Goal: Information Seeking & Learning: Learn about a topic

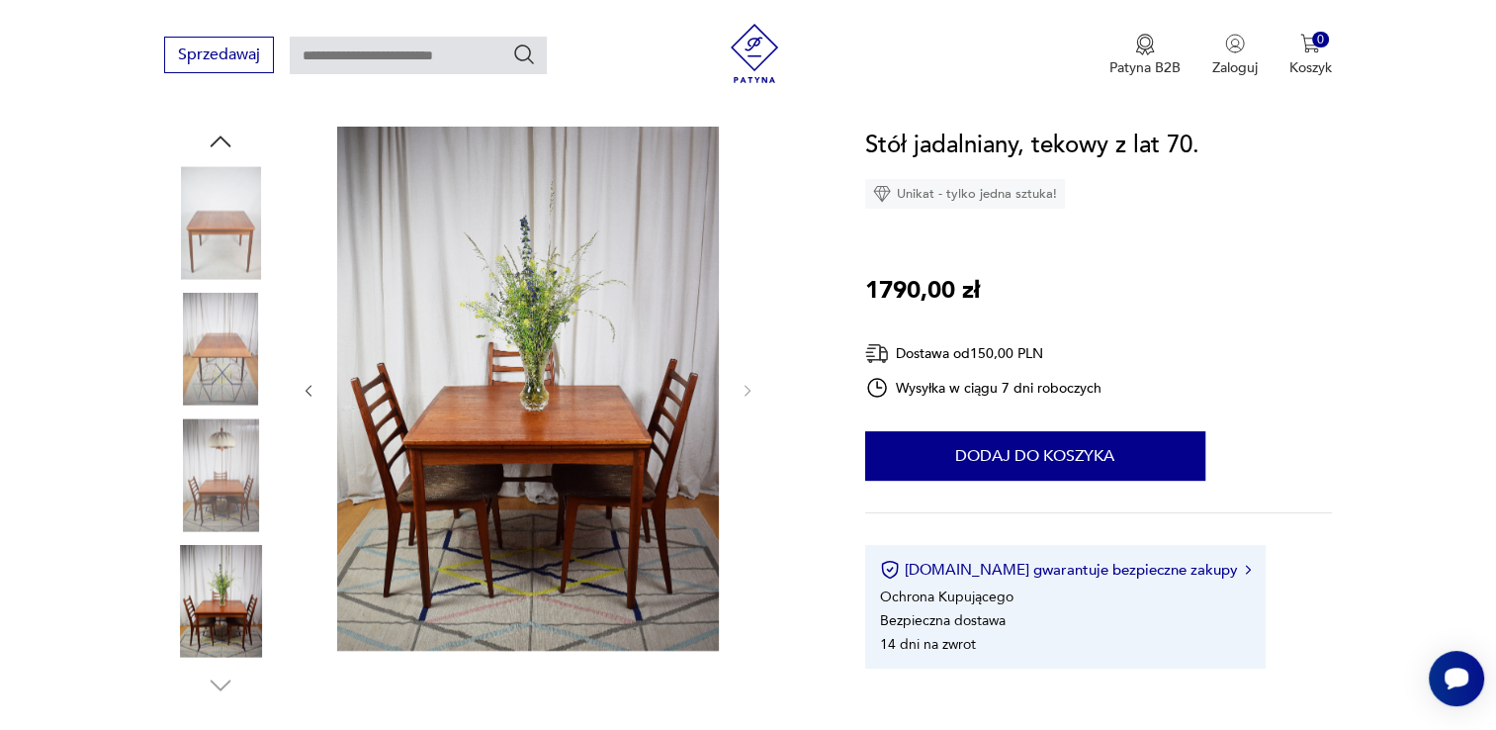
scroll to position [198, 0]
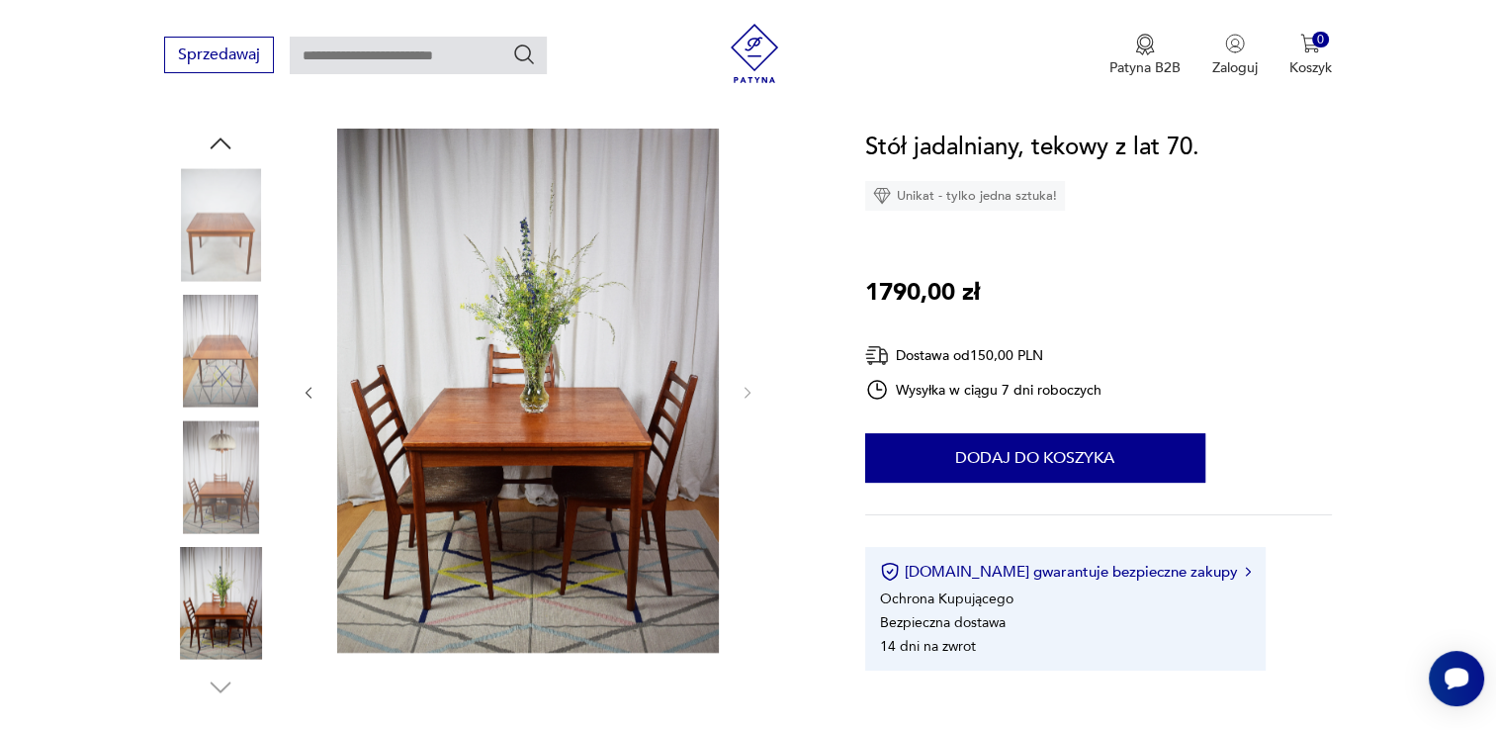
click at [211, 221] on img at bounding box center [220, 224] width 113 height 113
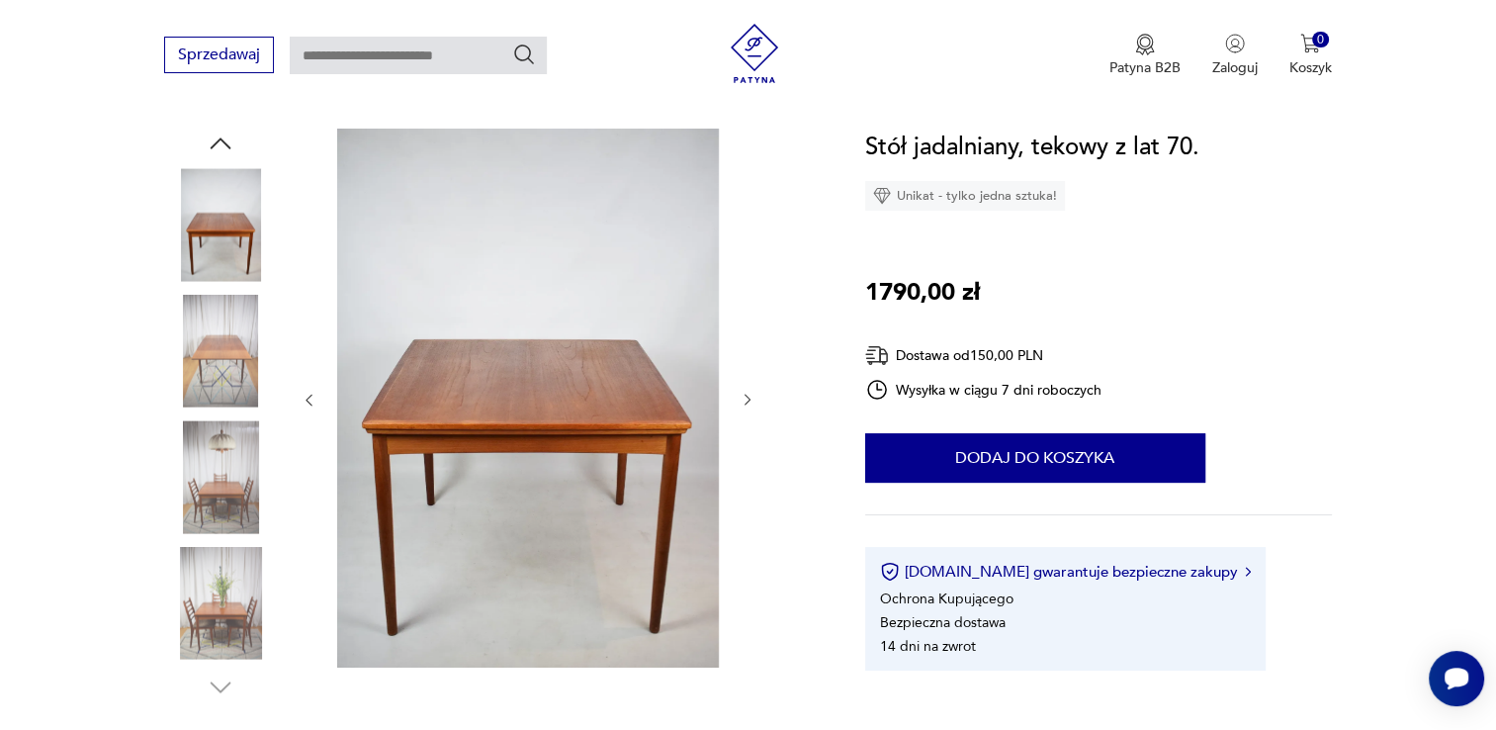
click at [238, 501] on img at bounding box center [220, 476] width 113 height 113
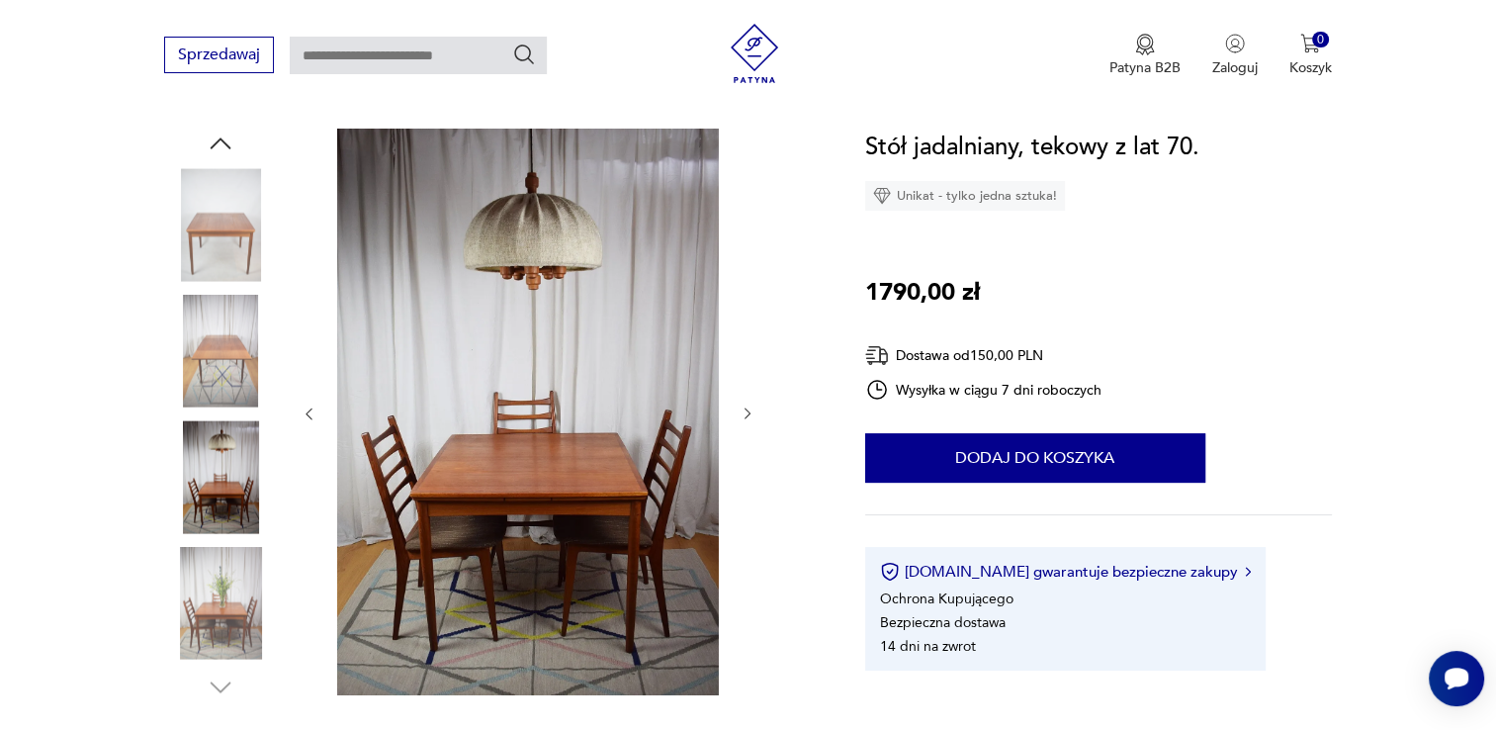
click at [232, 595] on img at bounding box center [220, 603] width 113 height 113
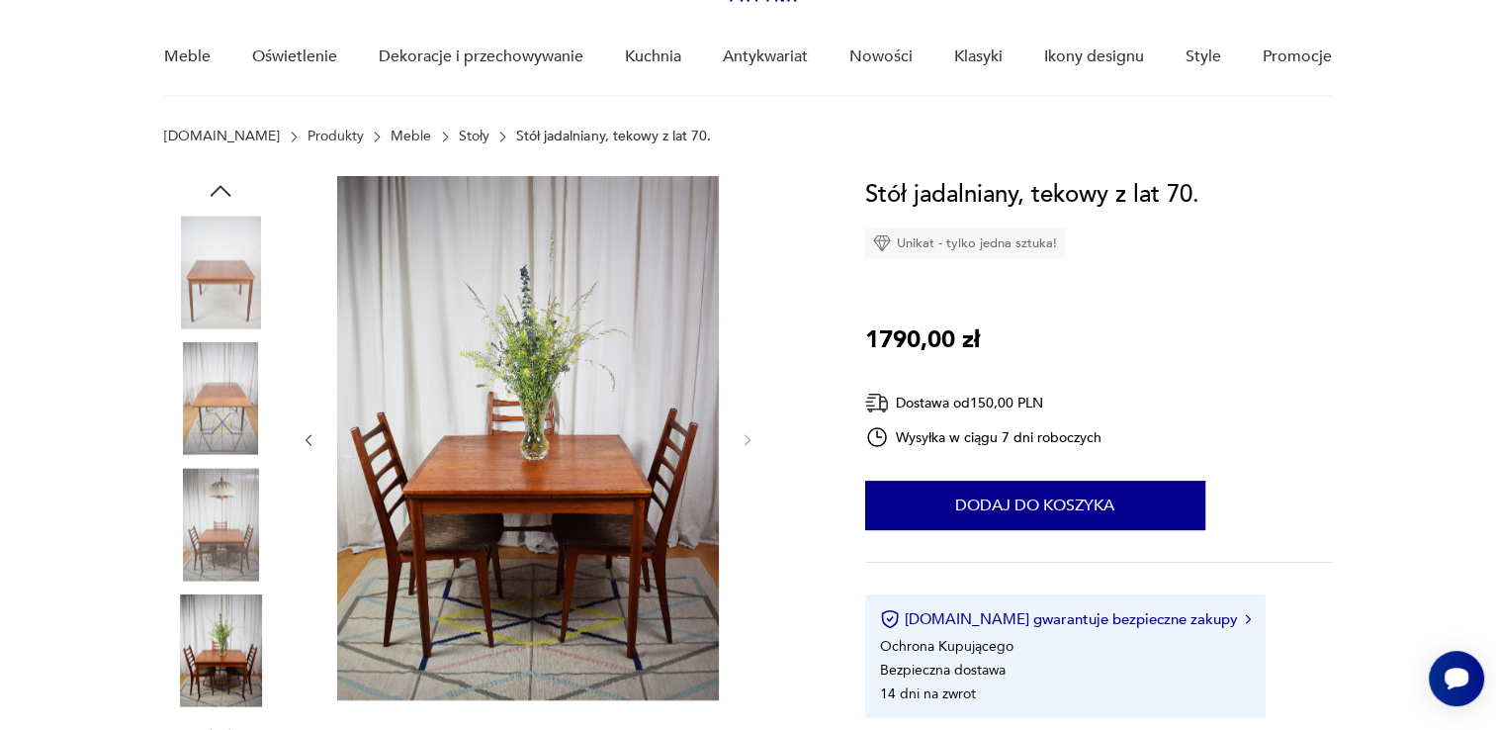
scroll to position [0, 0]
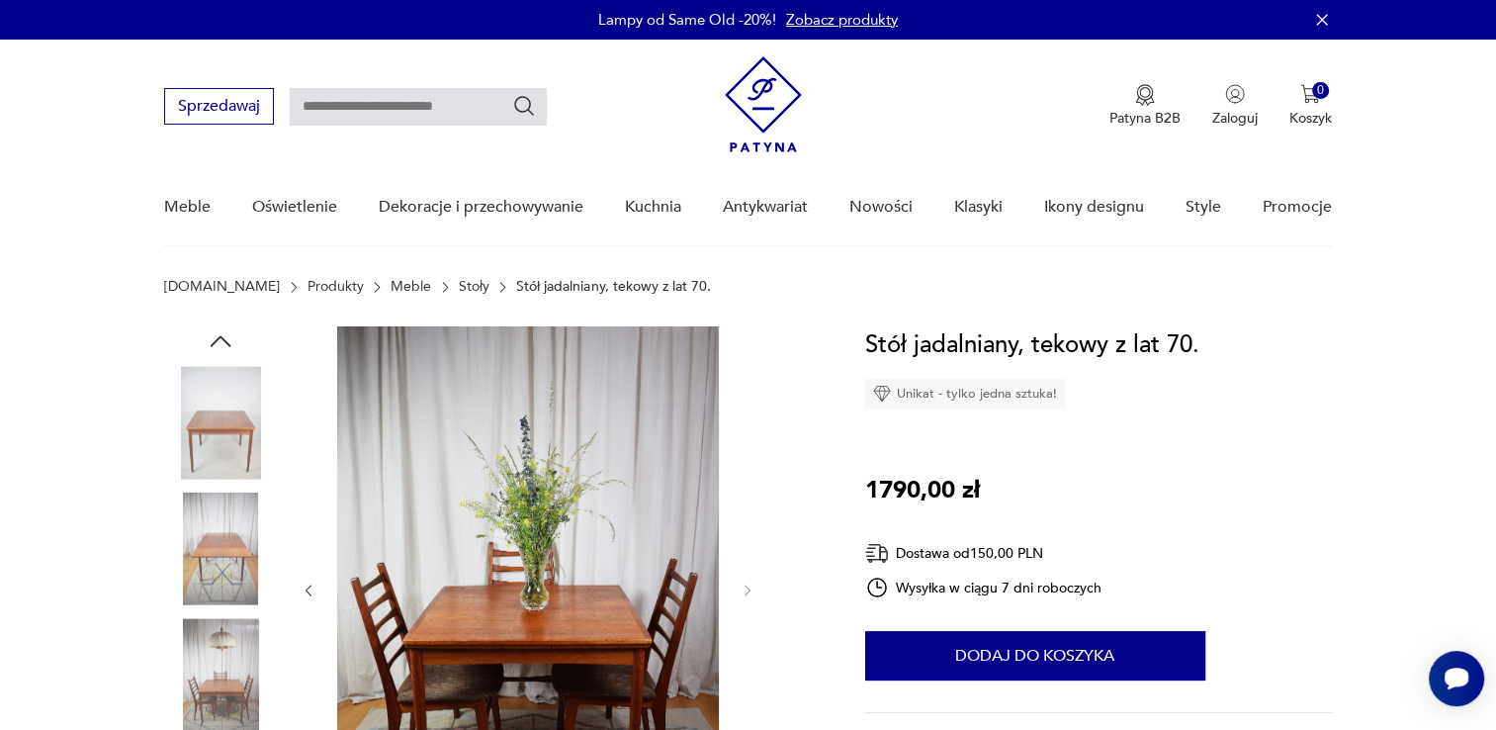
click at [218, 337] on icon "button" at bounding box center [221, 341] width 30 height 30
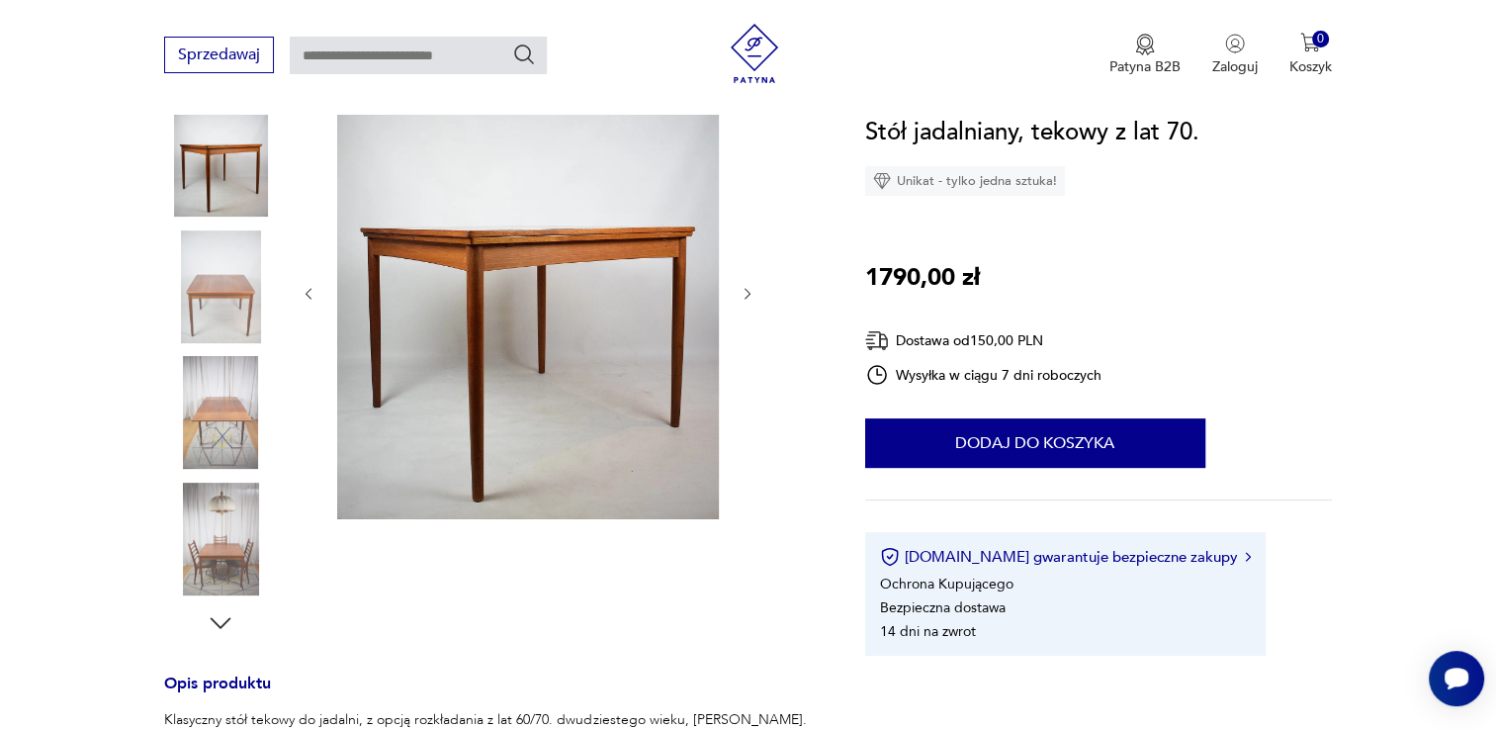
scroll to position [297, 0]
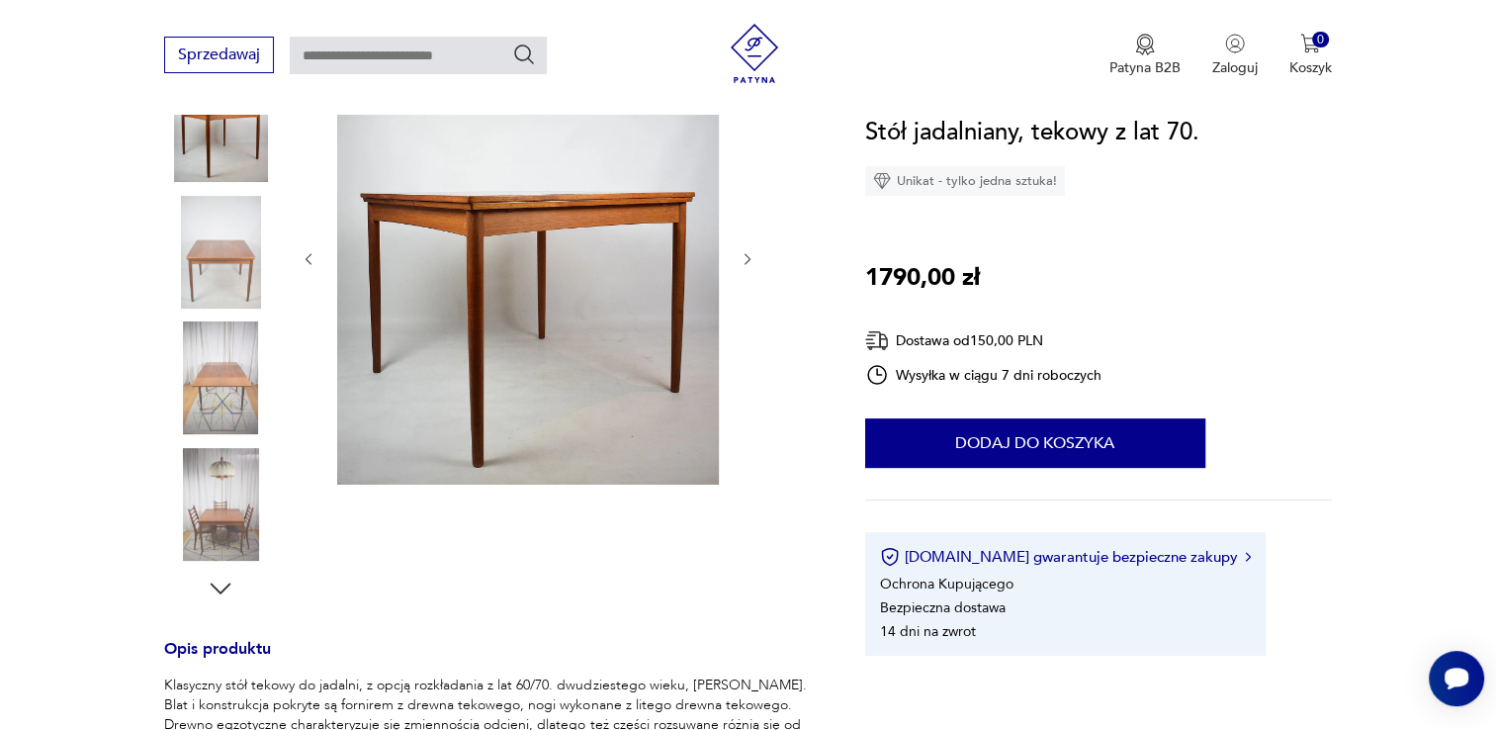
click at [746, 255] on icon "button" at bounding box center [748, 259] width 17 height 17
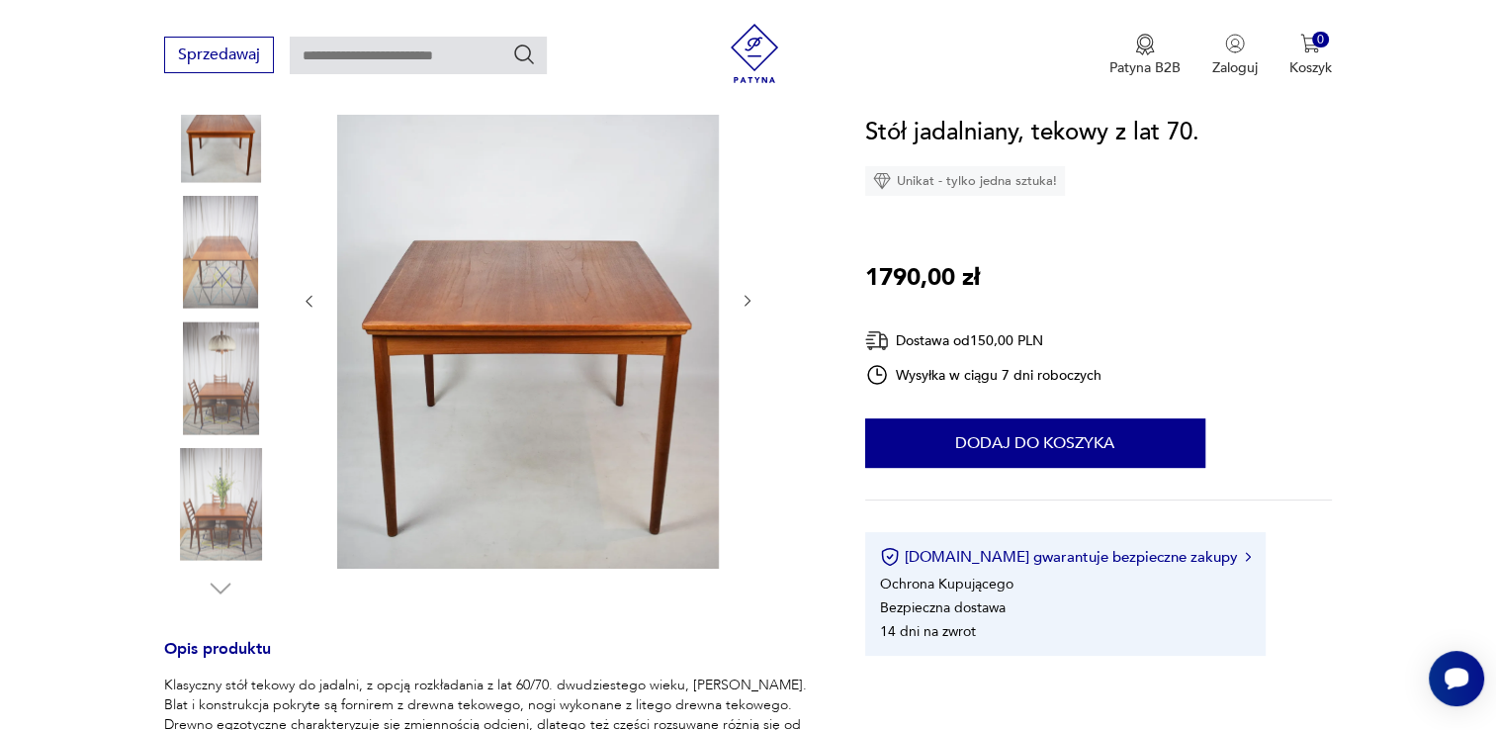
click at [744, 295] on icon "button" at bounding box center [748, 301] width 17 height 17
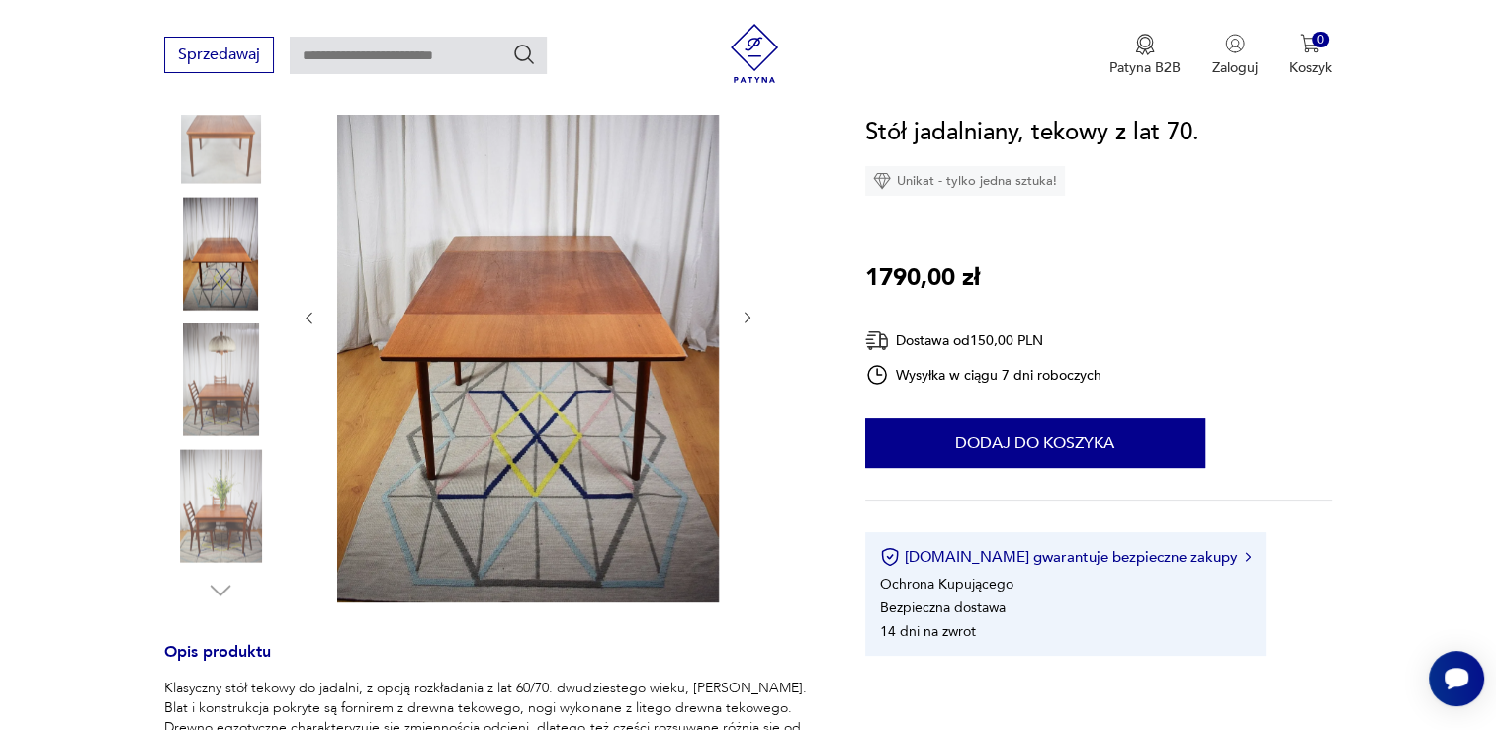
click at [748, 323] on icon "button" at bounding box center [748, 318] width 17 height 17
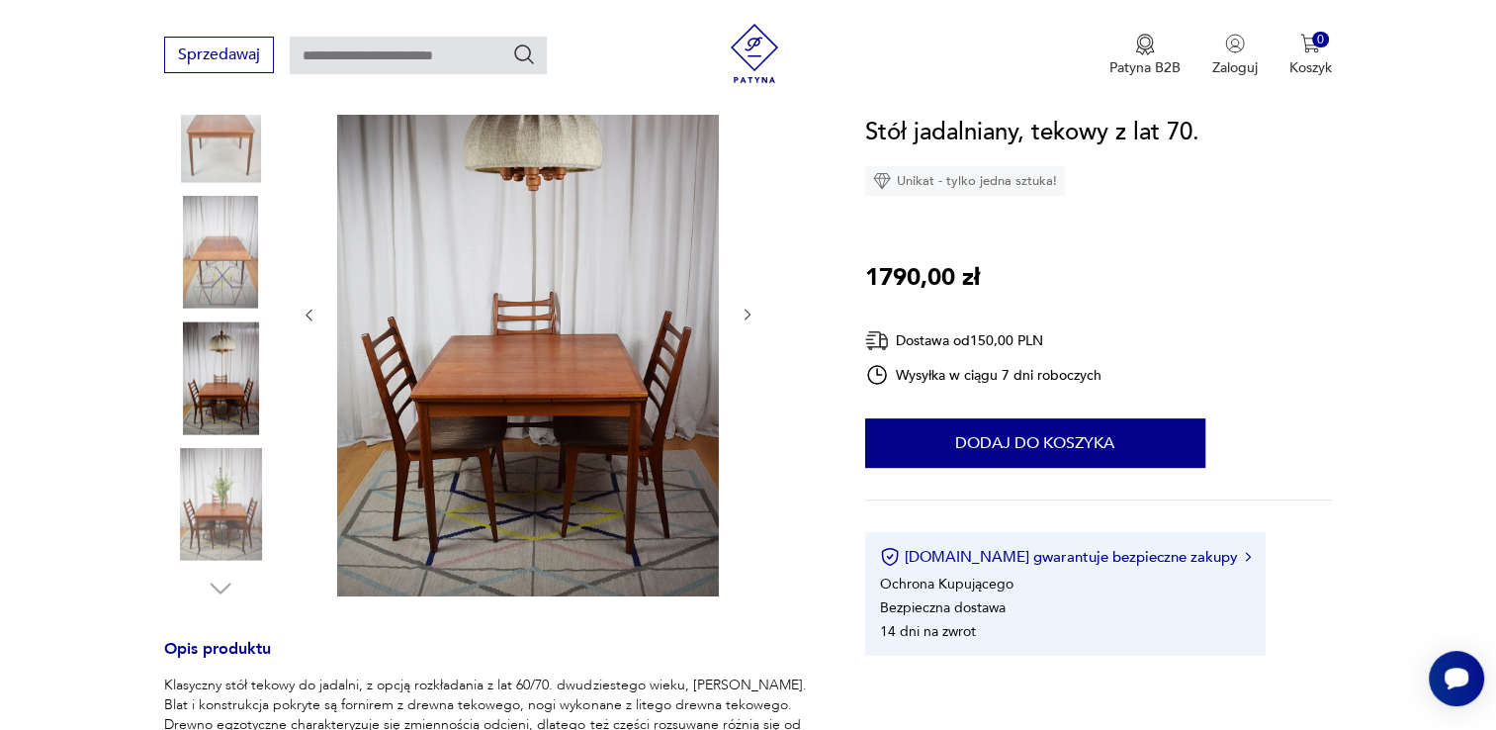
click at [747, 318] on icon "button" at bounding box center [748, 316] width 6 height 12
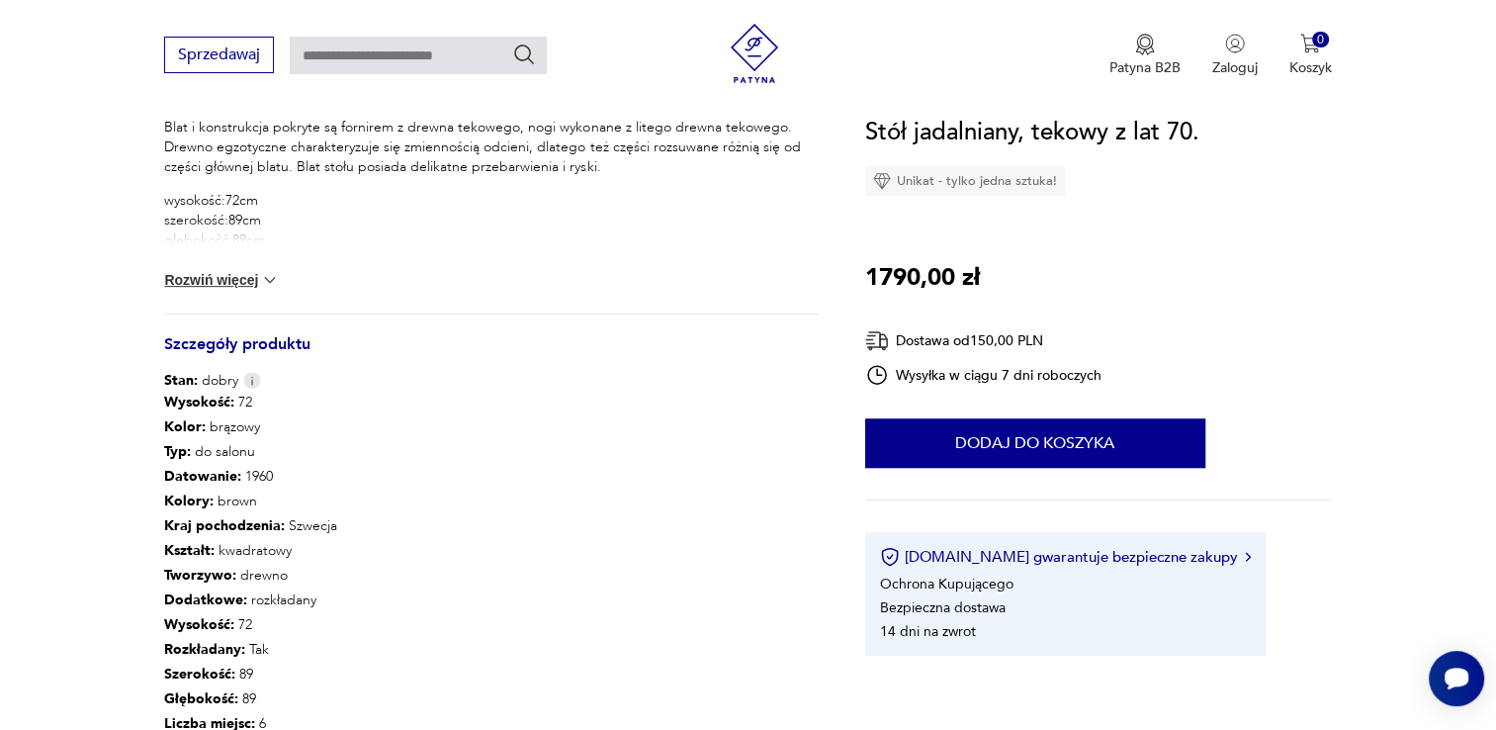
scroll to position [989, 0]
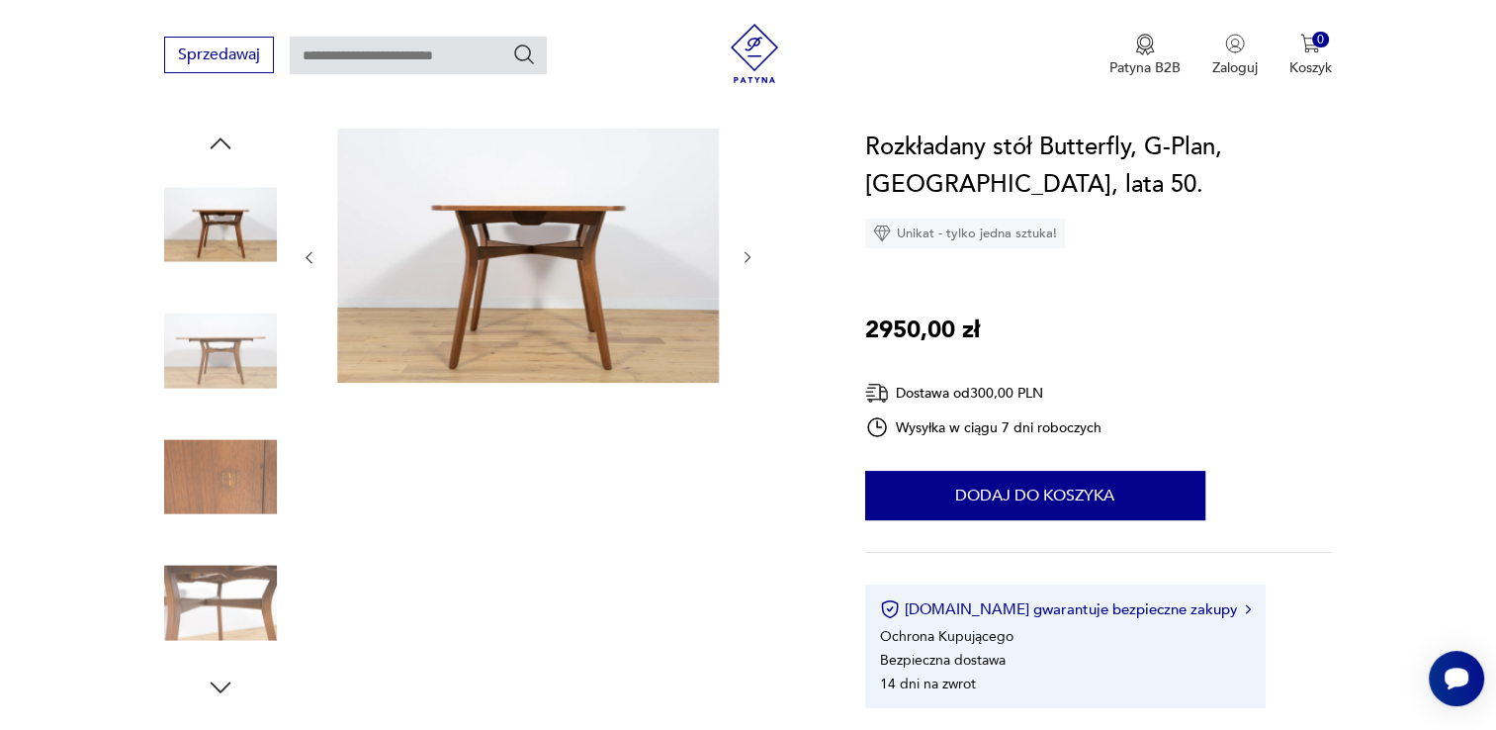
click at [237, 461] on img at bounding box center [220, 476] width 113 height 113
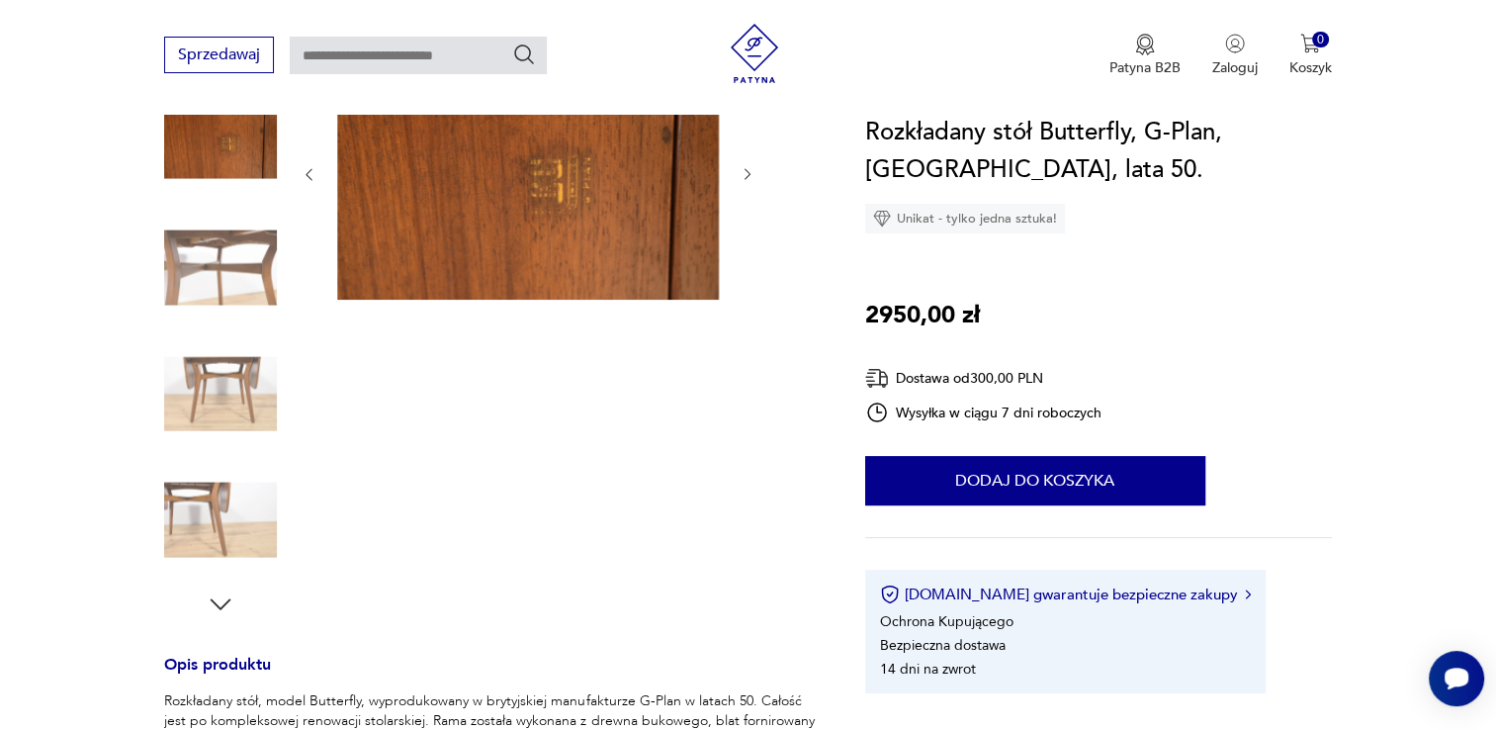
scroll to position [494, 0]
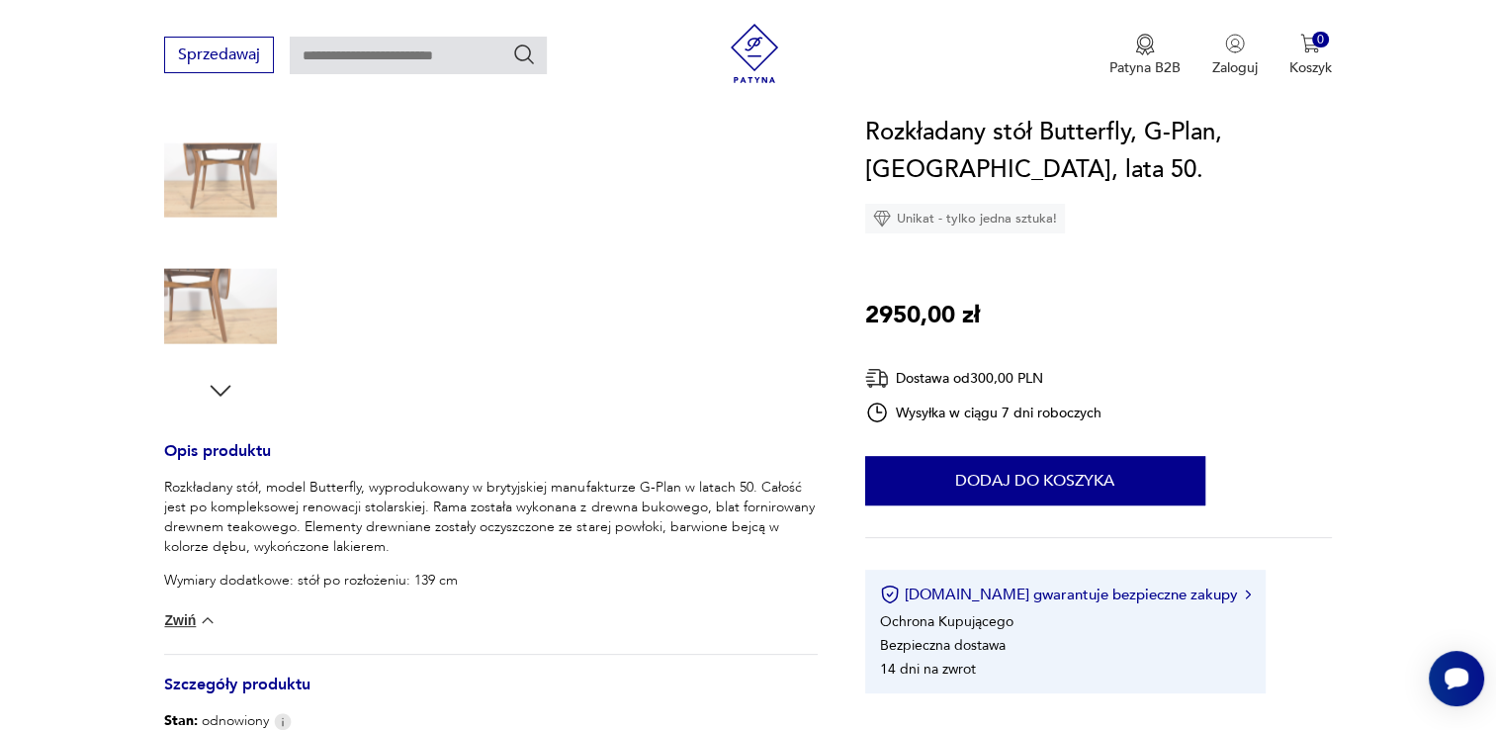
click at [232, 357] on img at bounding box center [220, 306] width 113 height 113
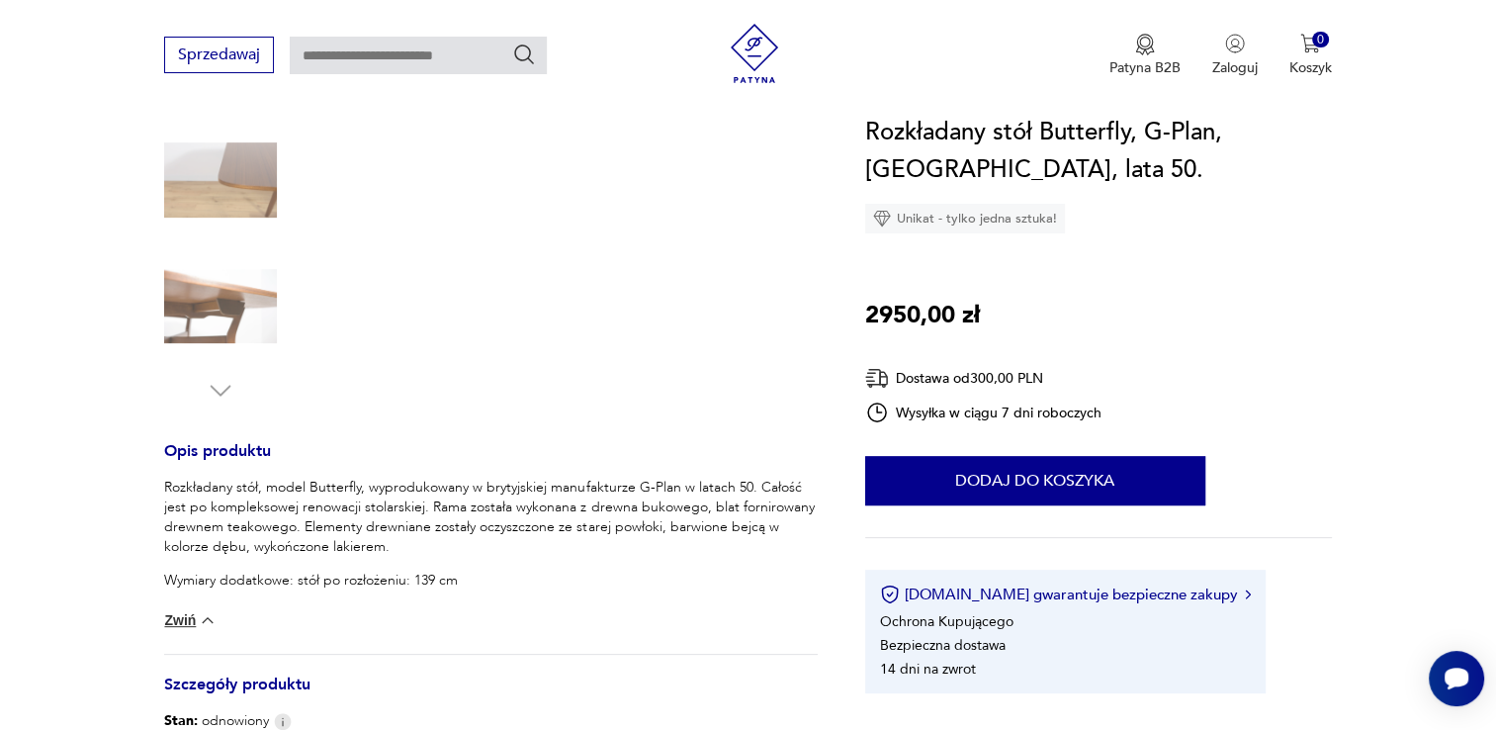
click at [223, 319] on img at bounding box center [220, 306] width 113 height 113
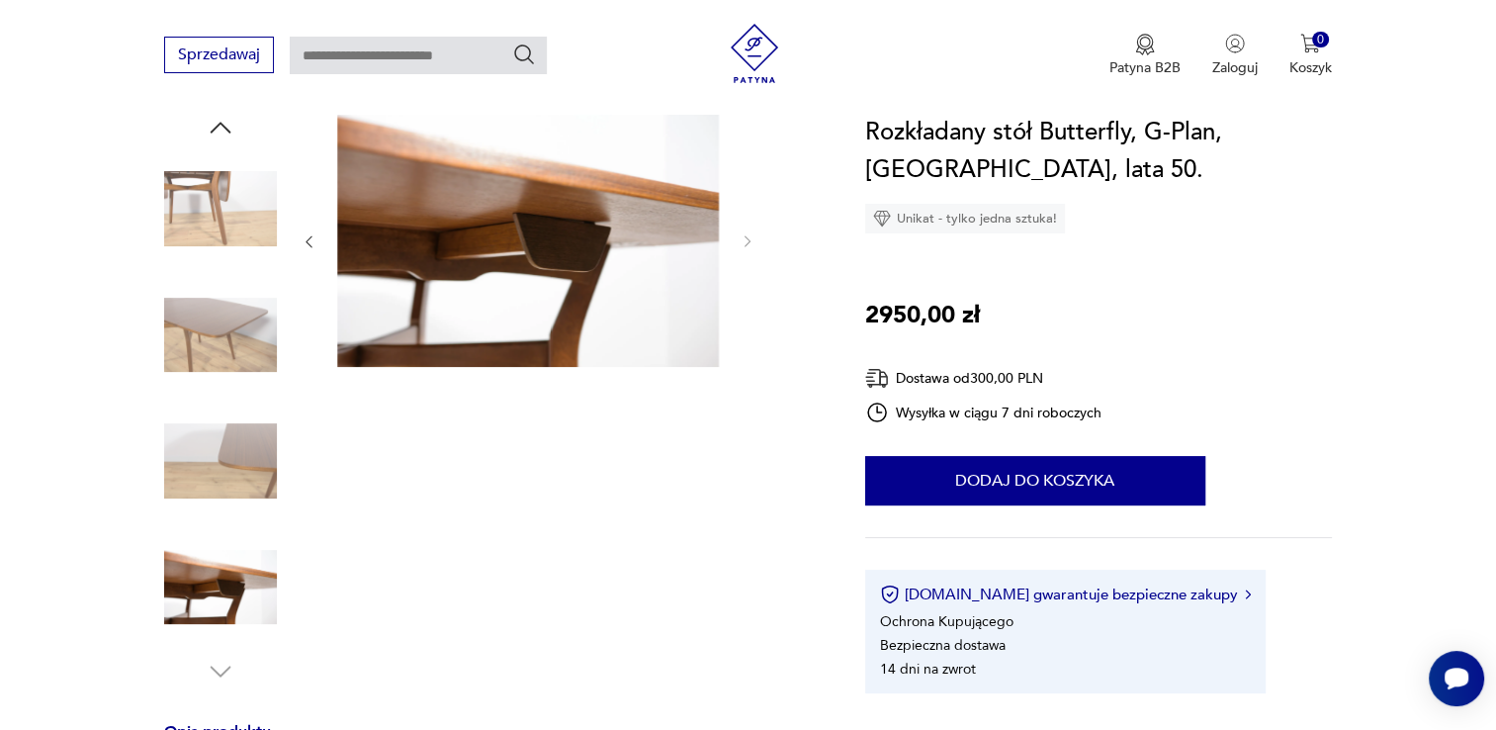
scroll to position [99, 0]
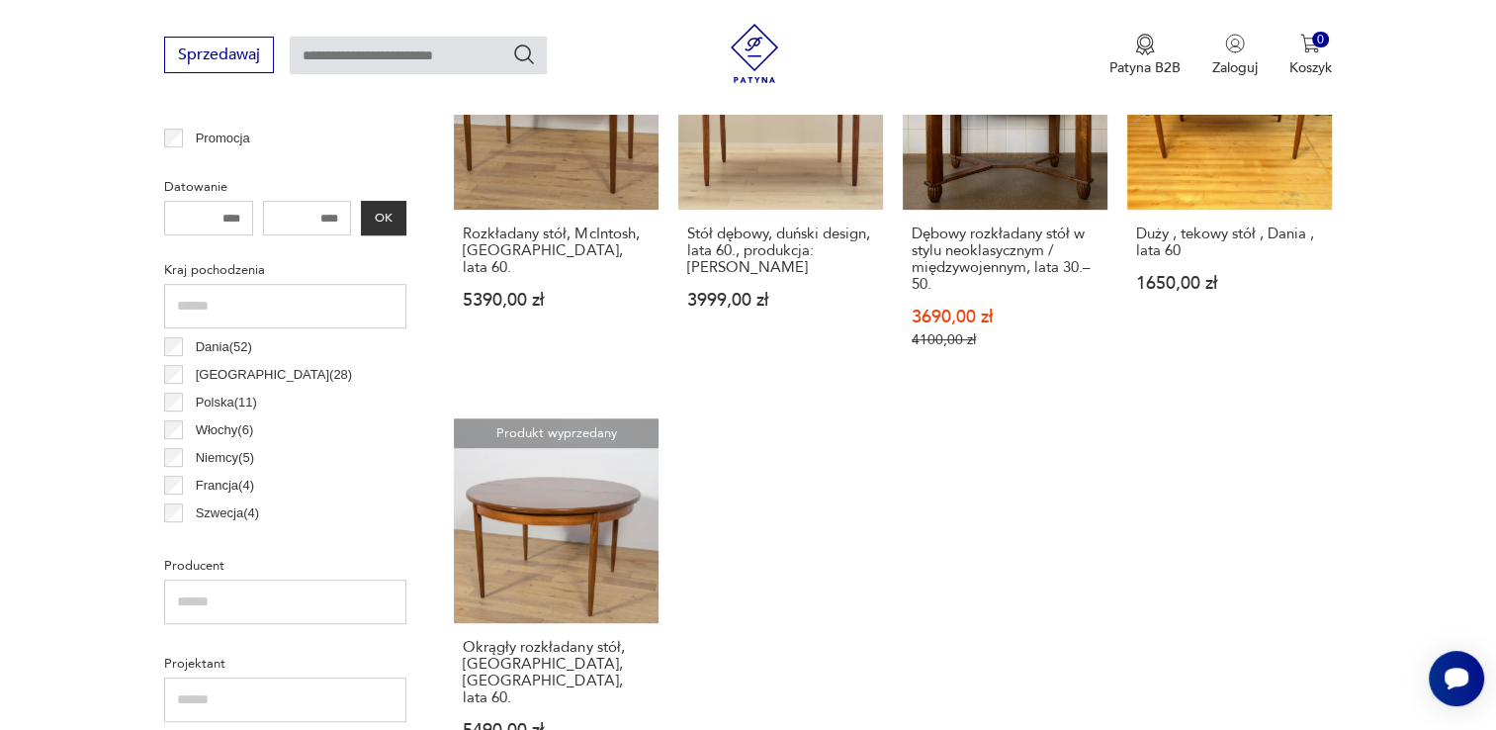
scroll to position [919, 0]
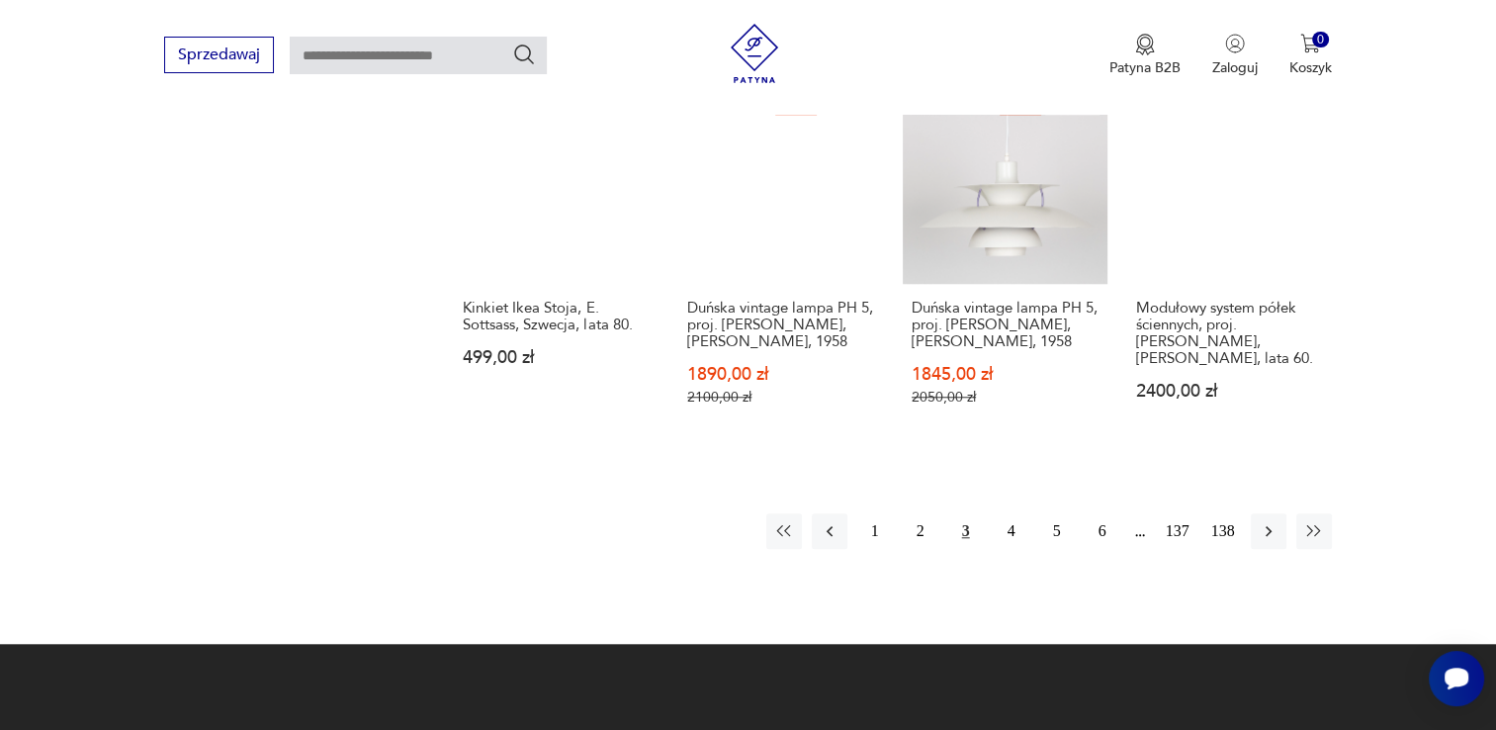
scroll to position [1657, 0]
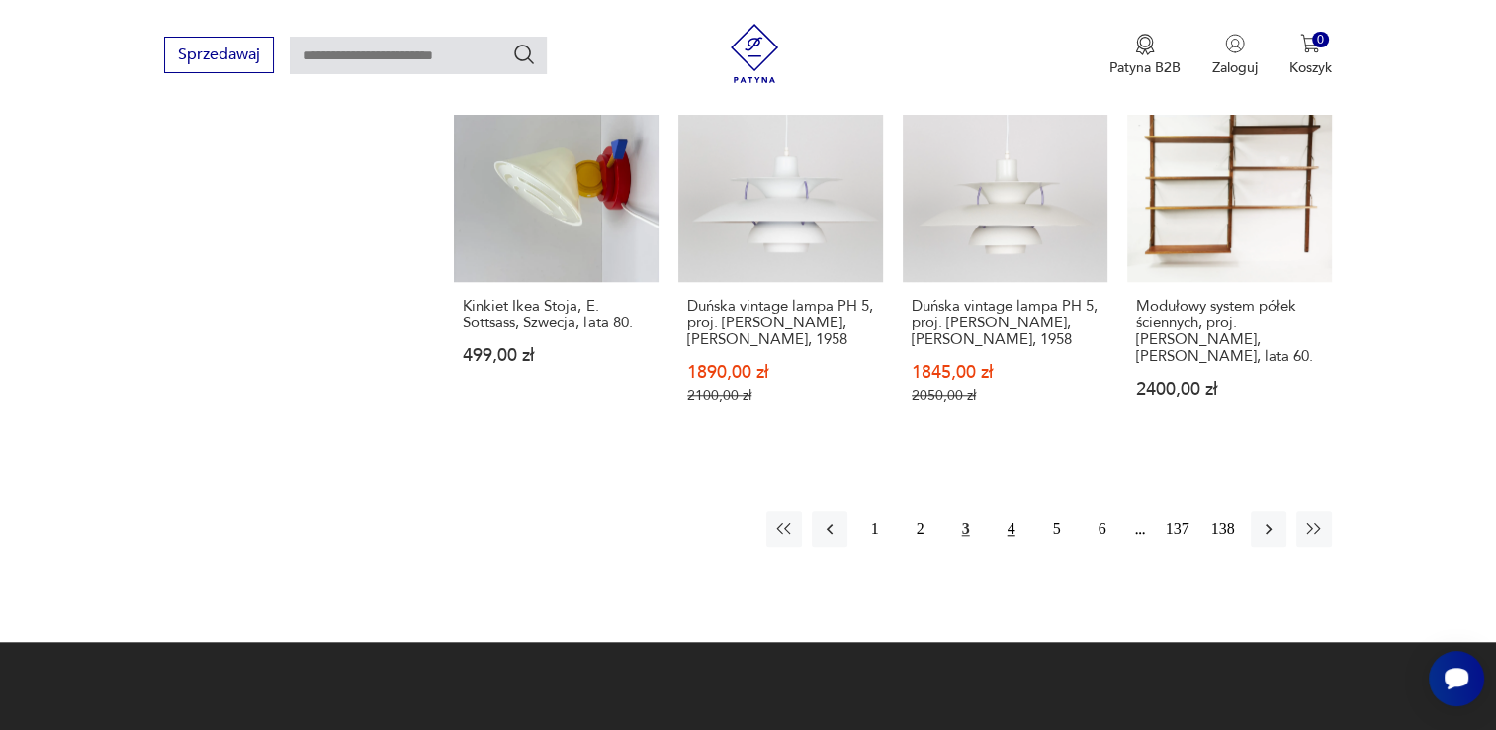
drag, startPoint x: 1011, startPoint y: 507, endPoint x: 1010, endPoint y: 494, distance: 12.9
click at [1010, 511] on button "4" at bounding box center [1012, 529] width 36 height 36
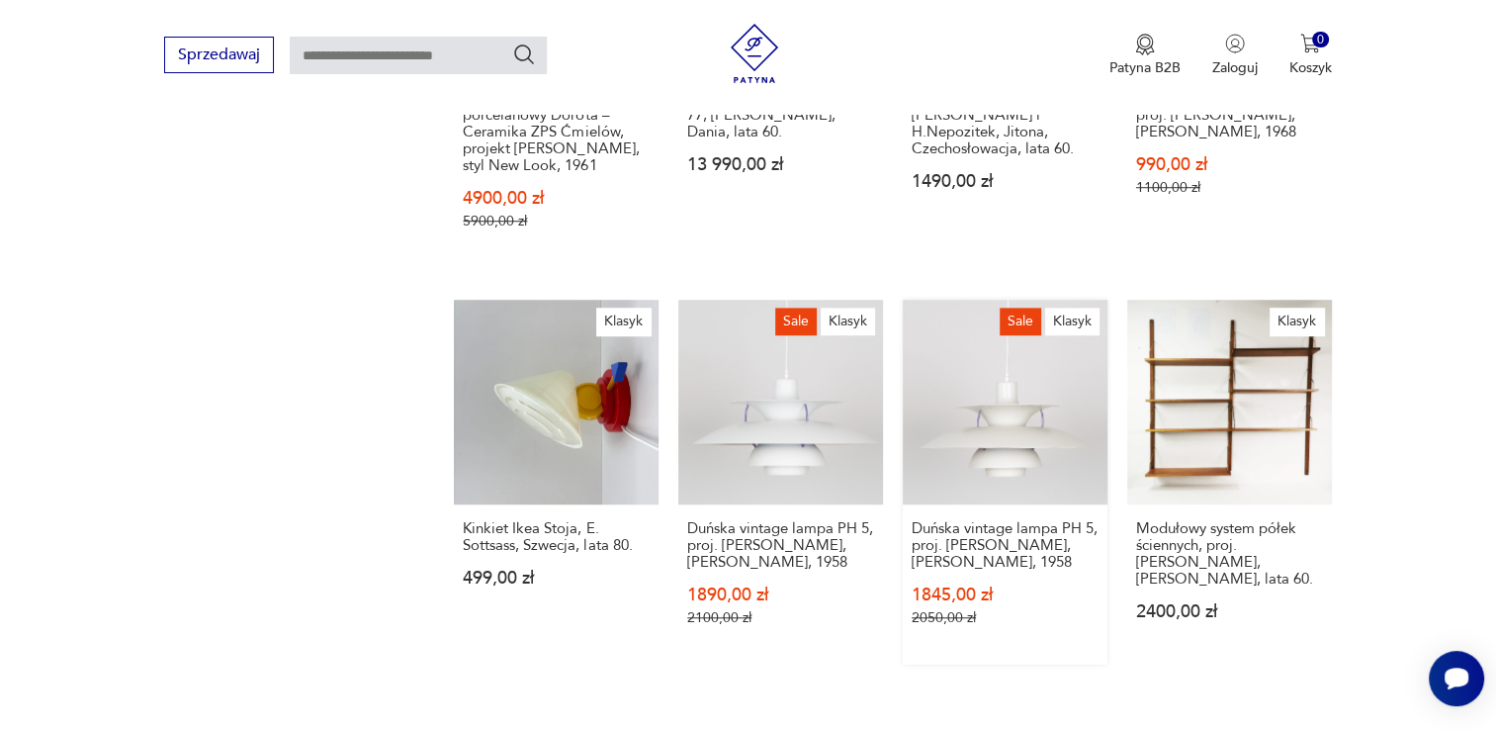
scroll to position [1953, 0]
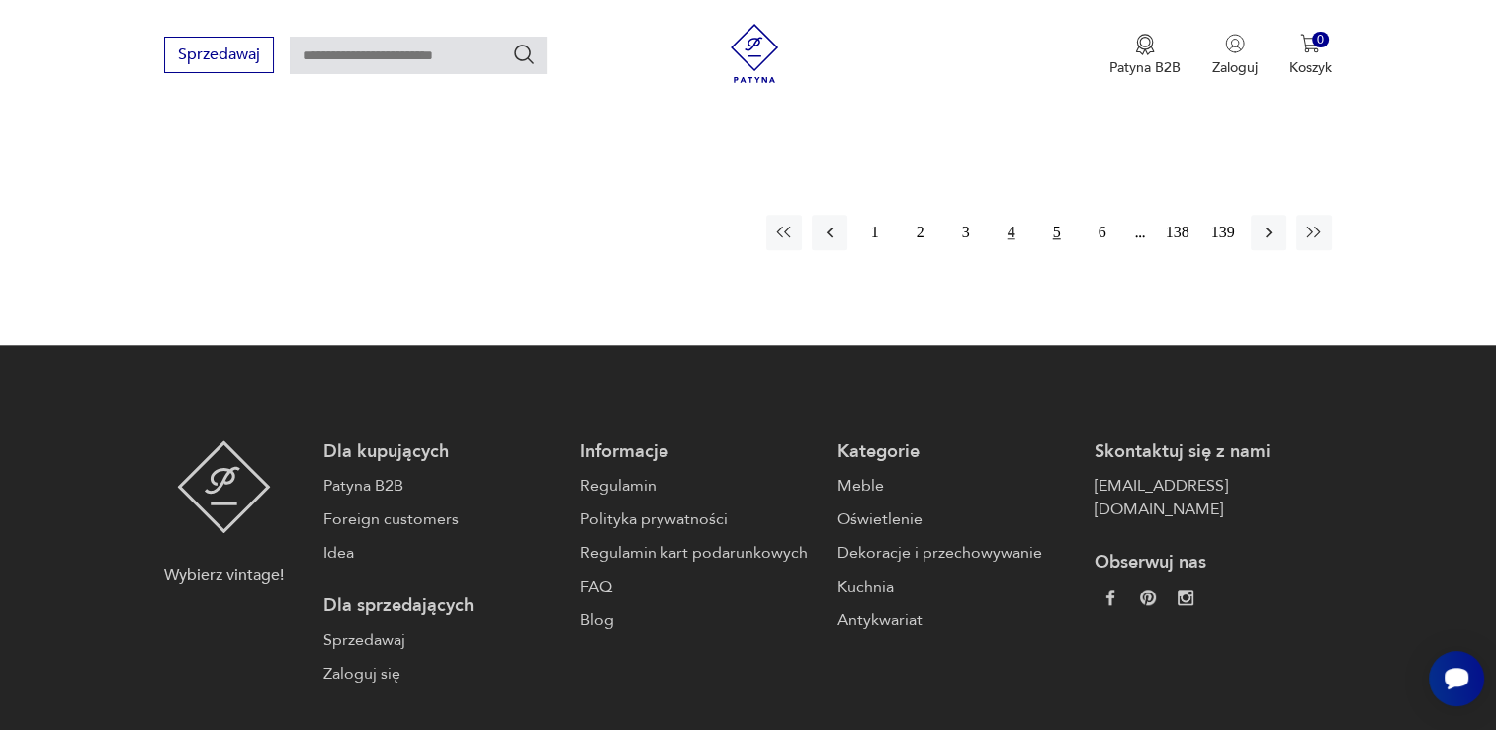
click at [1053, 215] on button "5" at bounding box center [1057, 233] width 36 height 36
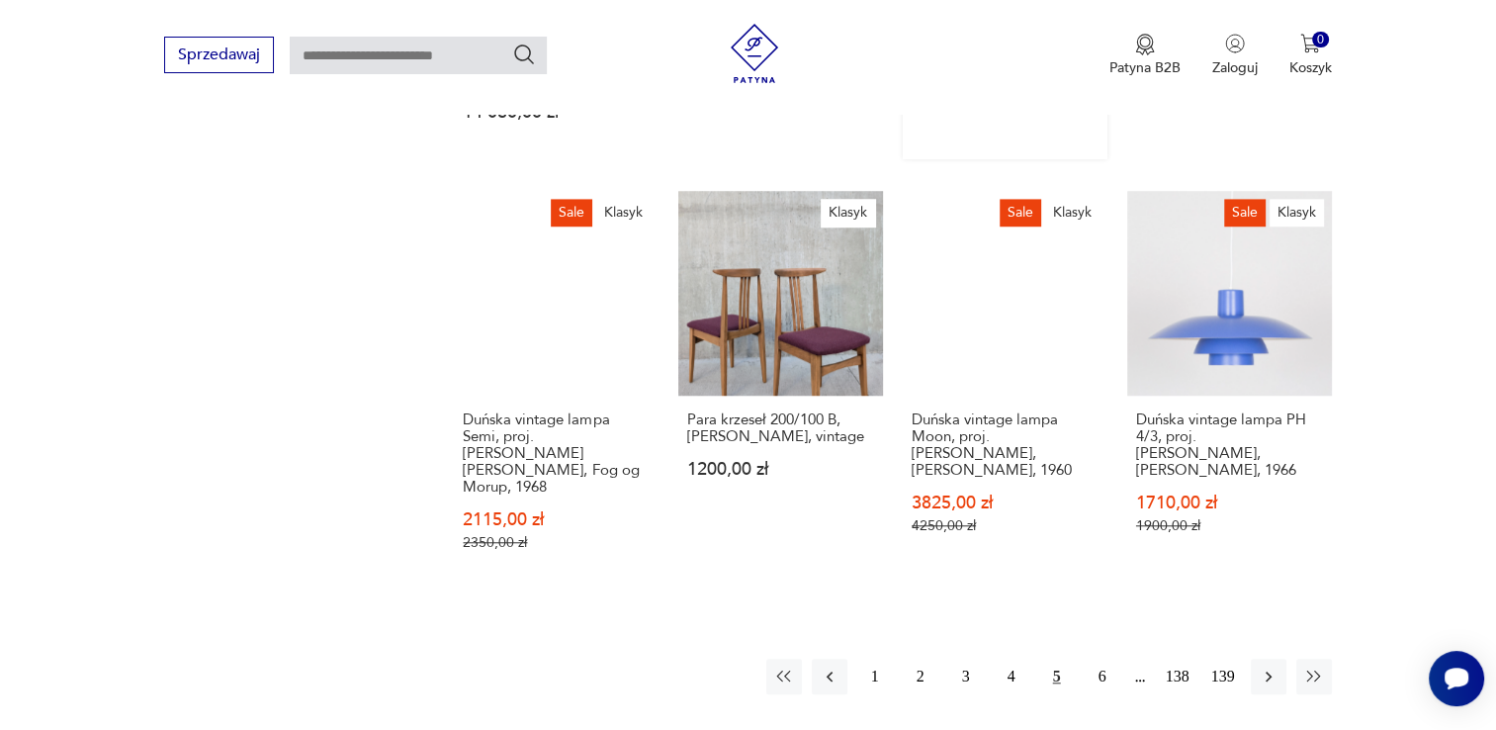
scroll to position [1657, 0]
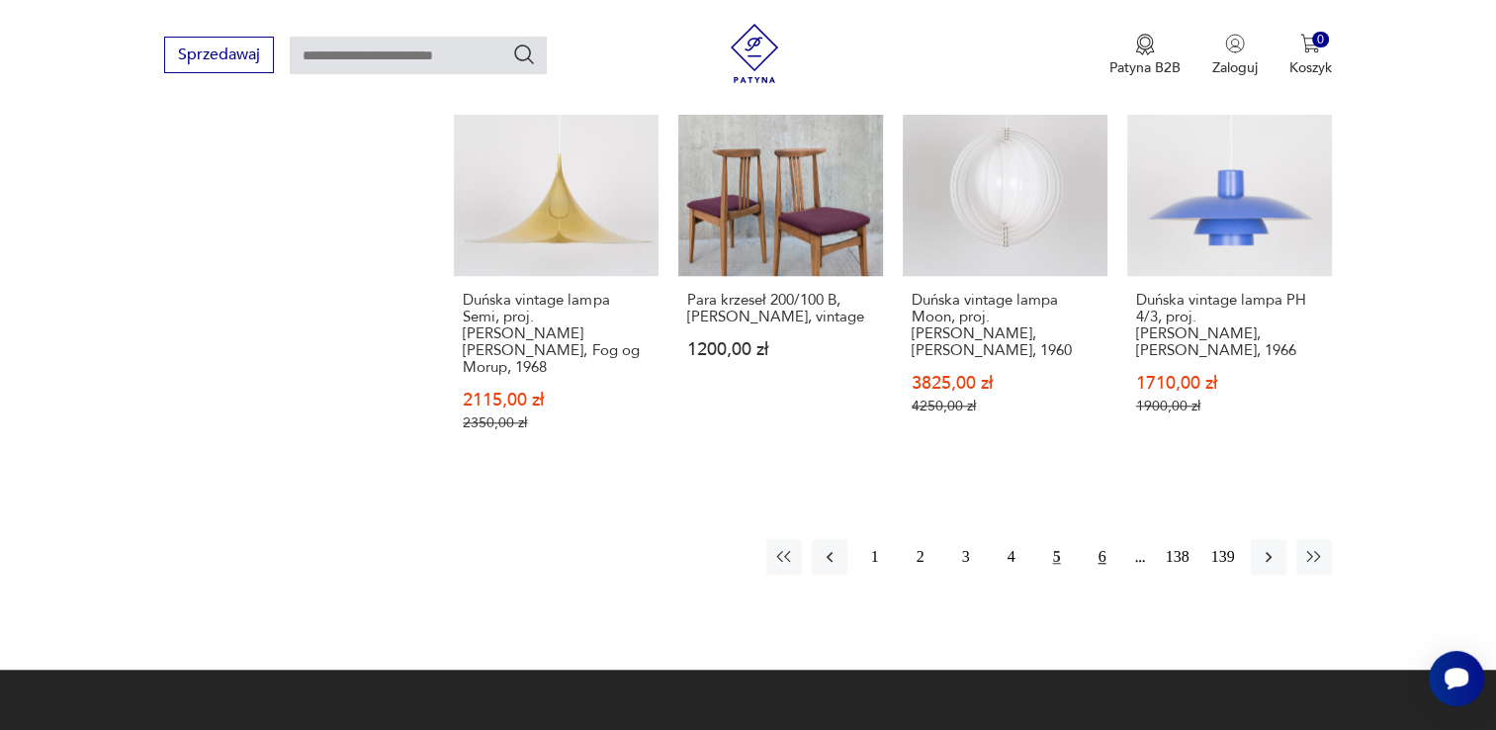
click at [1100, 539] on button "6" at bounding box center [1103, 557] width 36 height 36
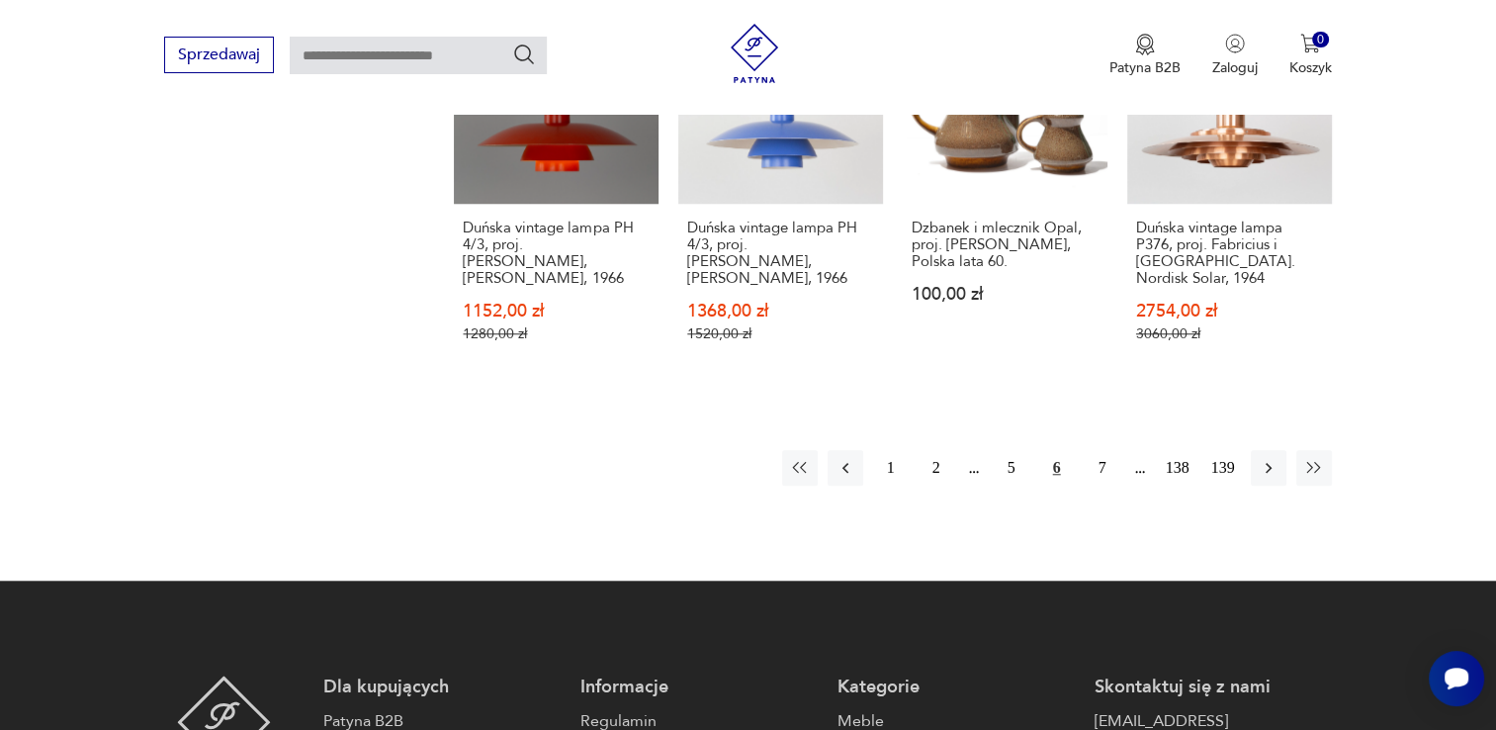
scroll to position [1755, 0]
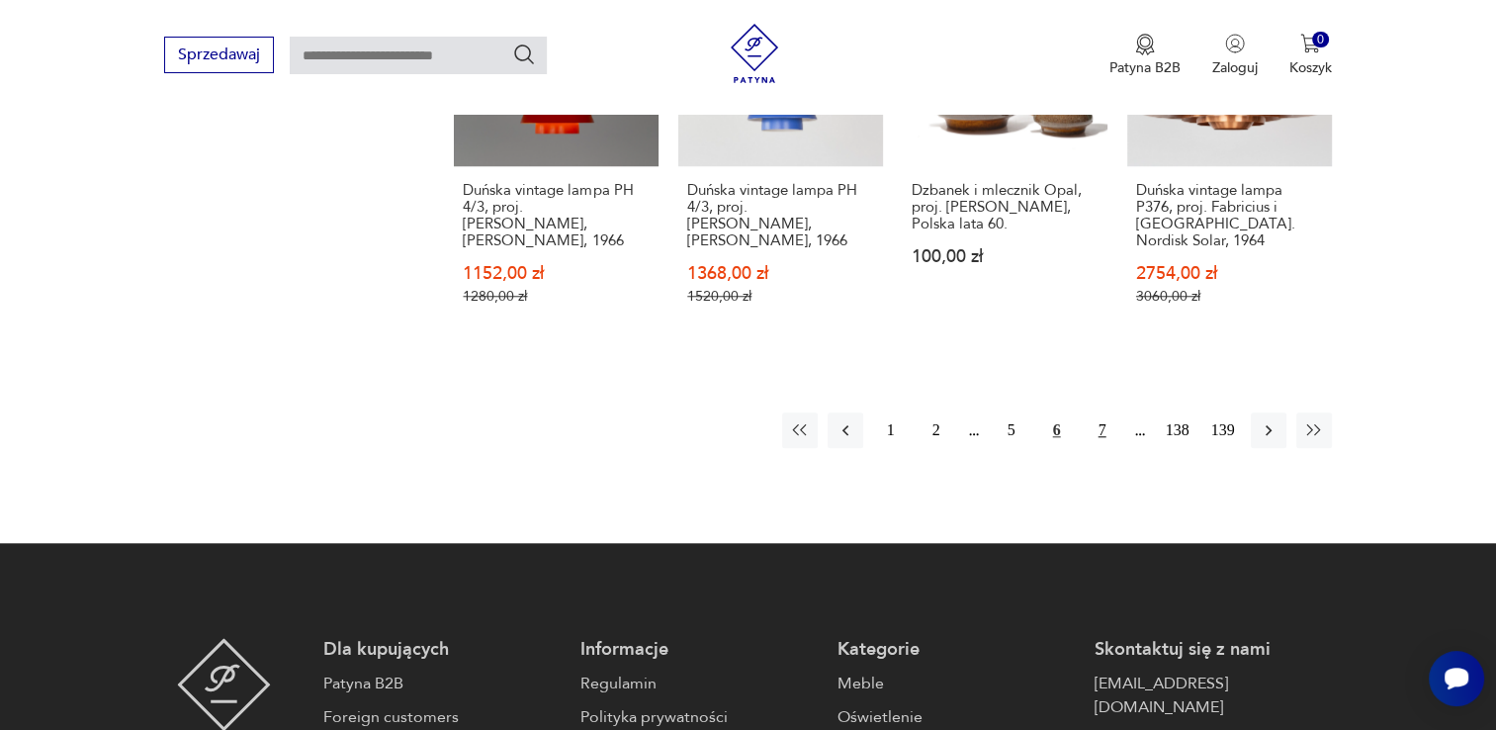
click at [1096, 412] on button "7" at bounding box center [1103, 430] width 36 height 36
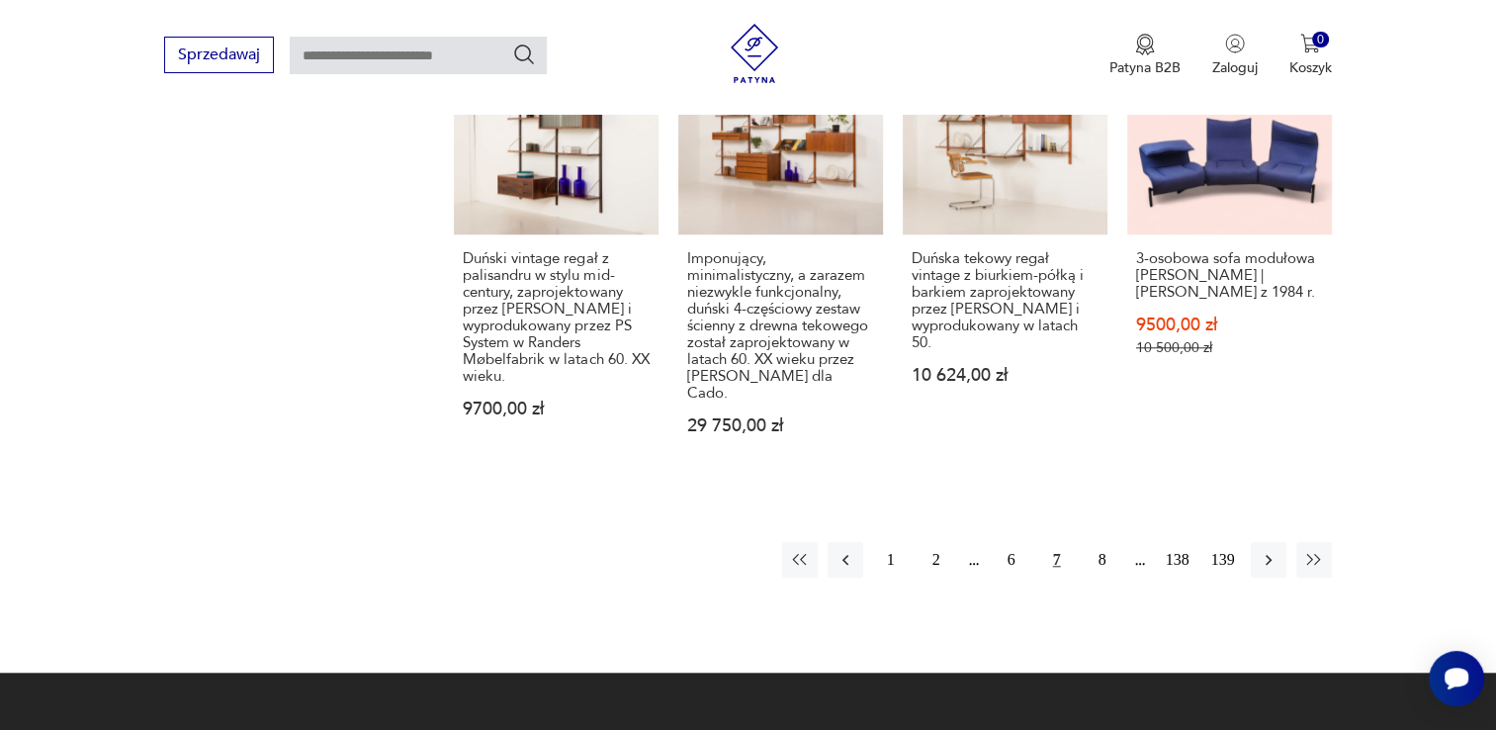
scroll to position [1755, 0]
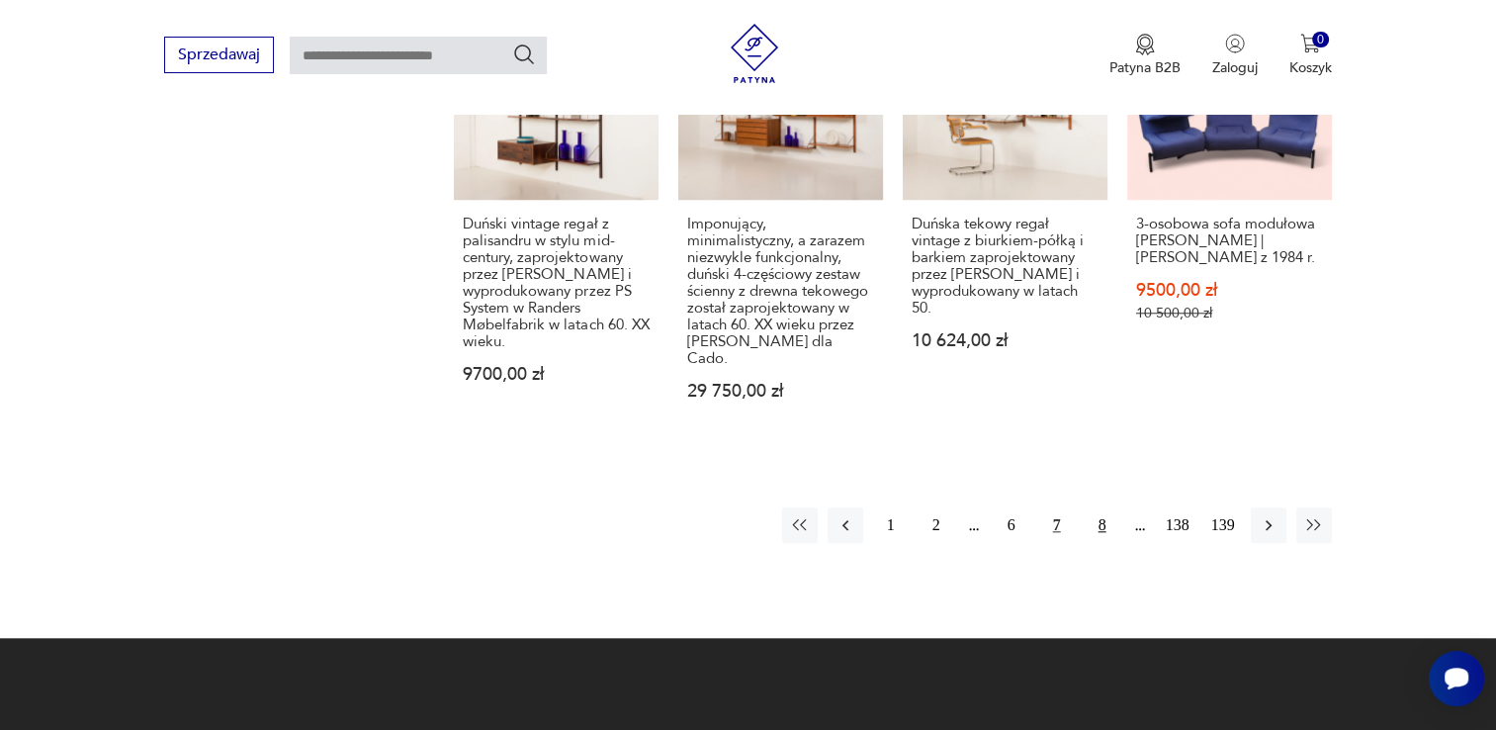
click at [1103, 507] on button "8" at bounding box center [1103, 525] width 36 height 36
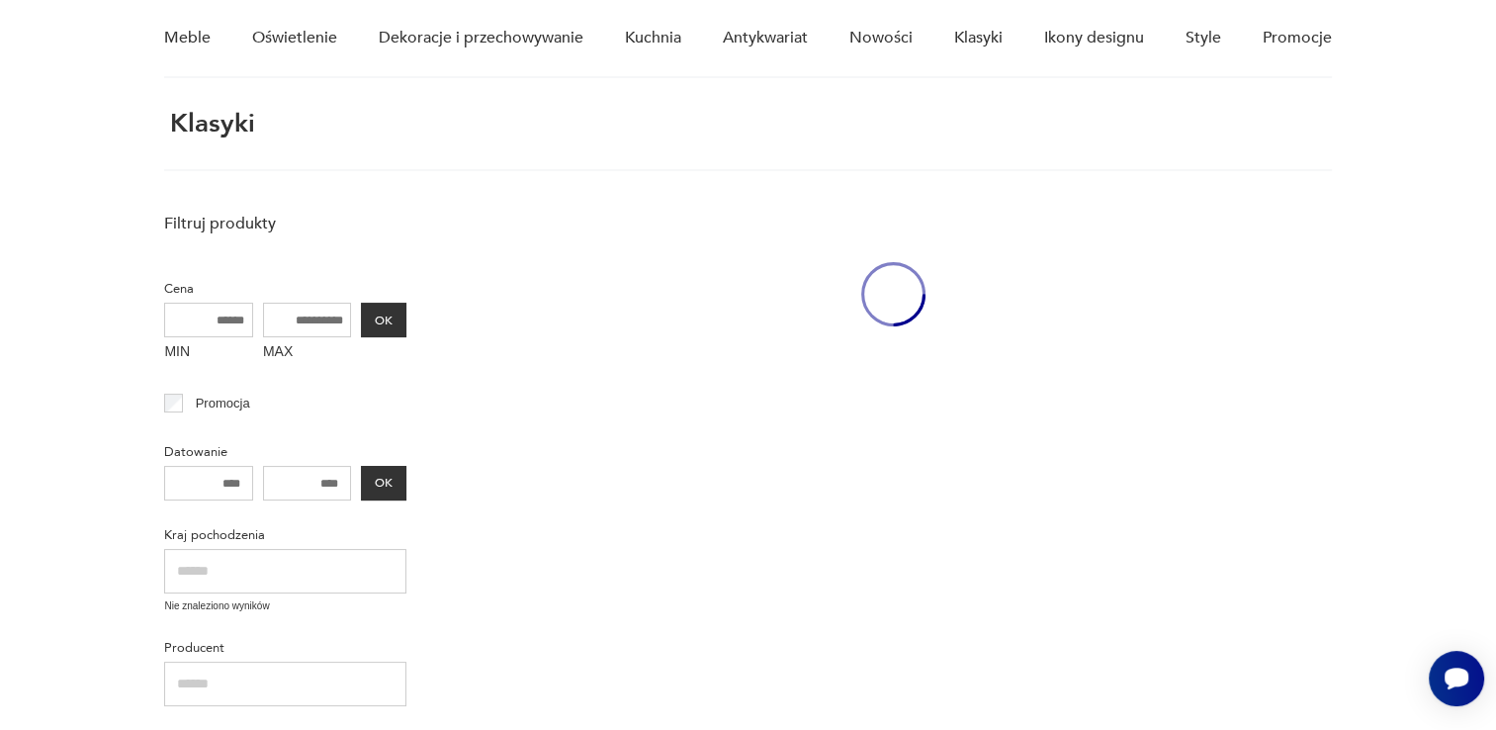
scroll to position [74, 0]
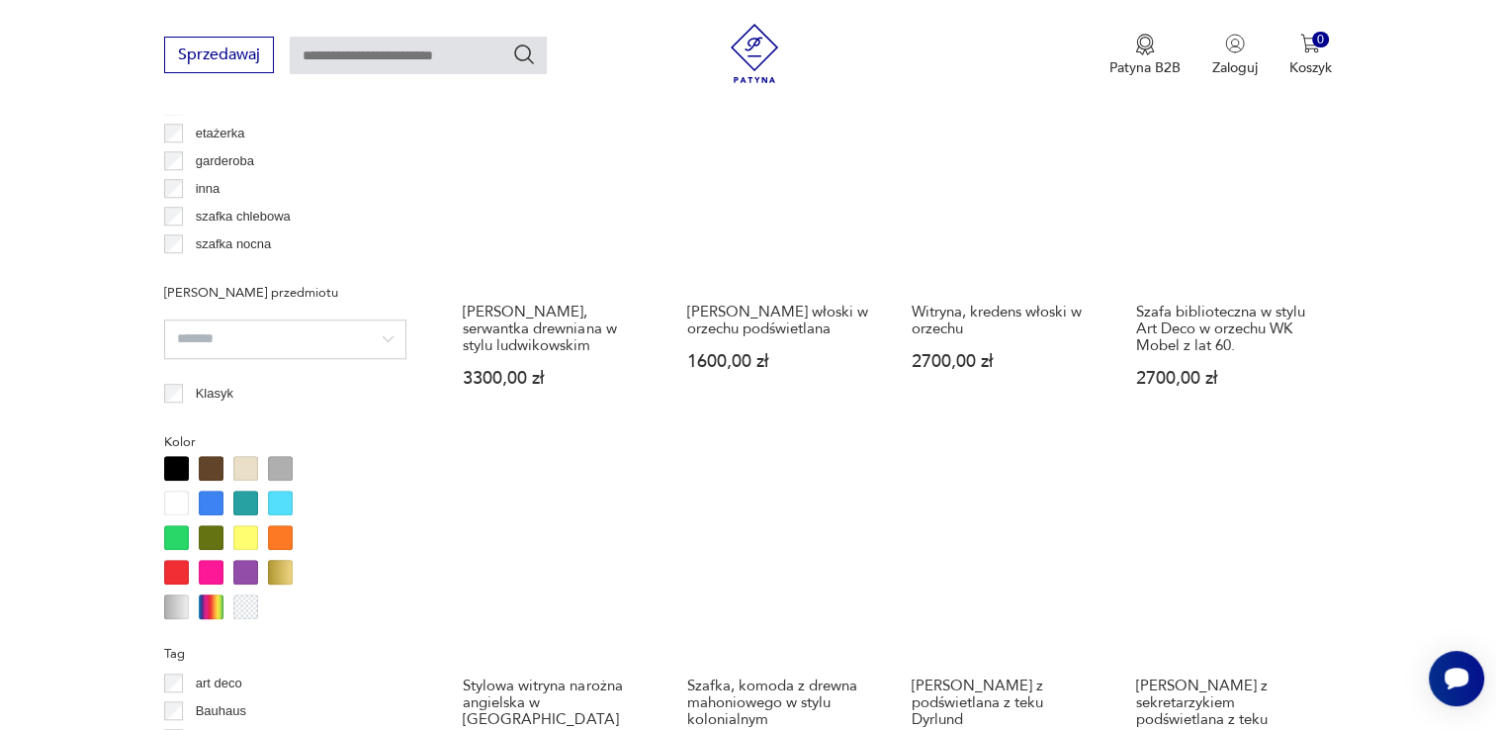
scroll to position [1810, 0]
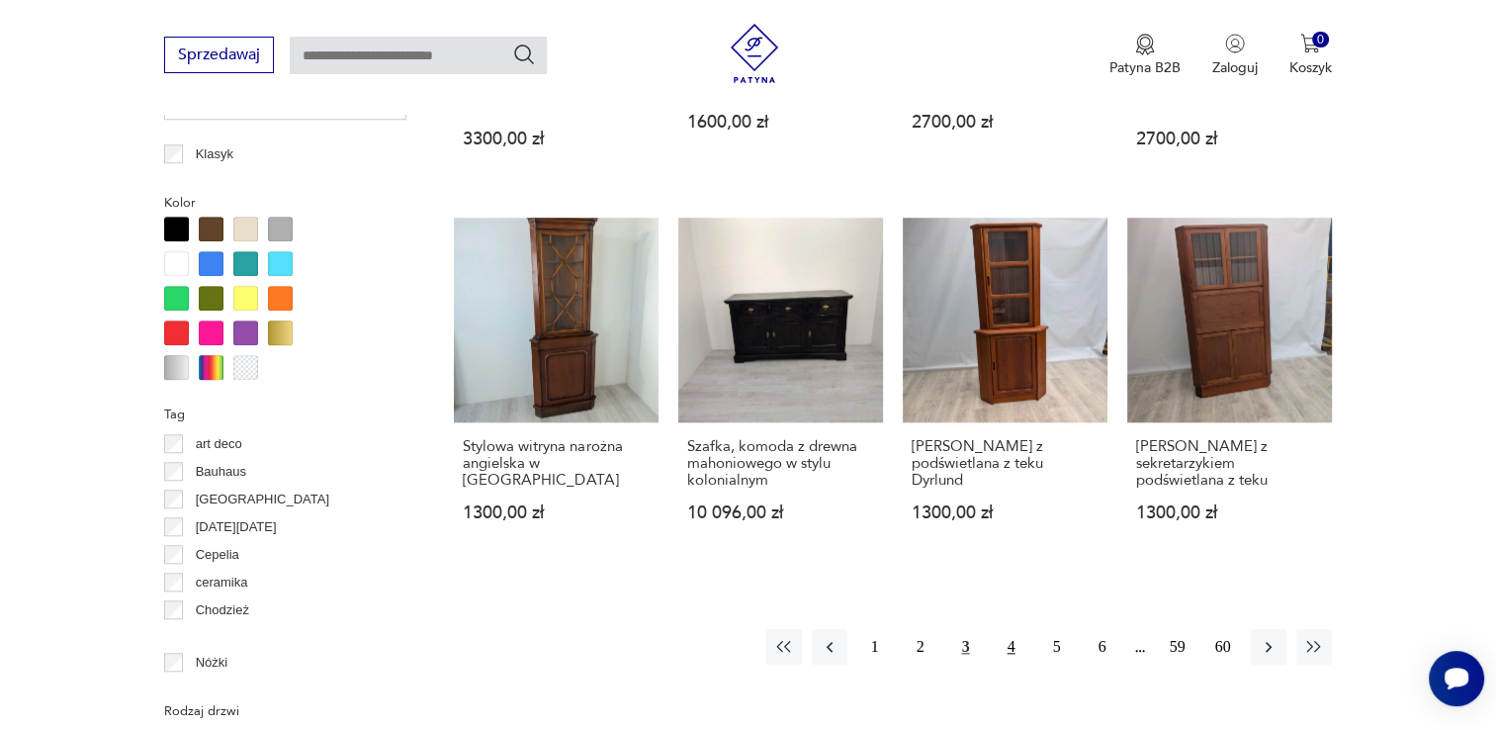
drag, startPoint x: 1011, startPoint y: 644, endPoint x: 977, endPoint y: 441, distance: 205.5
click at [1011, 641] on button "4" at bounding box center [1012, 647] width 36 height 36
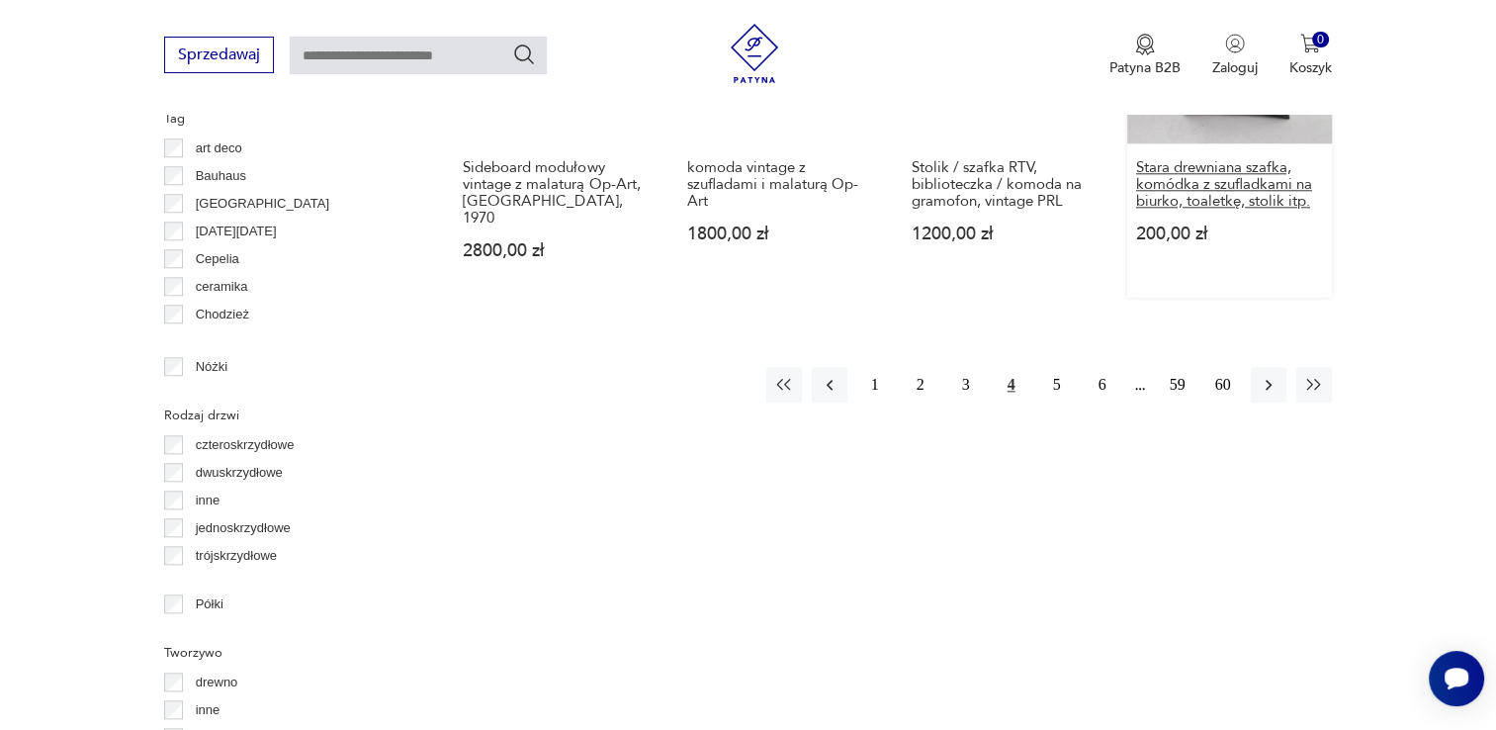
scroll to position [2107, 0]
click at [1054, 366] on button "5" at bounding box center [1057, 384] width 36 height 36
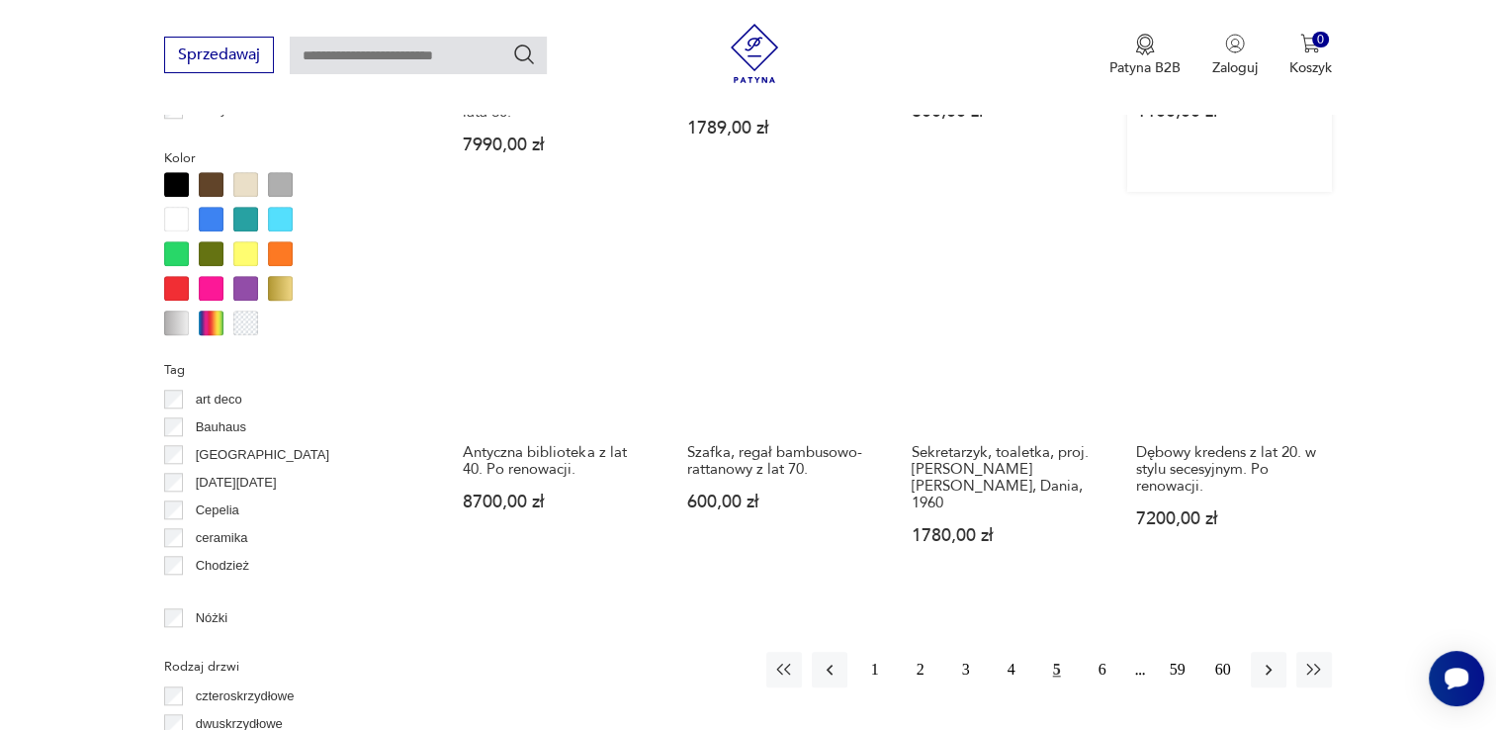
scroll to position [1909, 0]
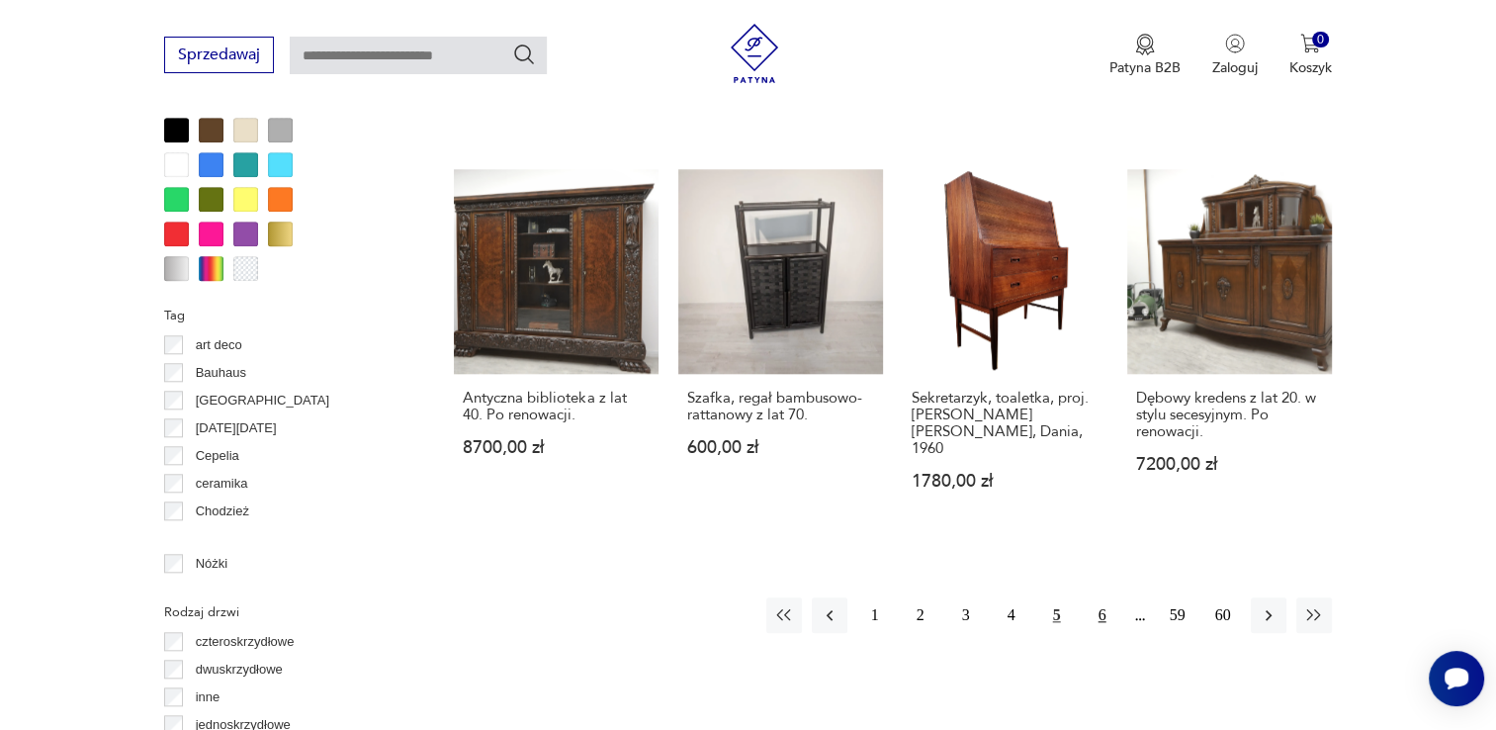
drag, startPoint x: 1098, startPoint y: 526, endPoint x: 1139, endPoint y: 155, distance: 373.2
click at [1098, 597] on button "6" at bounding box center [1103, 615] width 36 height 36
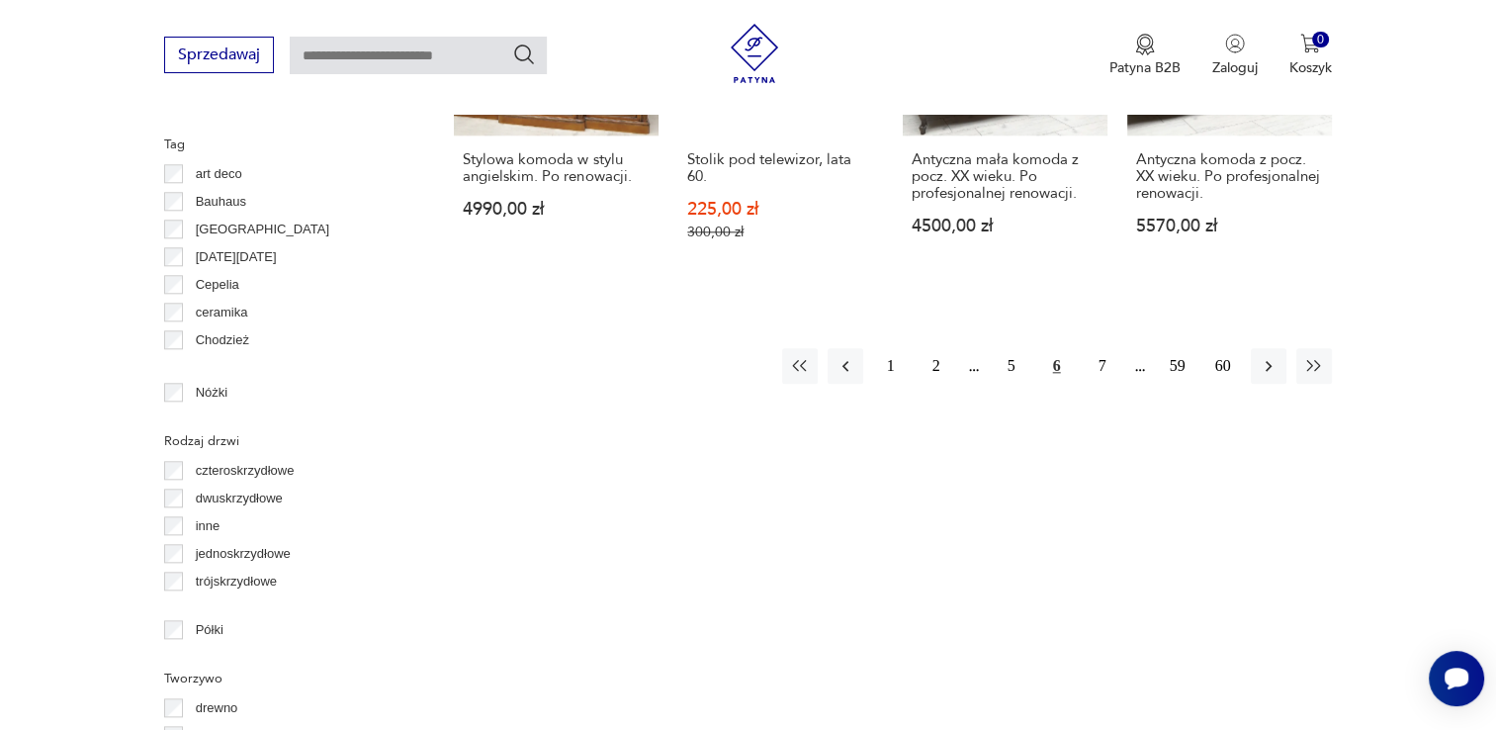
scroll to position [2107, 0]
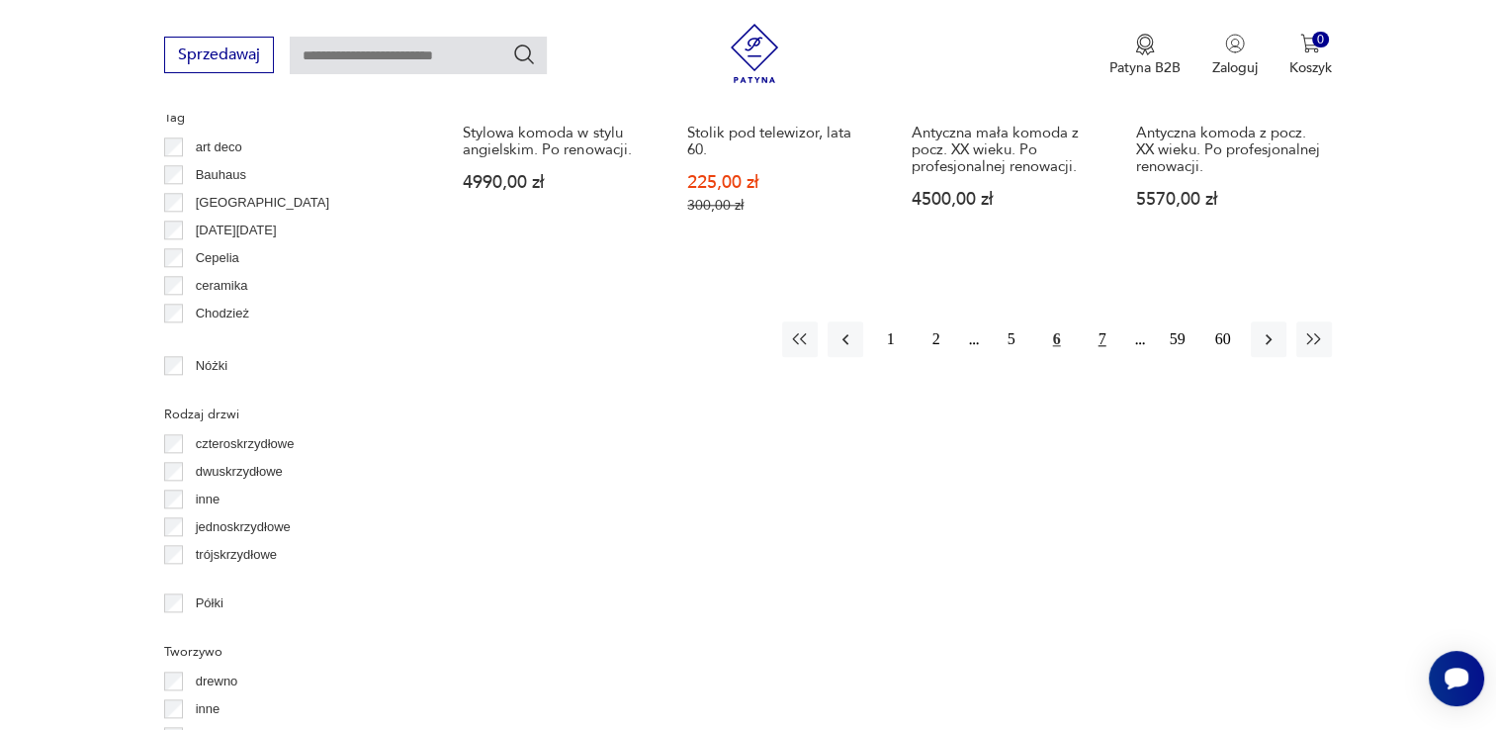
click at [1100, 338] on button "7" at bounding box center [1103, 339] width 36 height 36
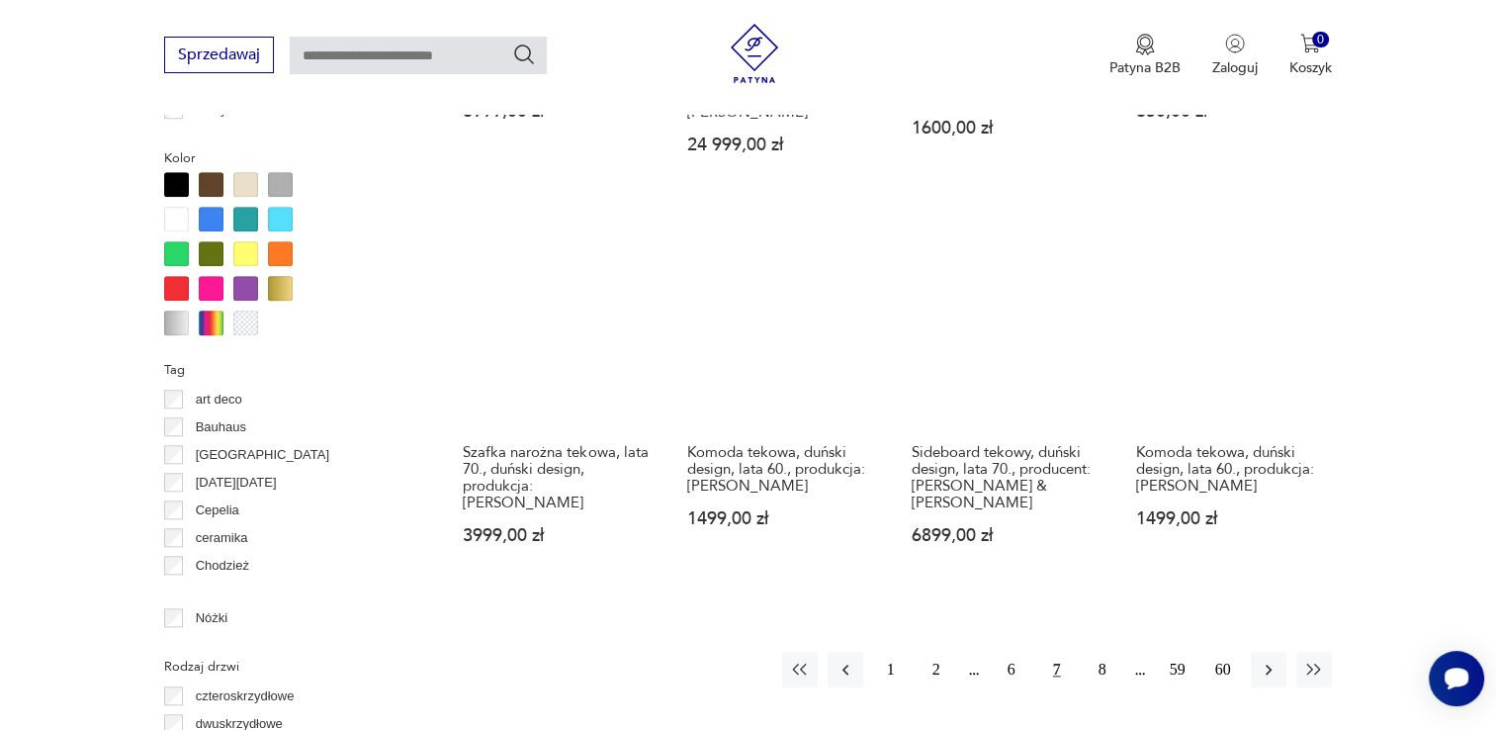
scroll to position [2107, 0]
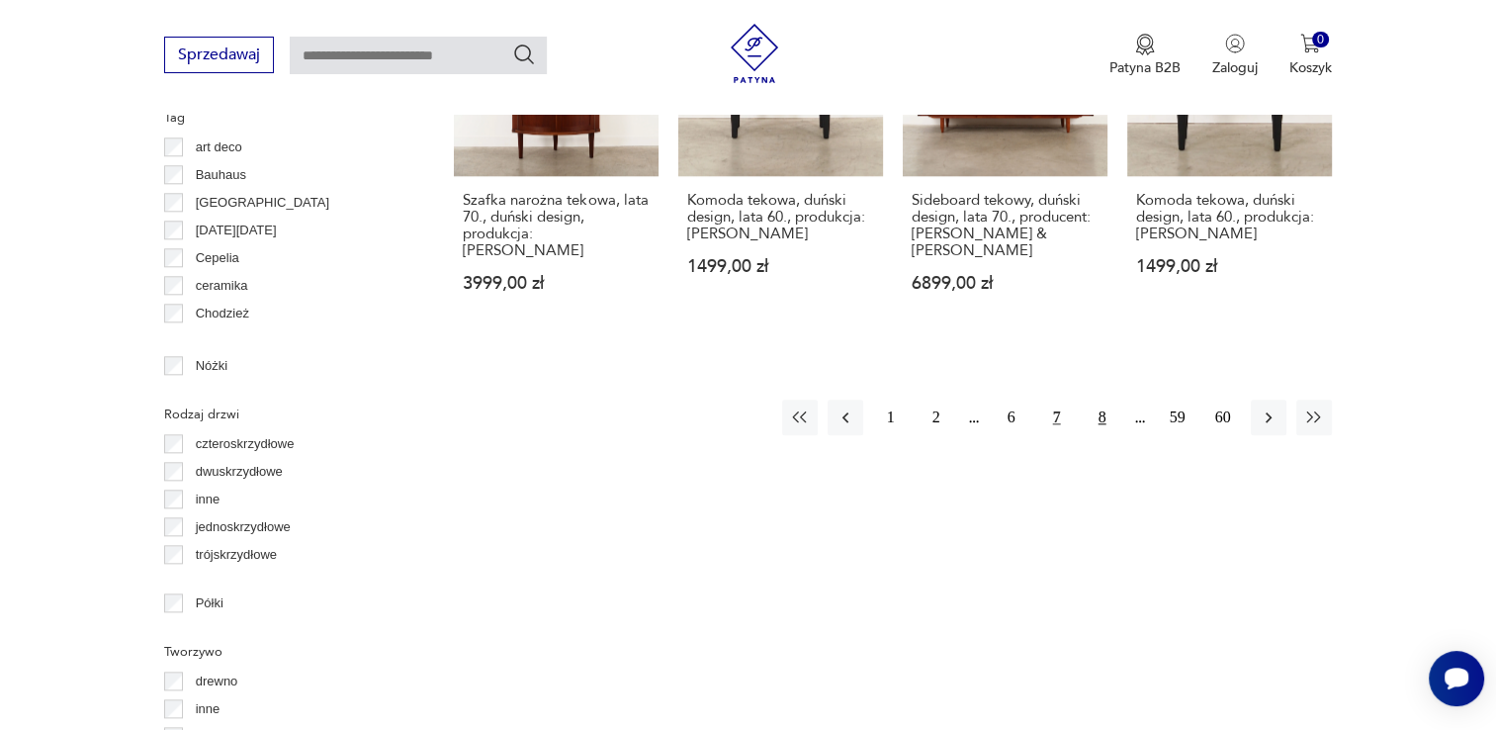
click at [1099, 400] on button "8" at bounding box center [1103, 418] width 36 height 36
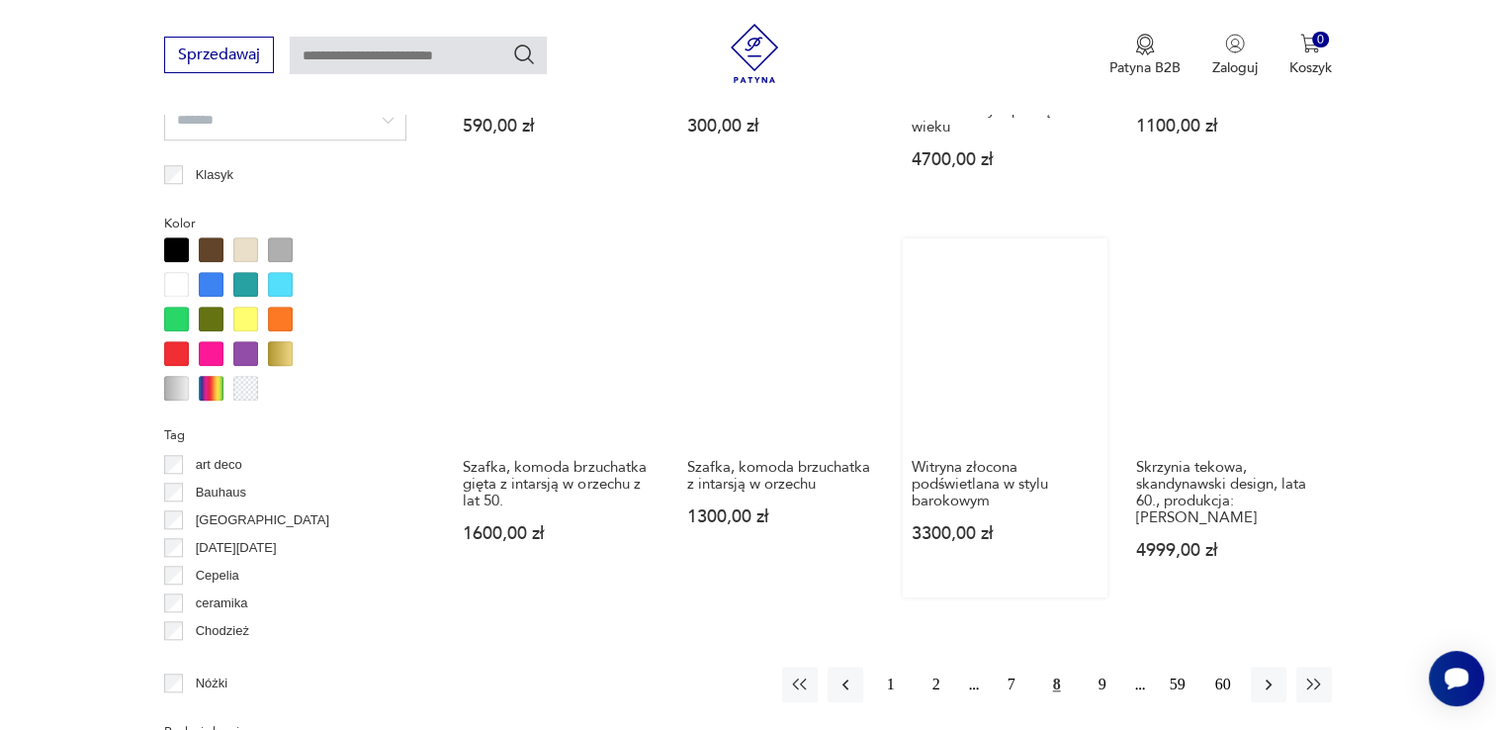
scroll to position [2008, 0]
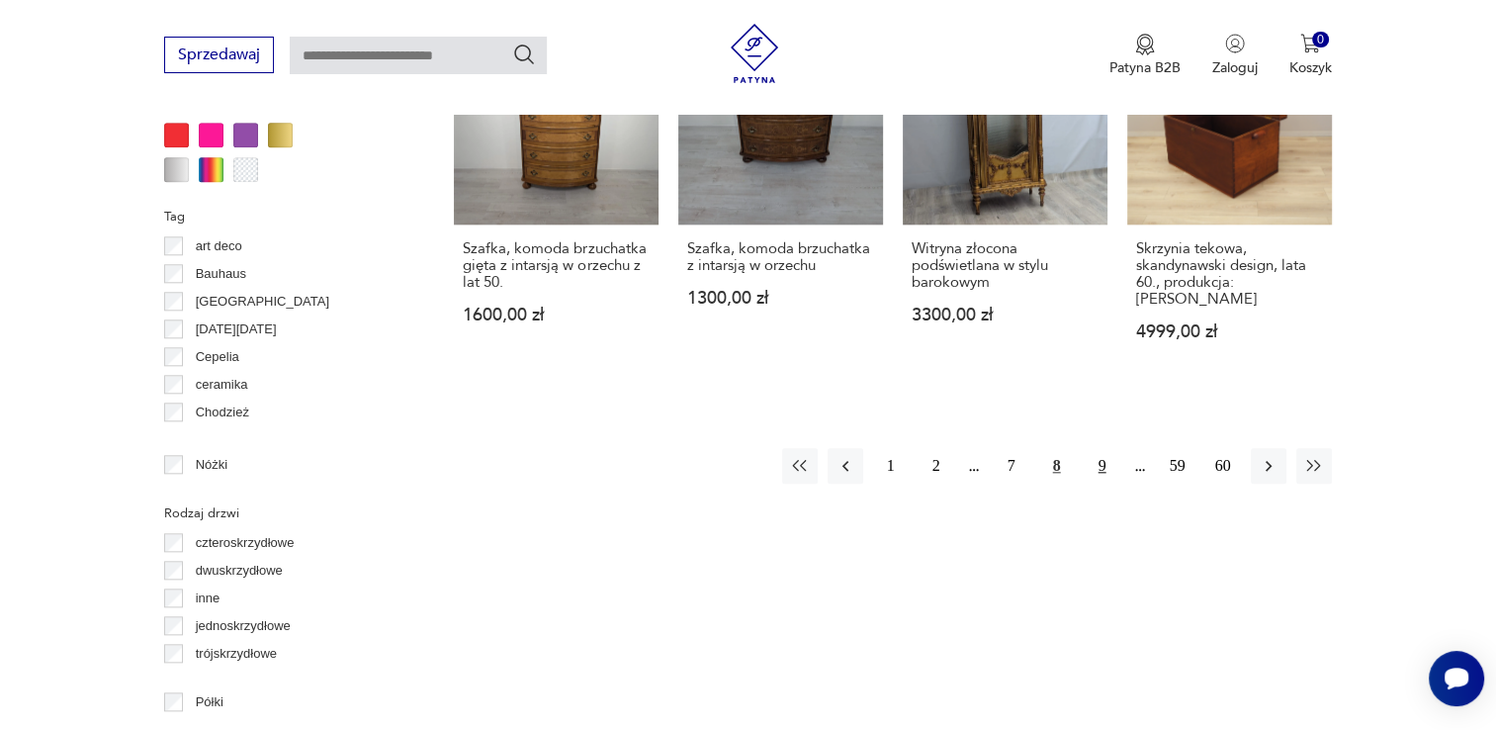
click at [1097, 448] on button "9" at bounding box center [1103, 466] width 36 height 36
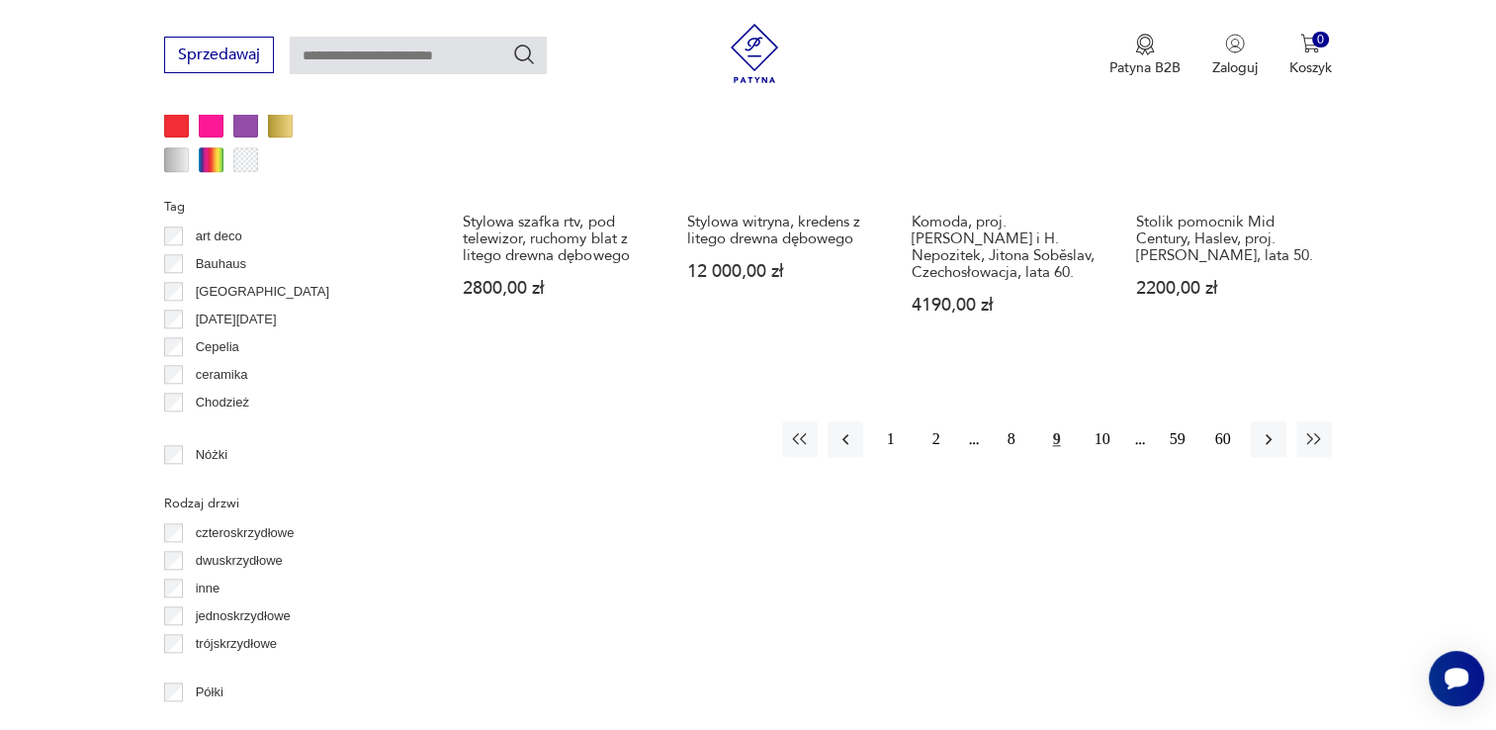
scroll to position [2107, 0]
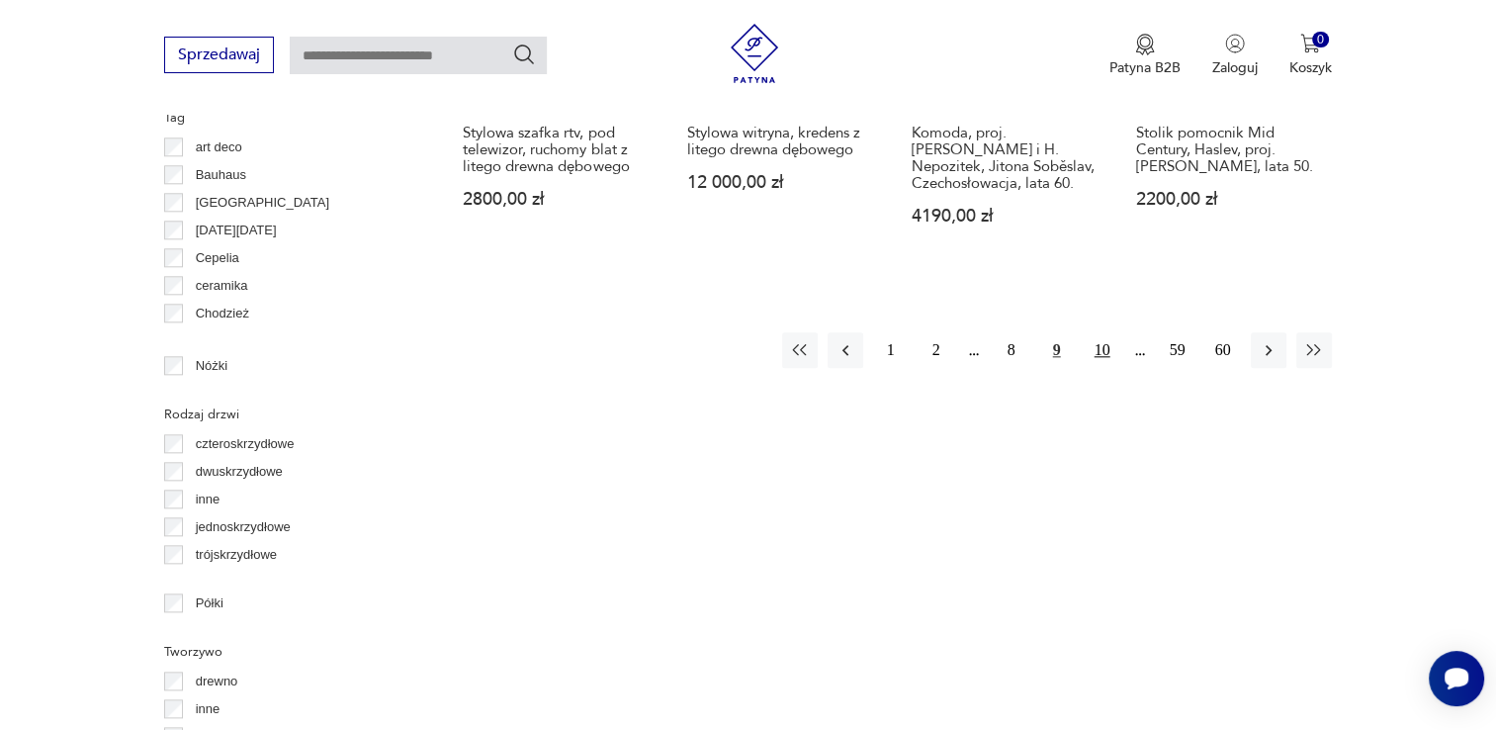
click at [1103, 355] on button "10" at bounding box center [1103, 350] width 36 height 36
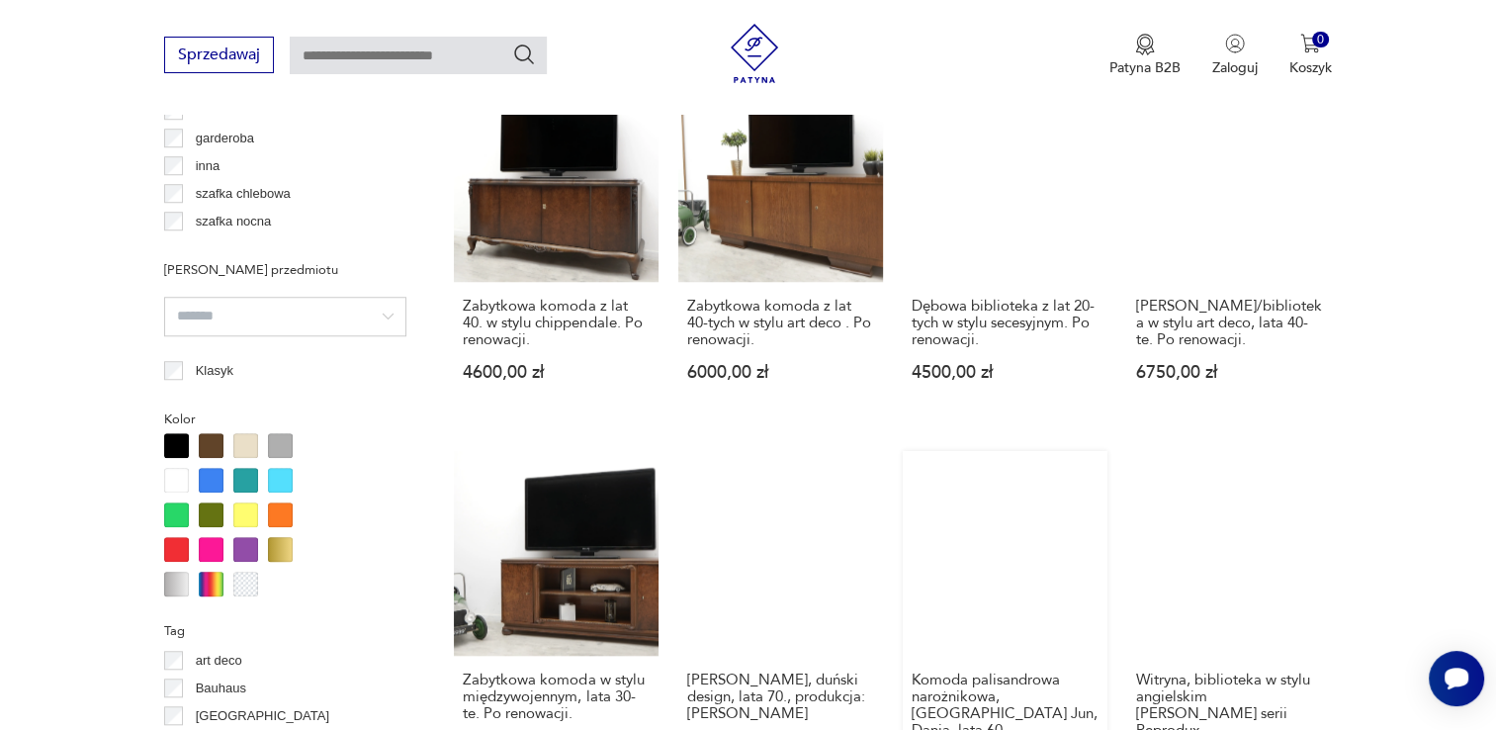
scroll to position [1909, 0]
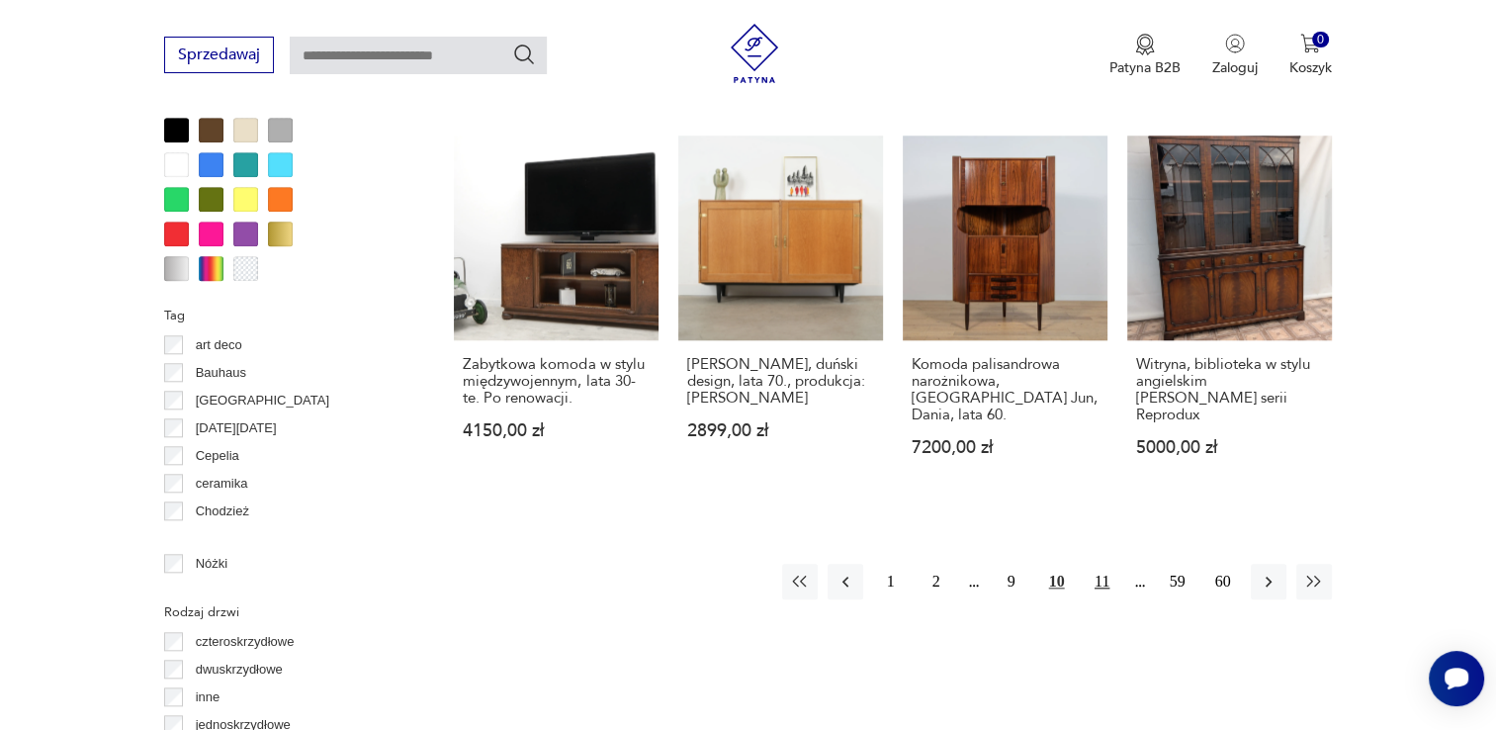
click at [1096, 564] on button "11" at bounding box center [1103, 582] width 36 height 36
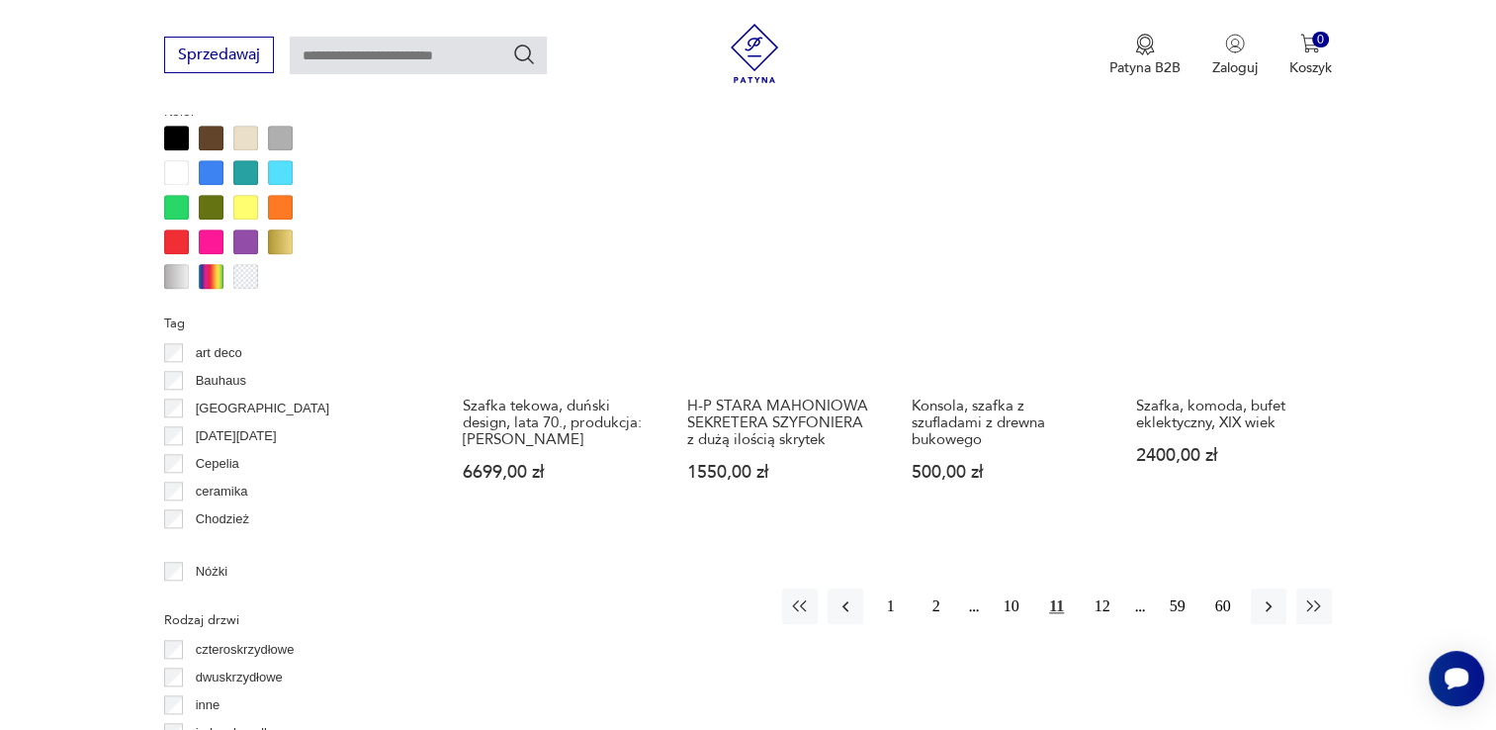
scroll to position [2008, 0]
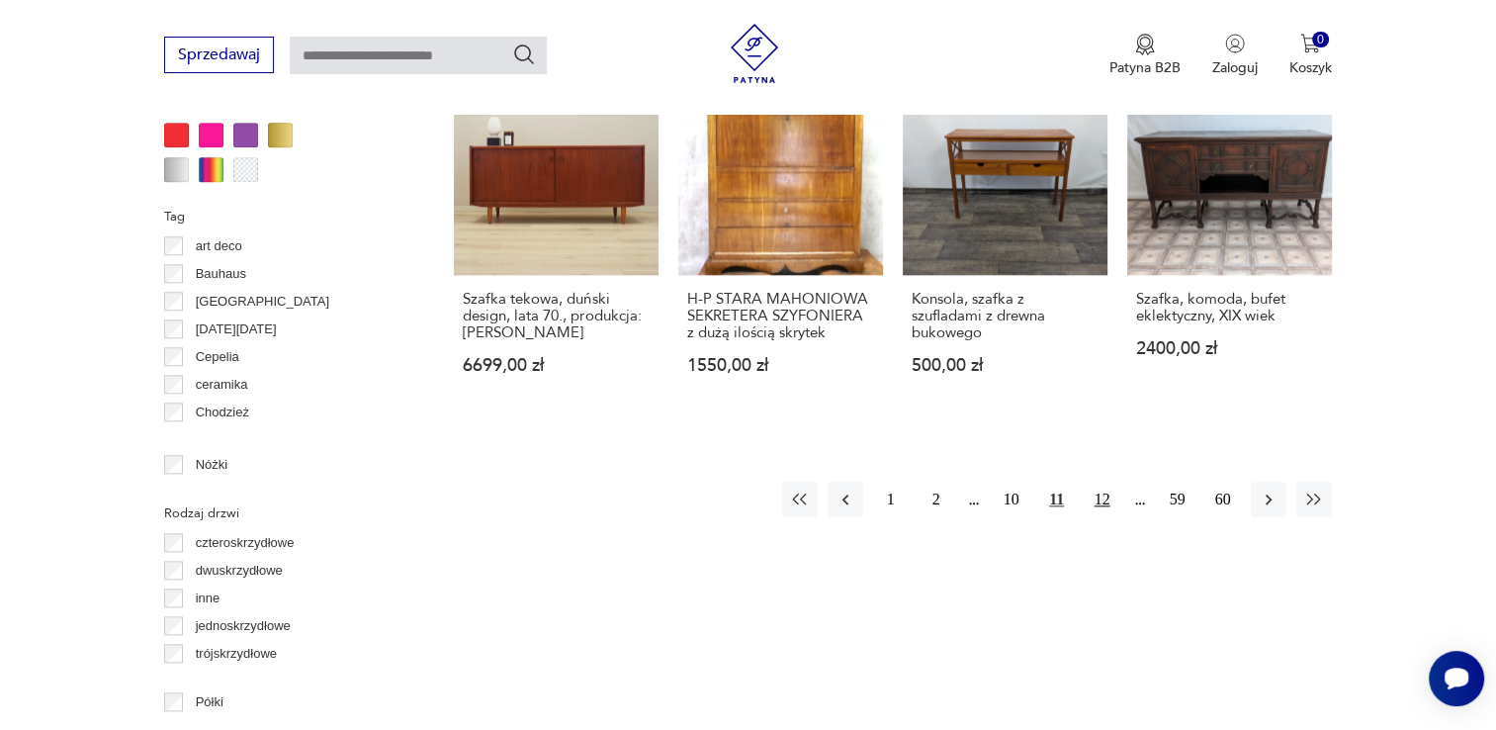
click at [1106, 482] on button "12" at bounding box center [1103, 500] width 36 height 36
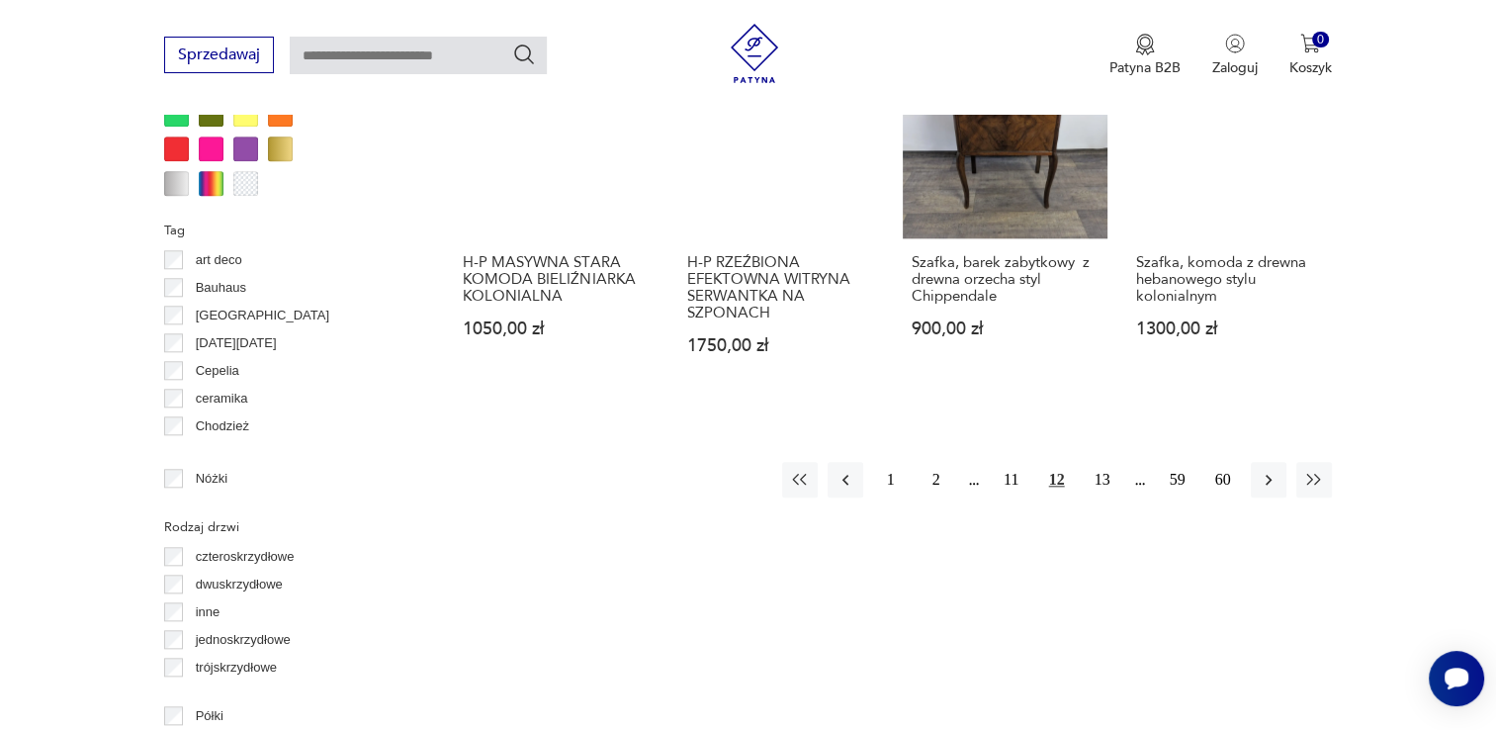
scroll to position [2008, 0]
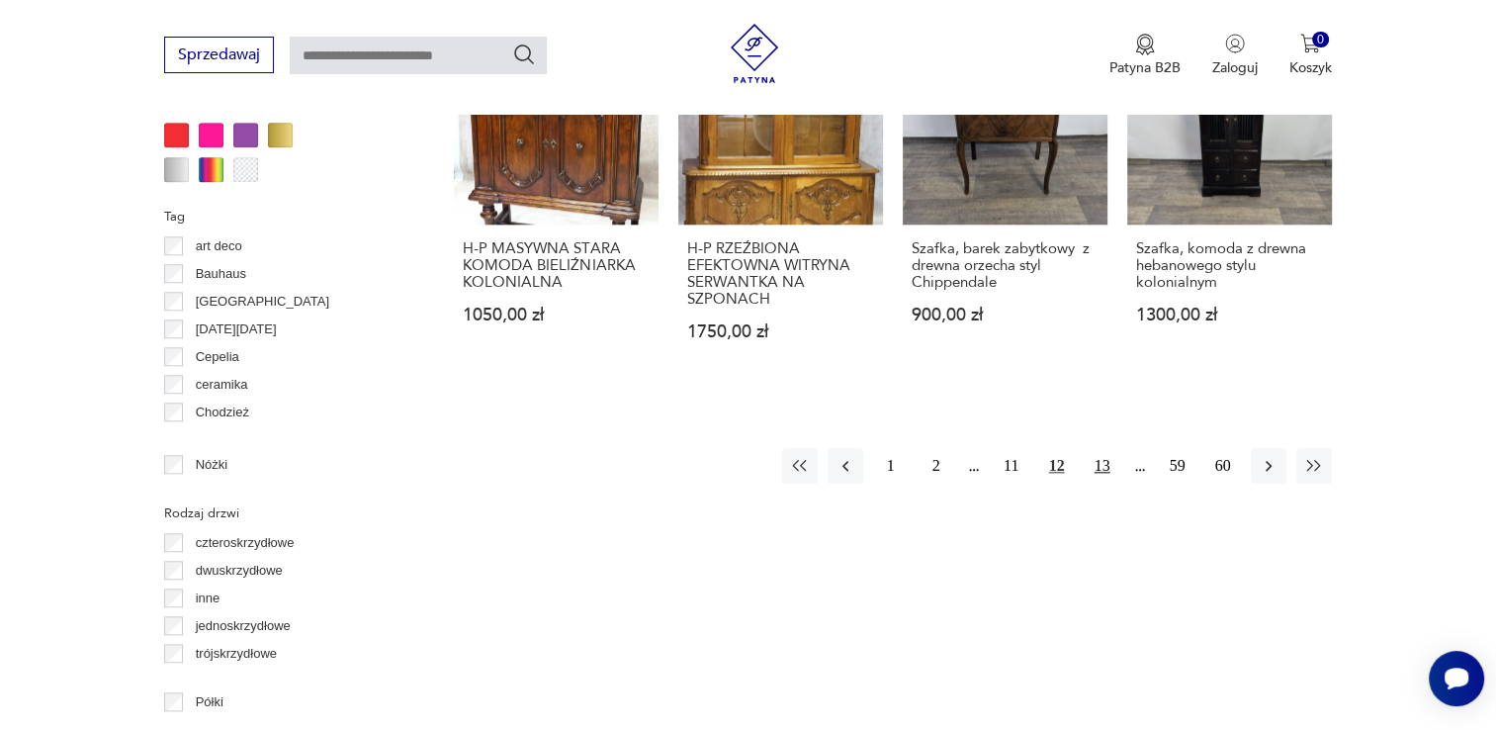
click at [1102, 448] on button "13" at bounding box center [1103, 466] width 36 height 36
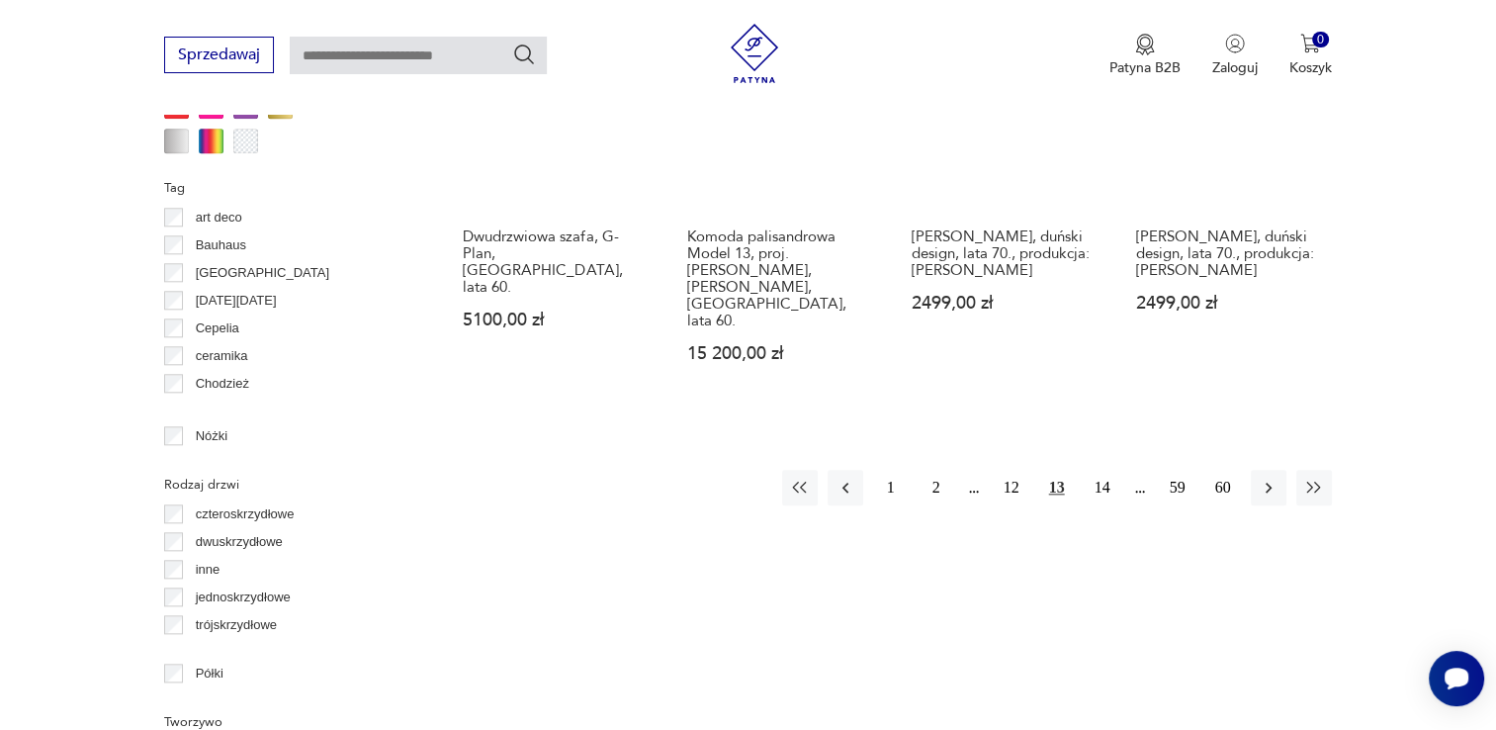
scroll to position [2107, 0]
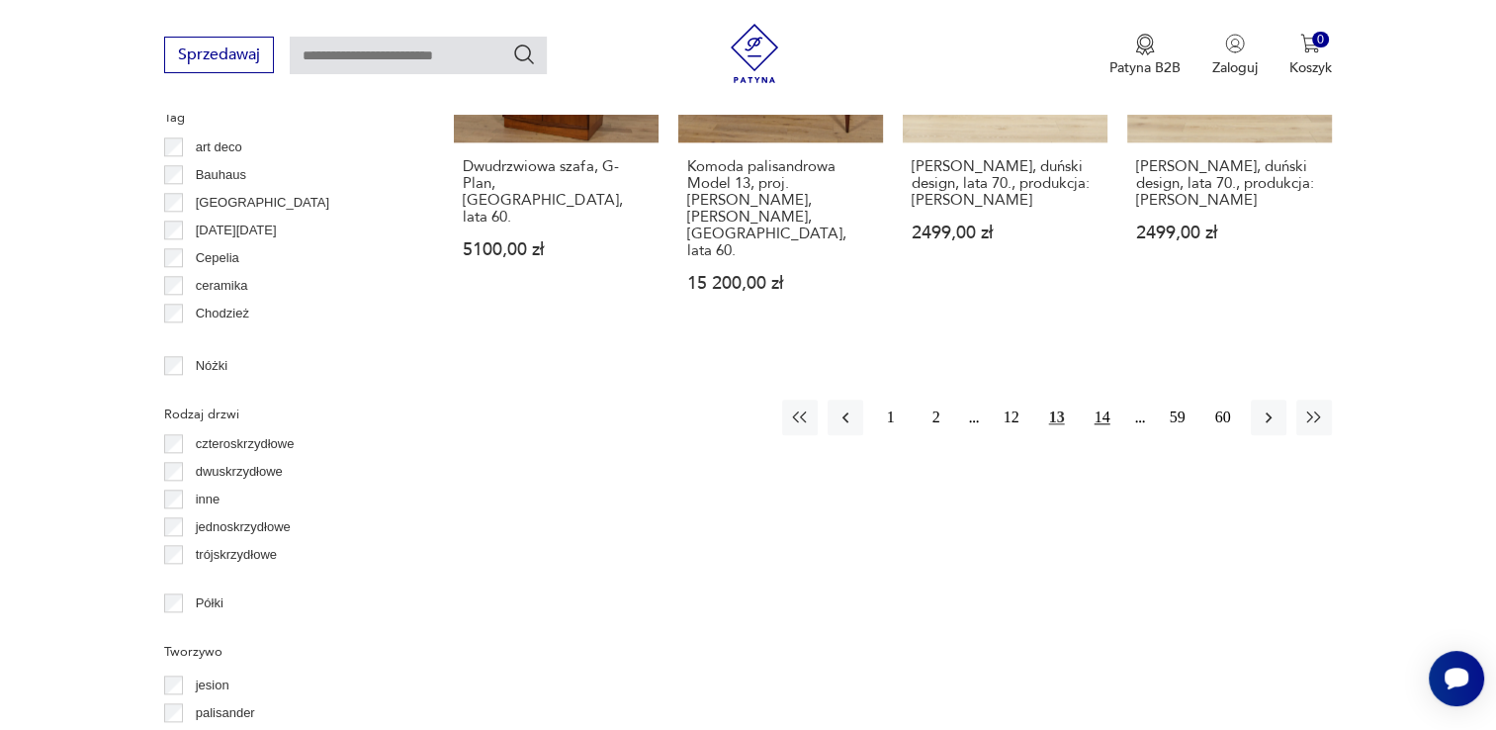
click at [1104, 400] on button "14" at bounding box center [1103, 418] width 36 height 36
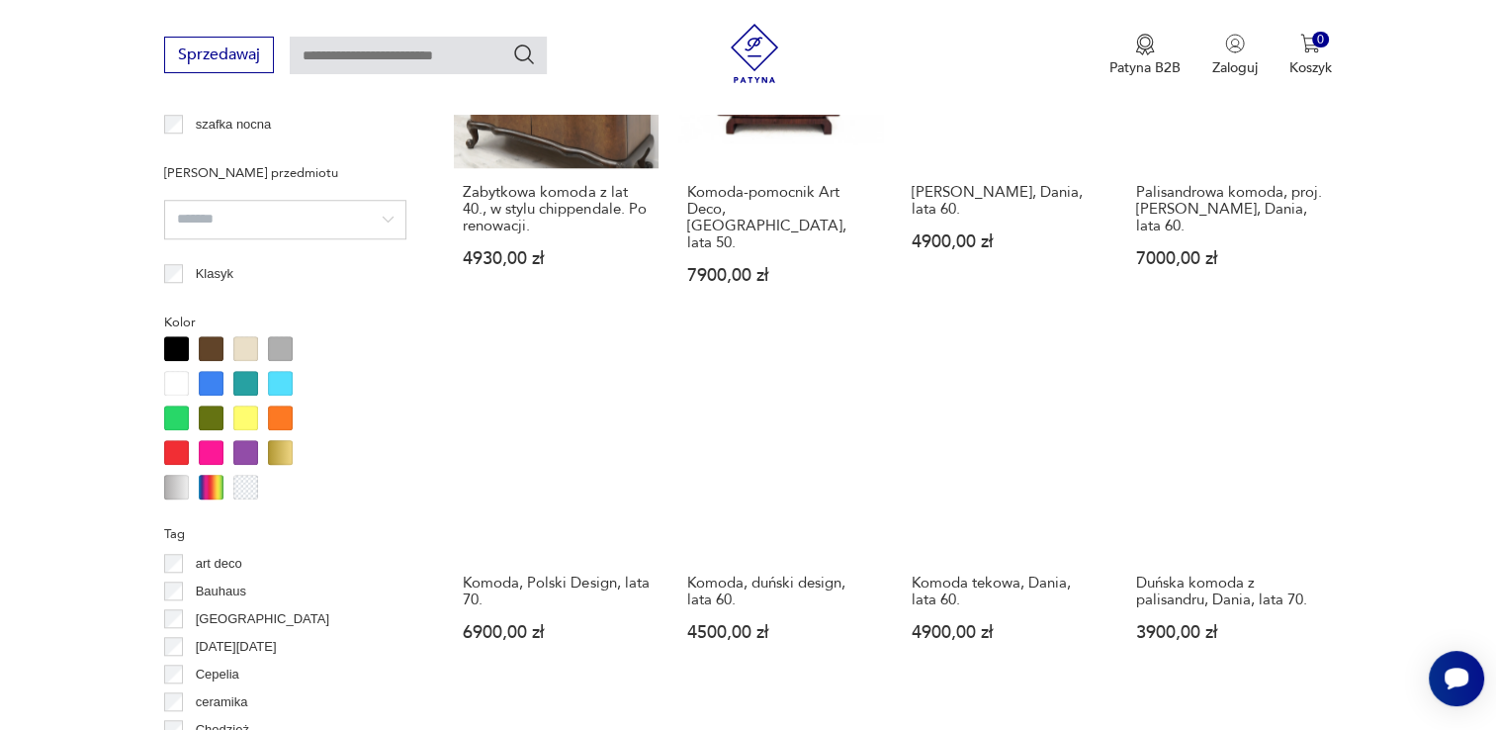
scroll to position [1810, 0]
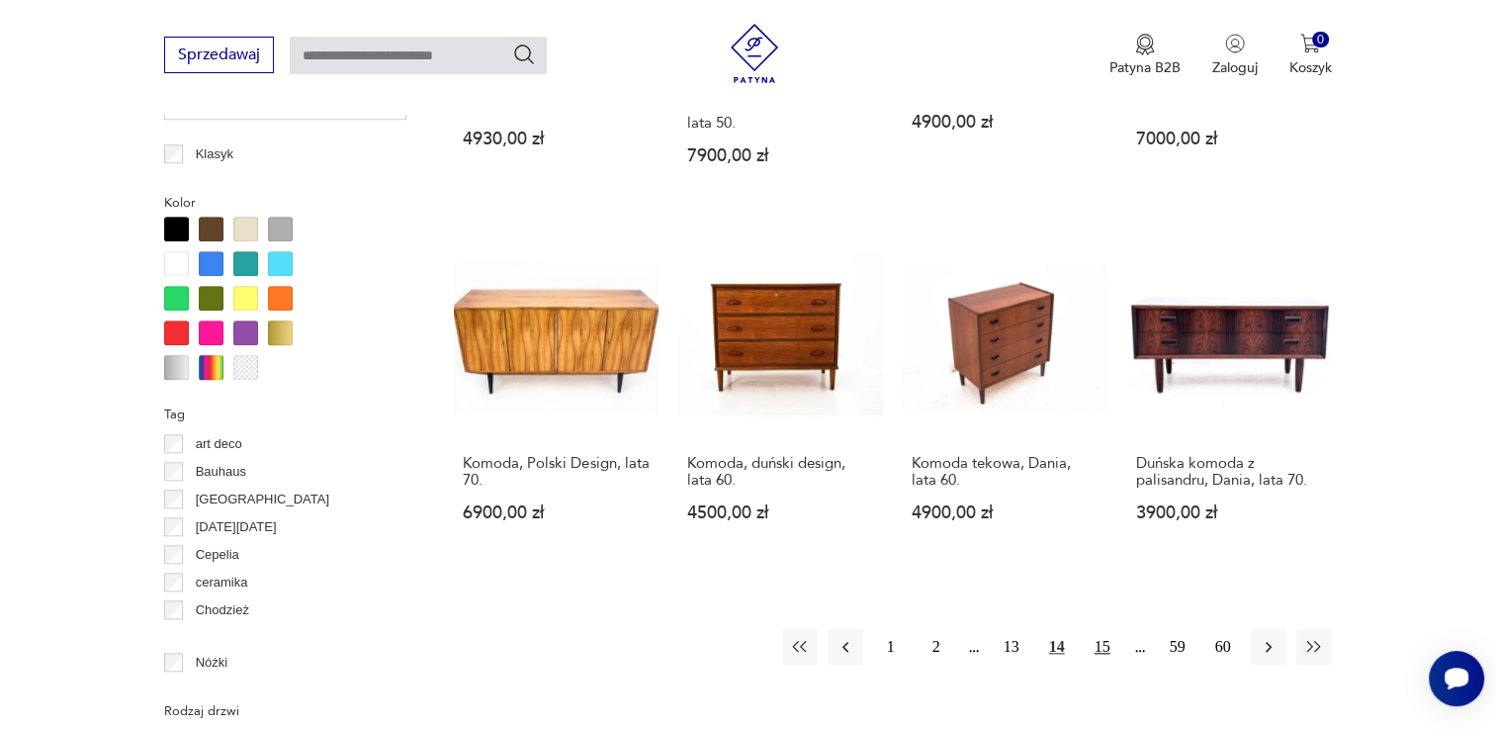
click at [1113, 629] on button "15" at bounding box center [1103, 647] width 36 height 36
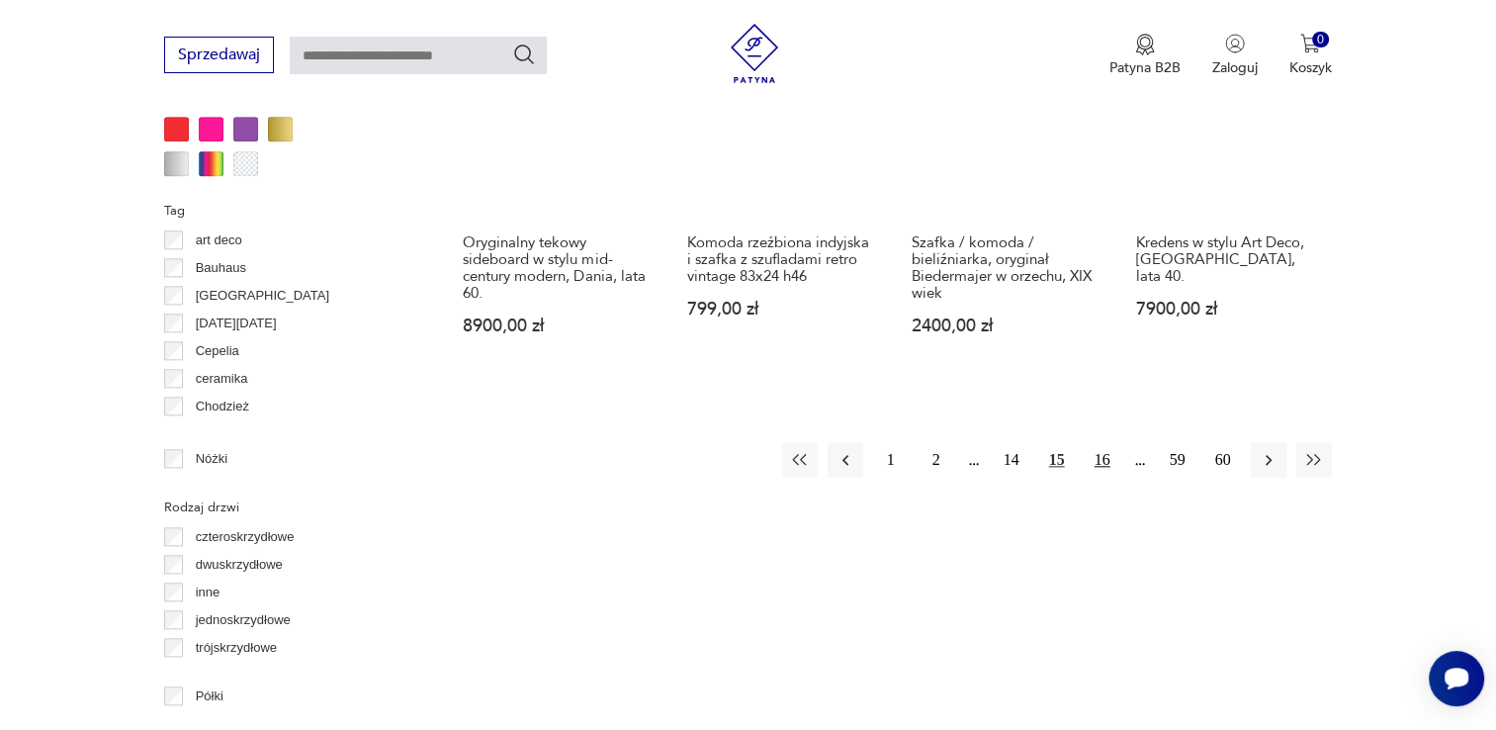
scroll to position [2205, 0]
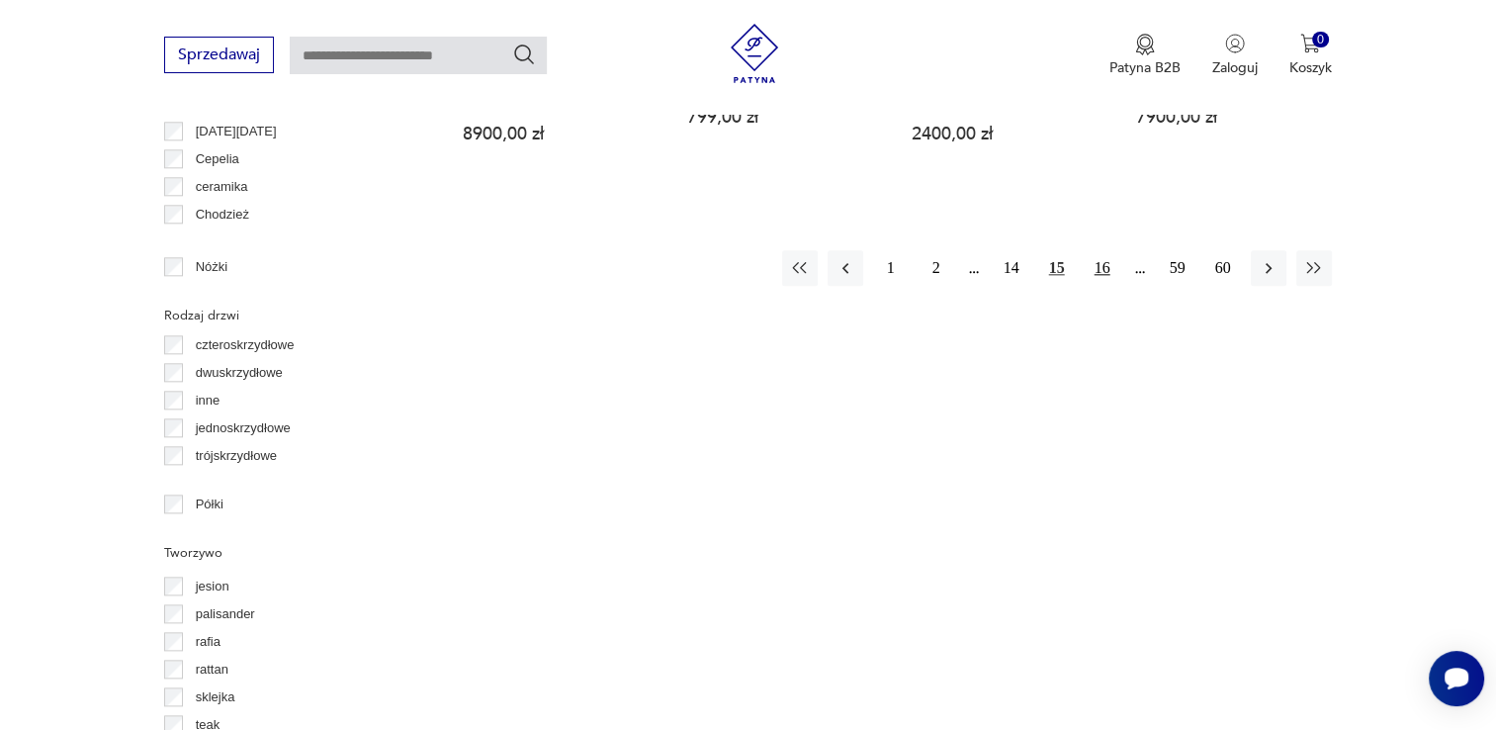
click at [1099, 250] on button "16" at bounding box center [1103, 268] width 36 height 36
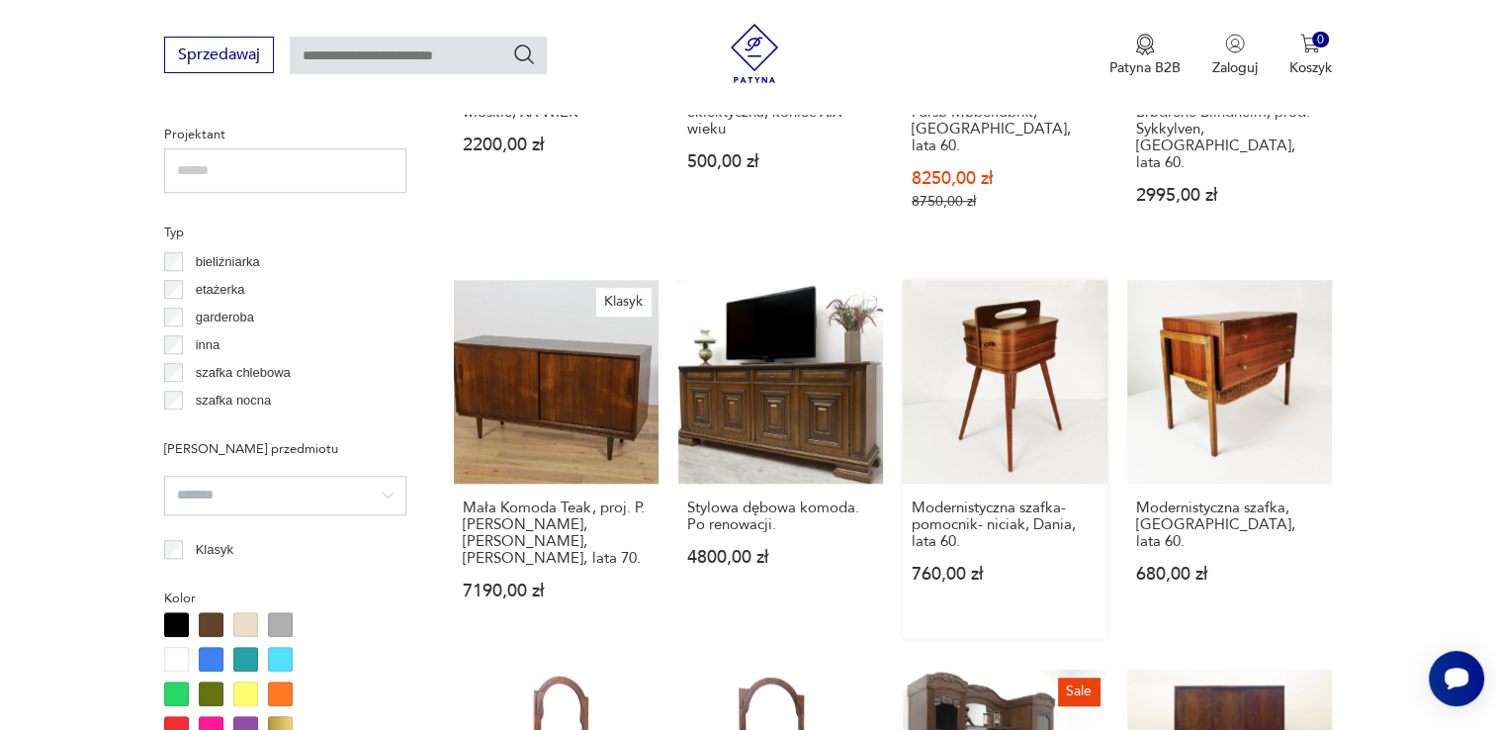
scroll to position [1909, 0]
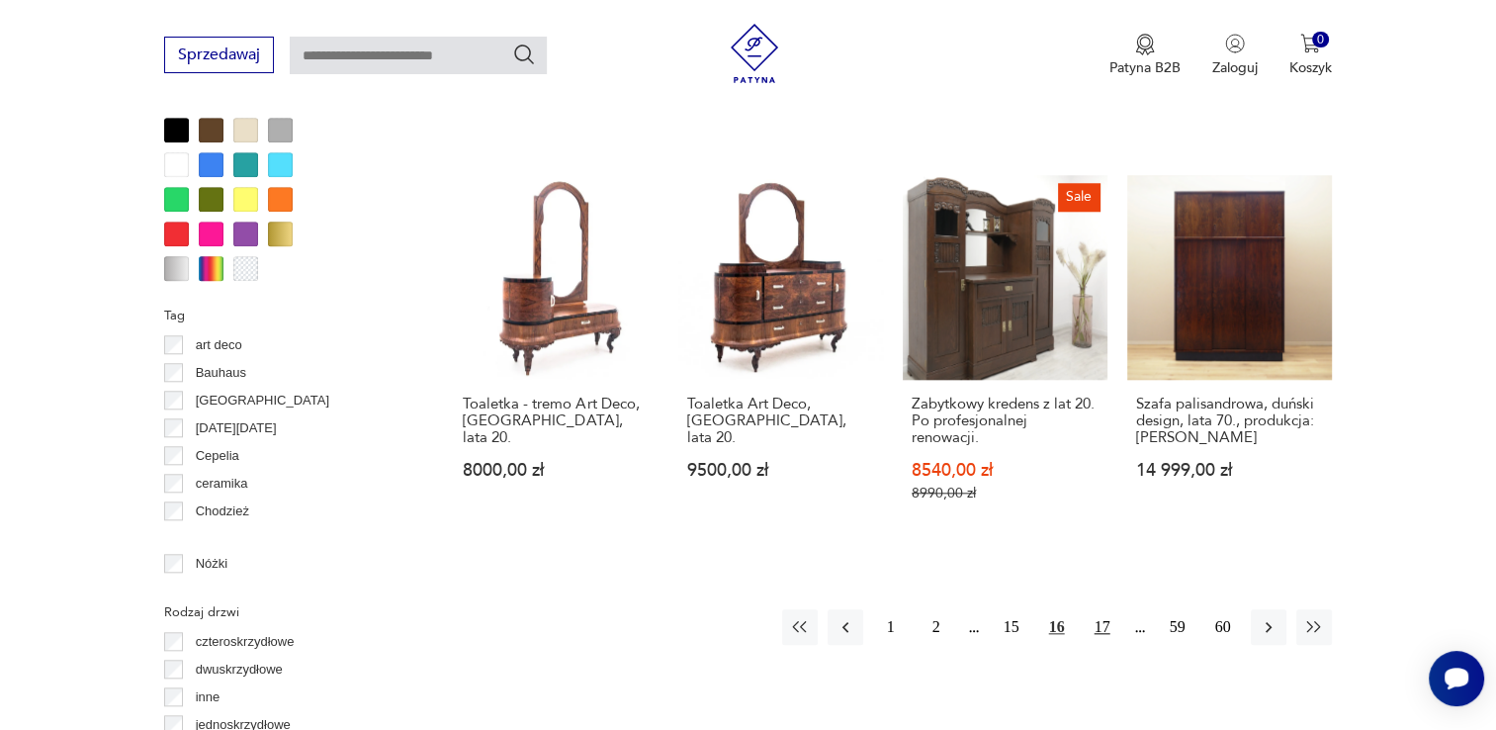
click at [1104, 609] on button "17" at bounding box center [1103, 627] width 36 height 36
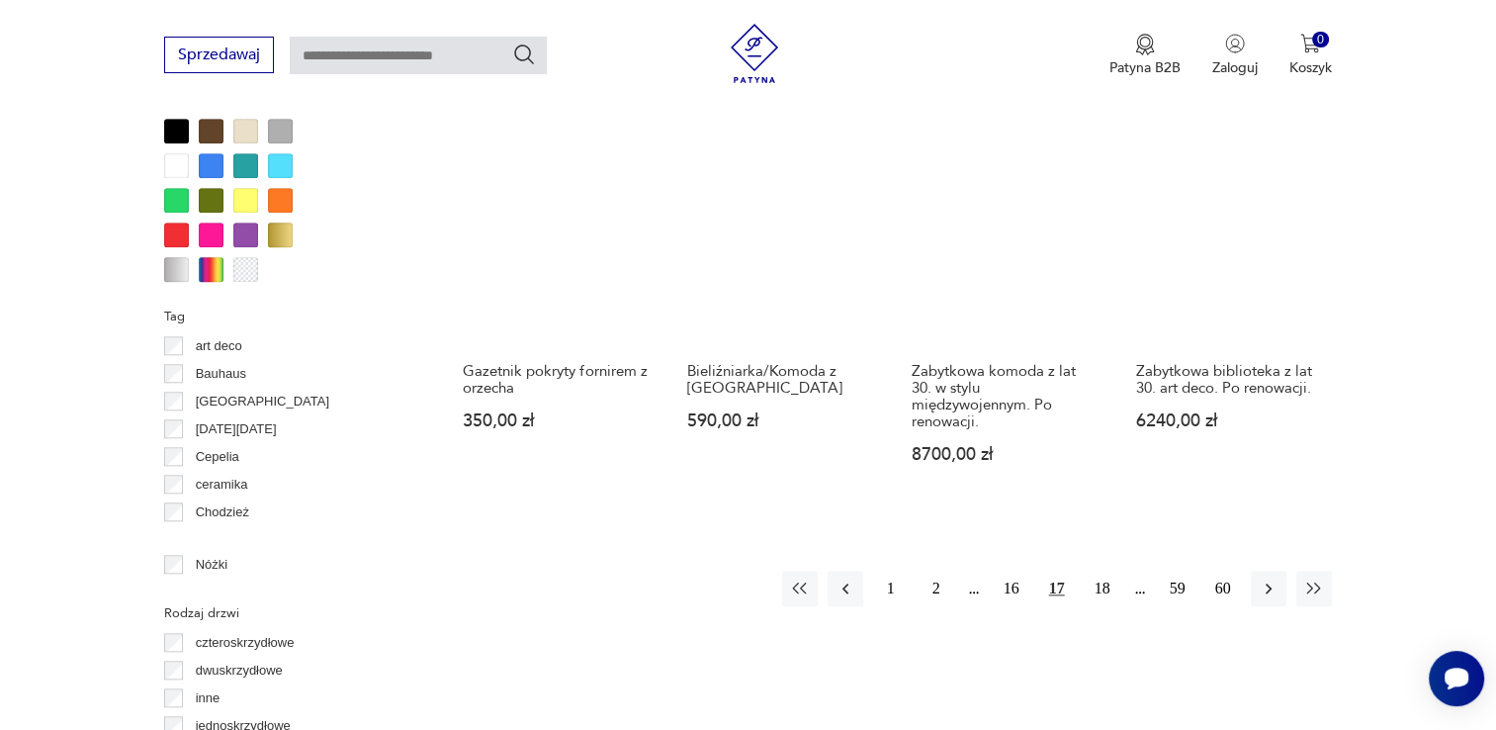
scroll to position [1909, 0]
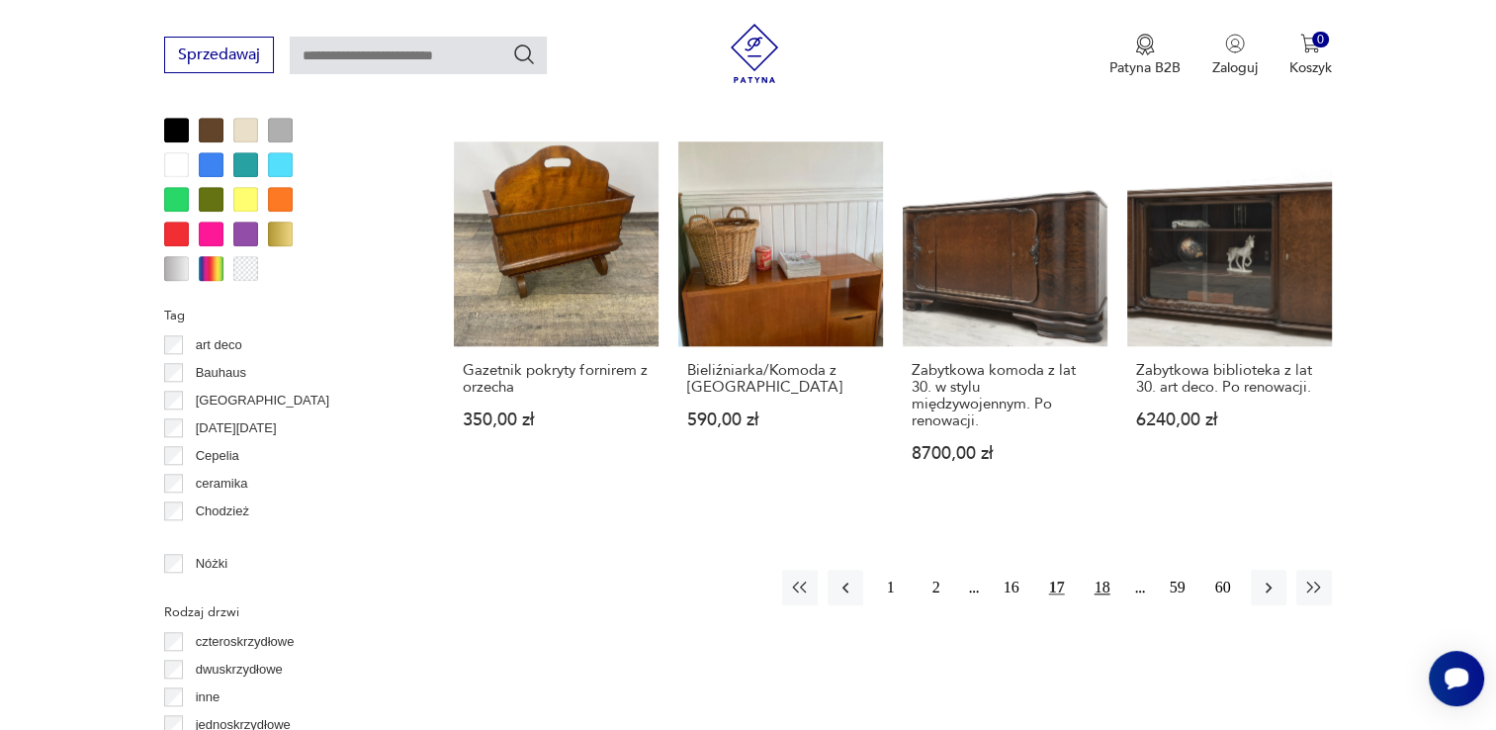
click at [1105, 570] on button "18" at bounding box center [1103, 588] width 36 height 36
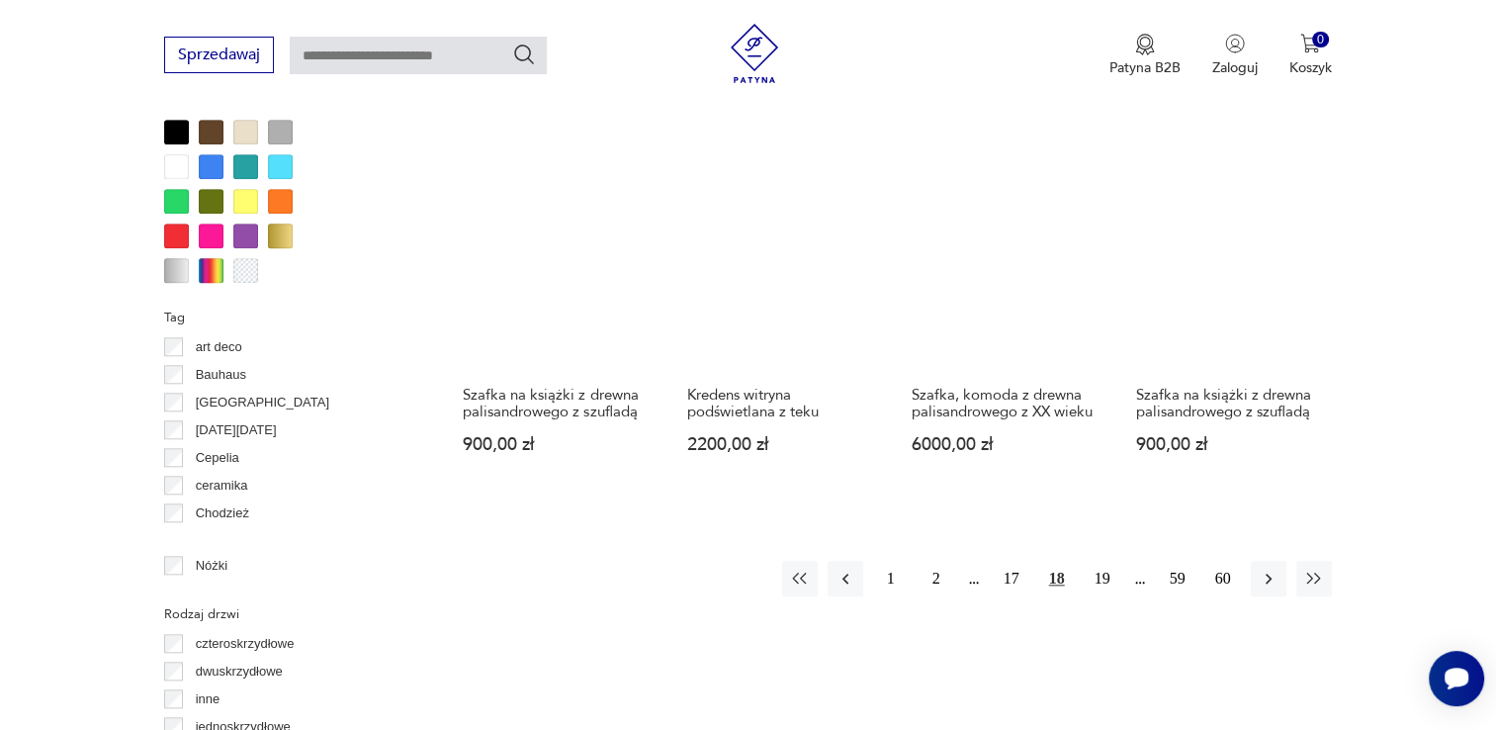
scroll to position [2107, 0]
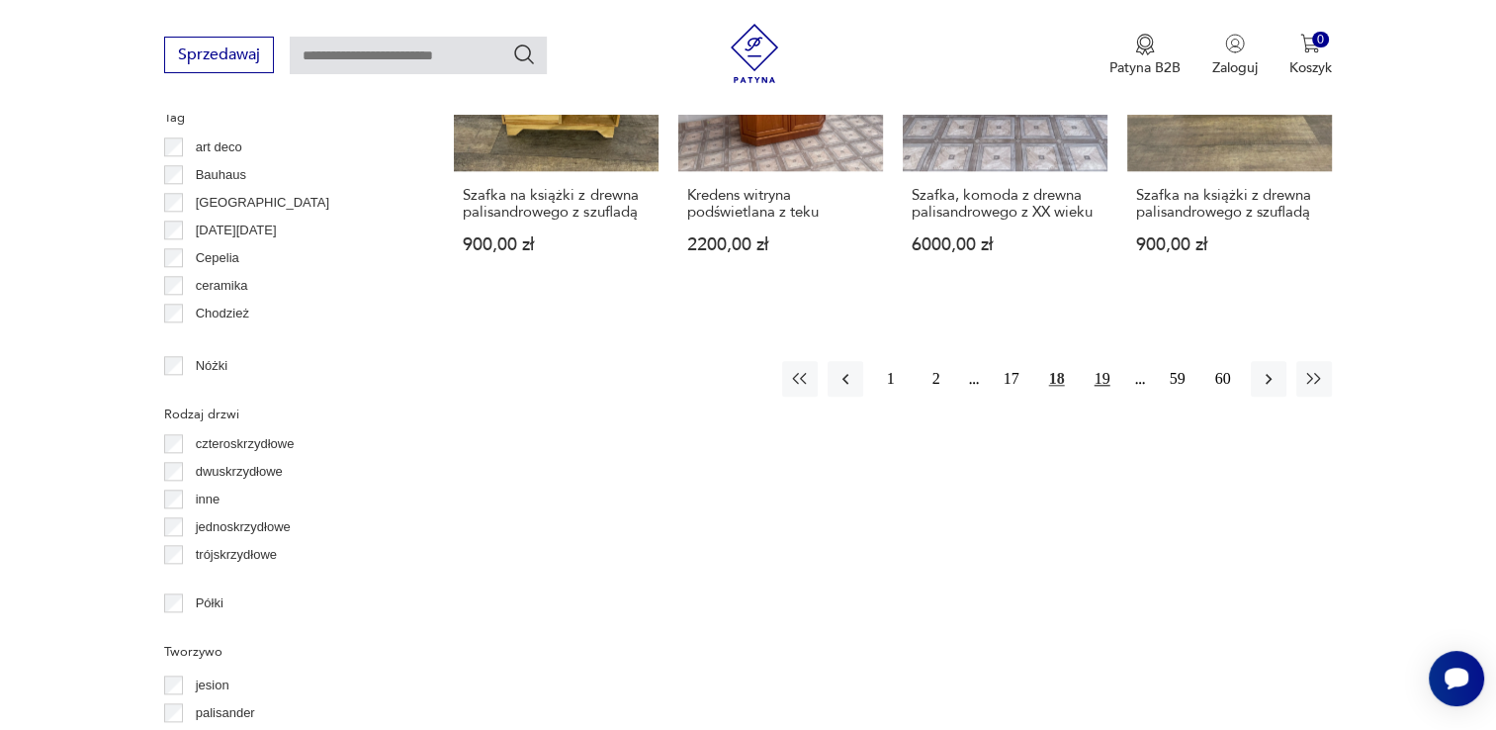
click at [1099, 361] on button "19" at bounding box center [1103, 379] width 36 height 36
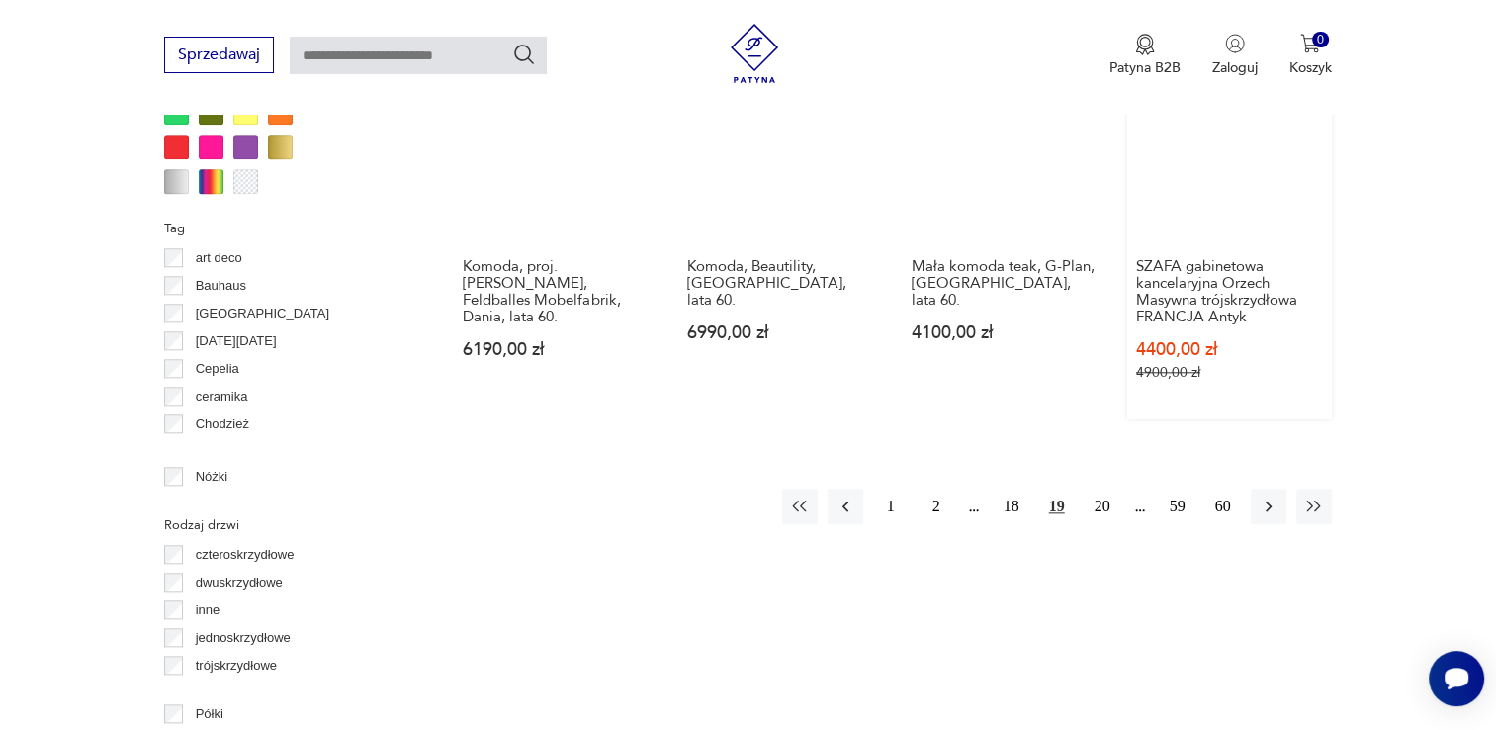
scroll to position [2008, 0]
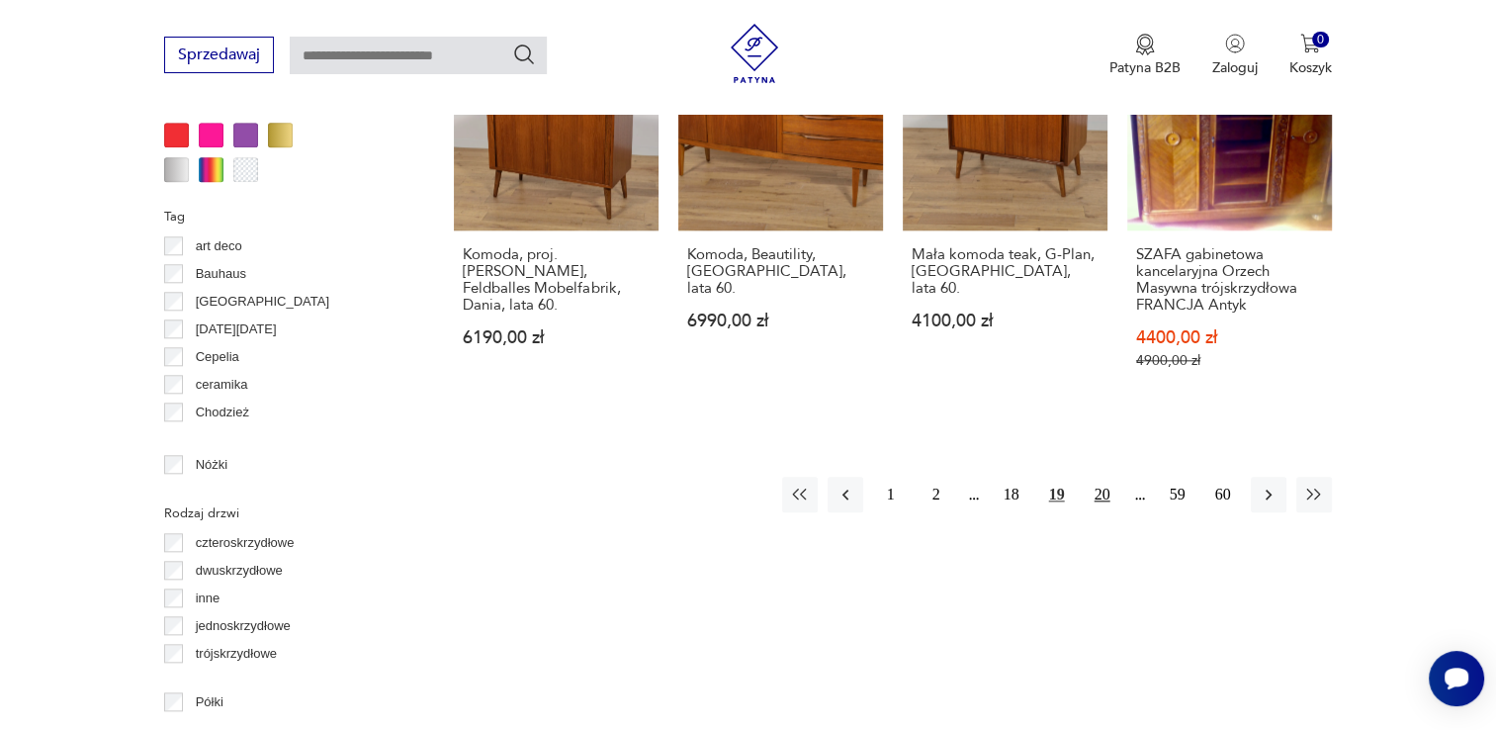
click at [1104, 477] on button "20" at bounding box center [1103, 495] width 36 height 36
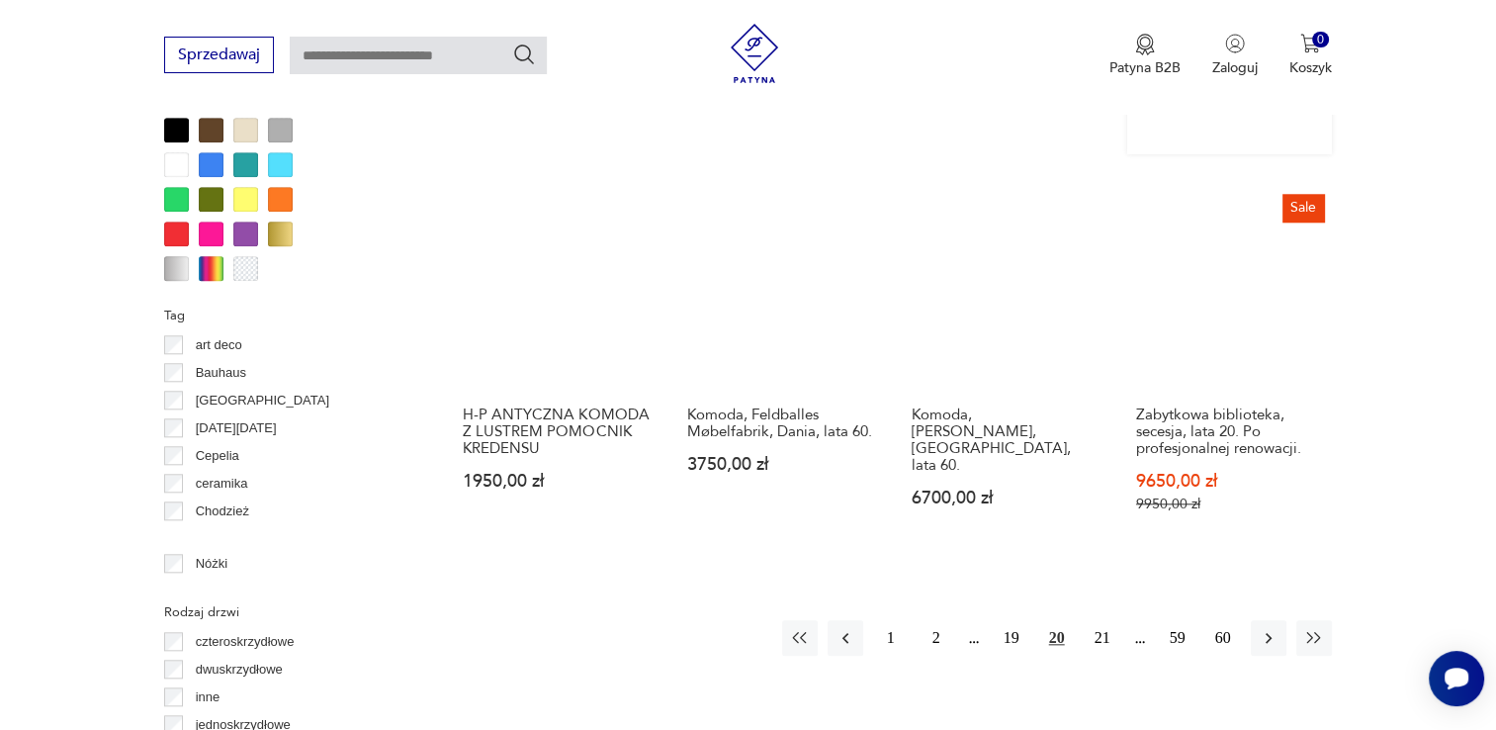
scroll to position [2008, 0]
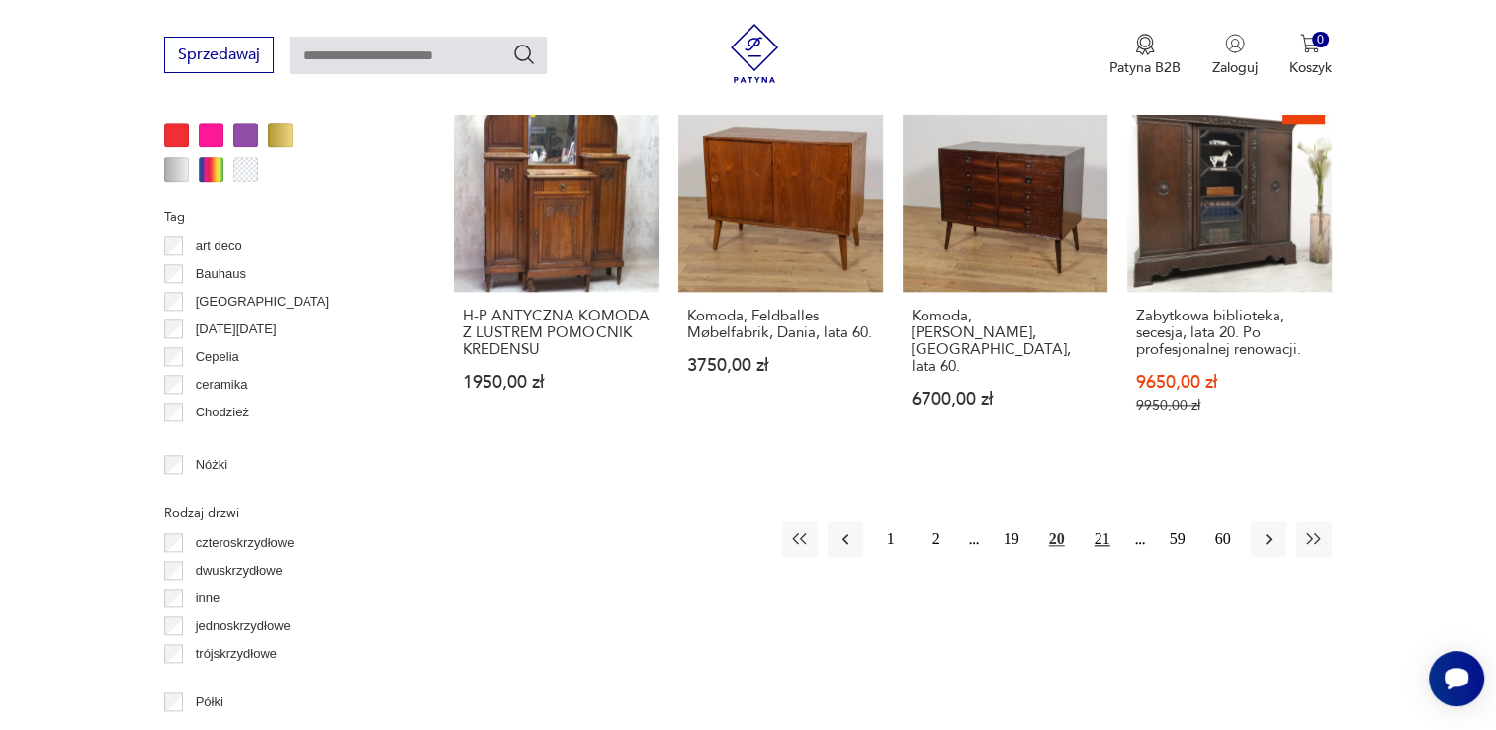
click at [1106, 521] on button "21" at bounding box center [1103, 539] width 36 height 36
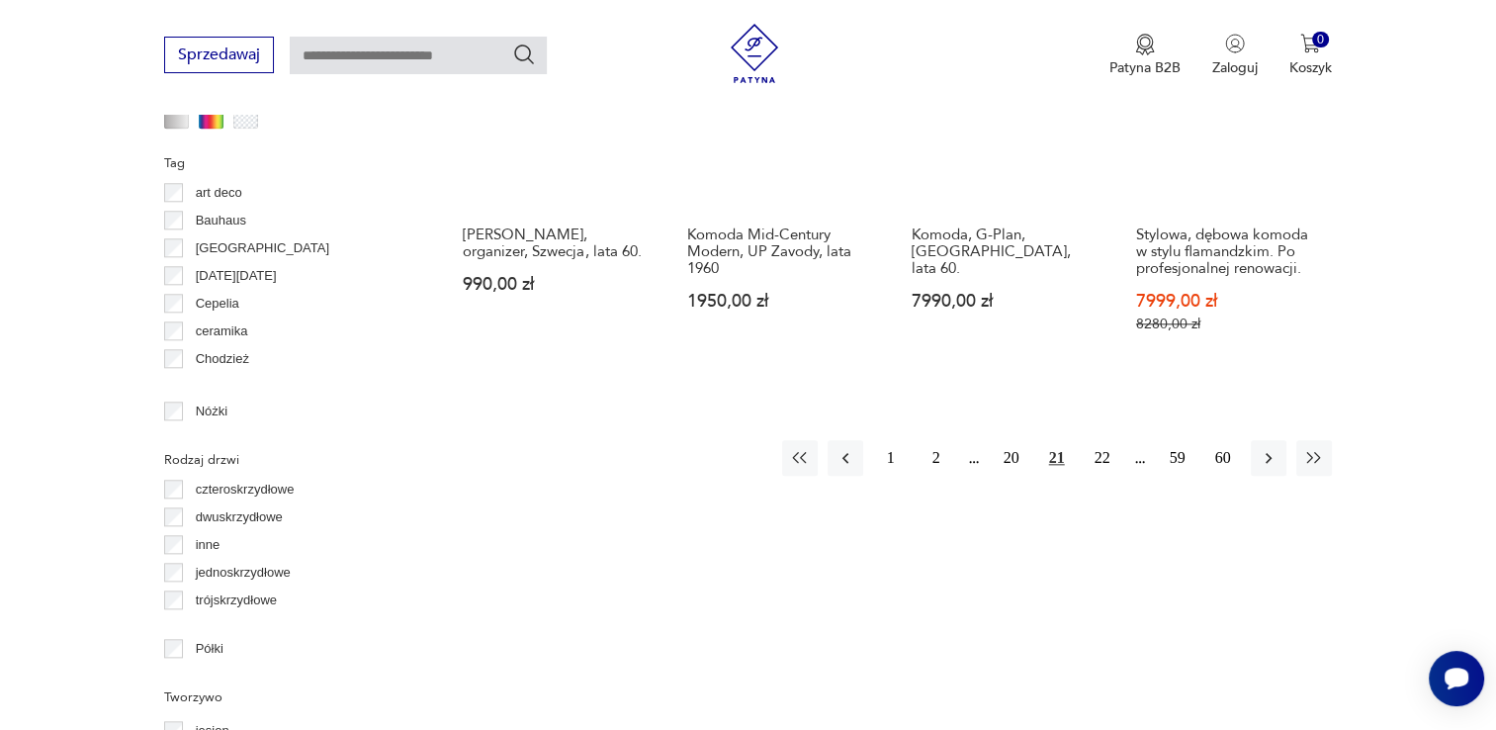
scroll to position [2107, 0]
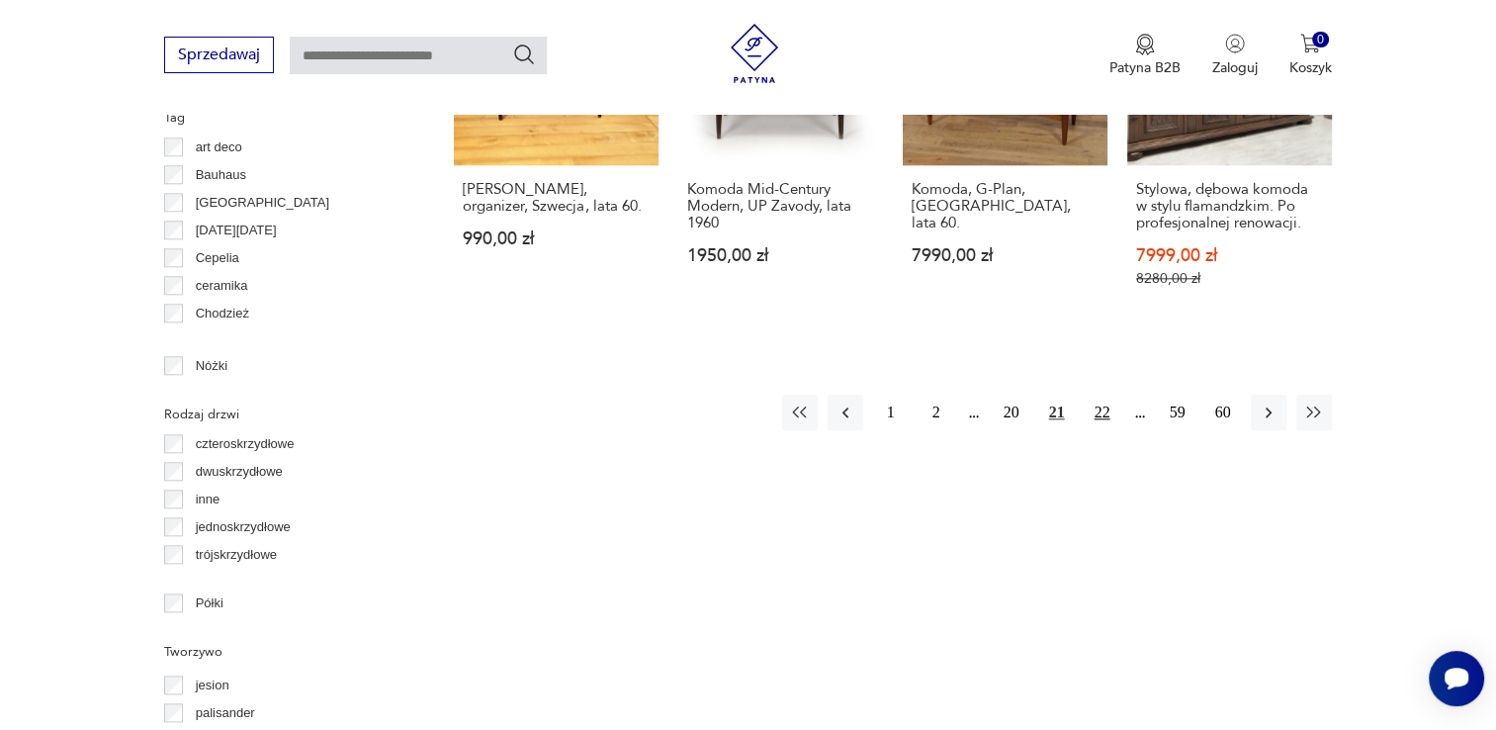
click at [1092, 395] on button "22" at bounding box center [1103, 413] width 36 height 36
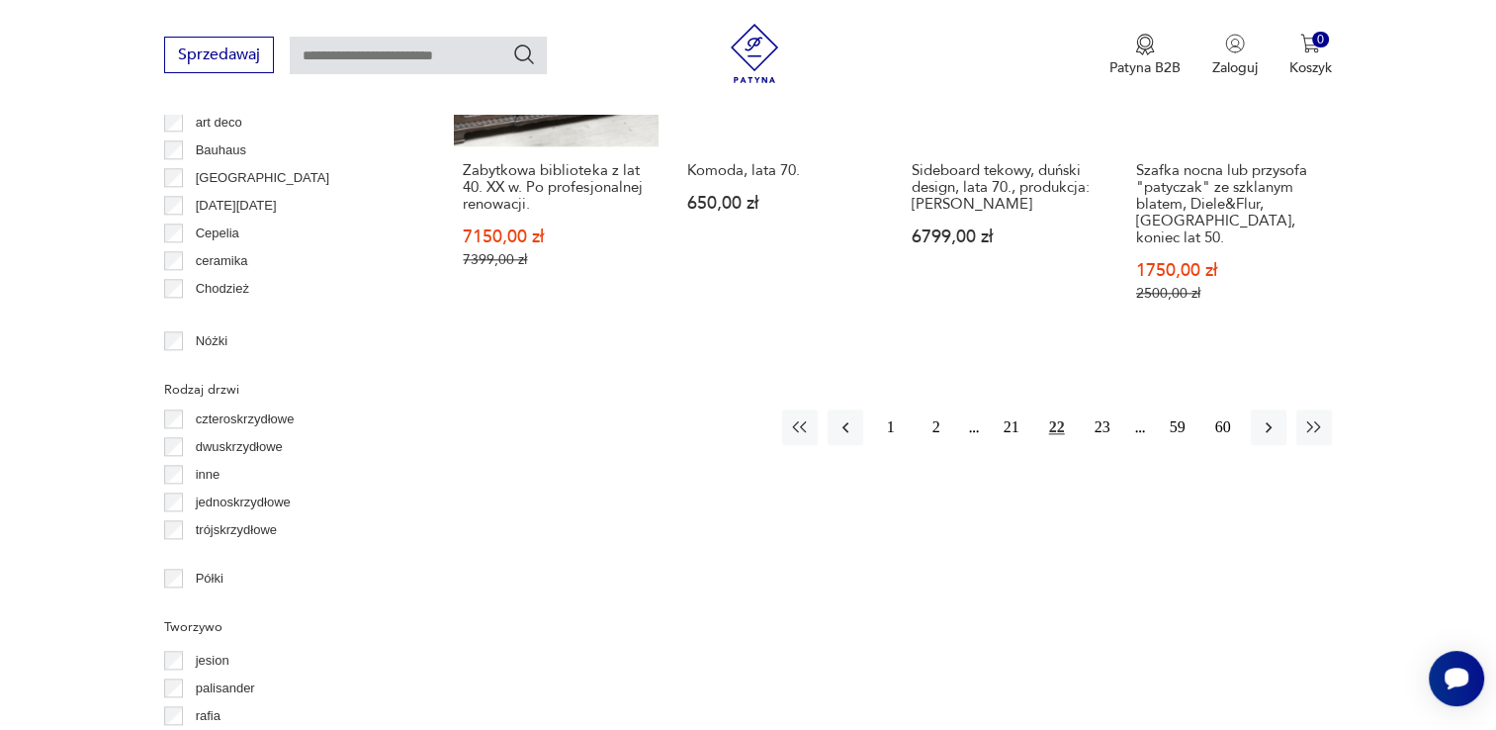
scroll to position [2205, 0]
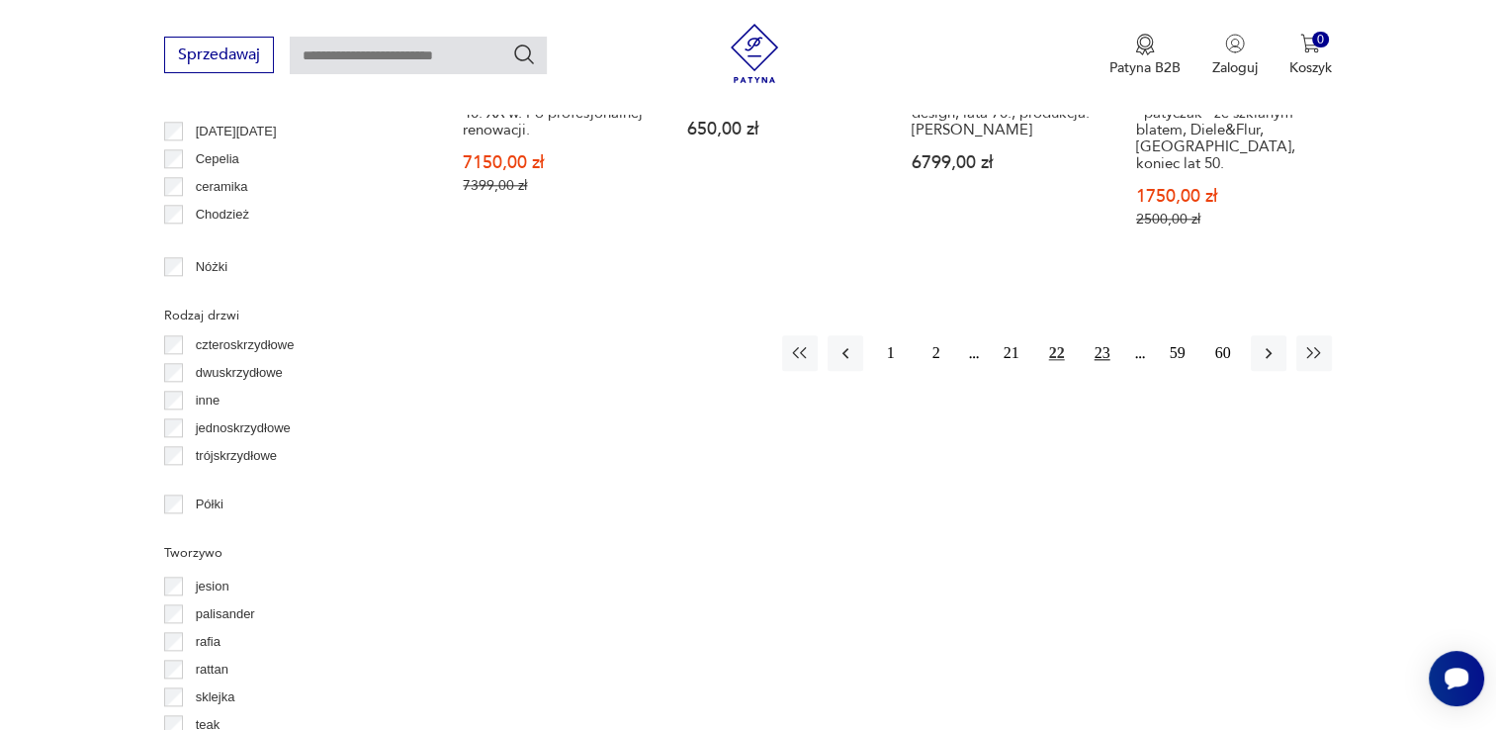
click at [1100, 335] on button "23" at bounding box center [1103, 353] width 36 height 36
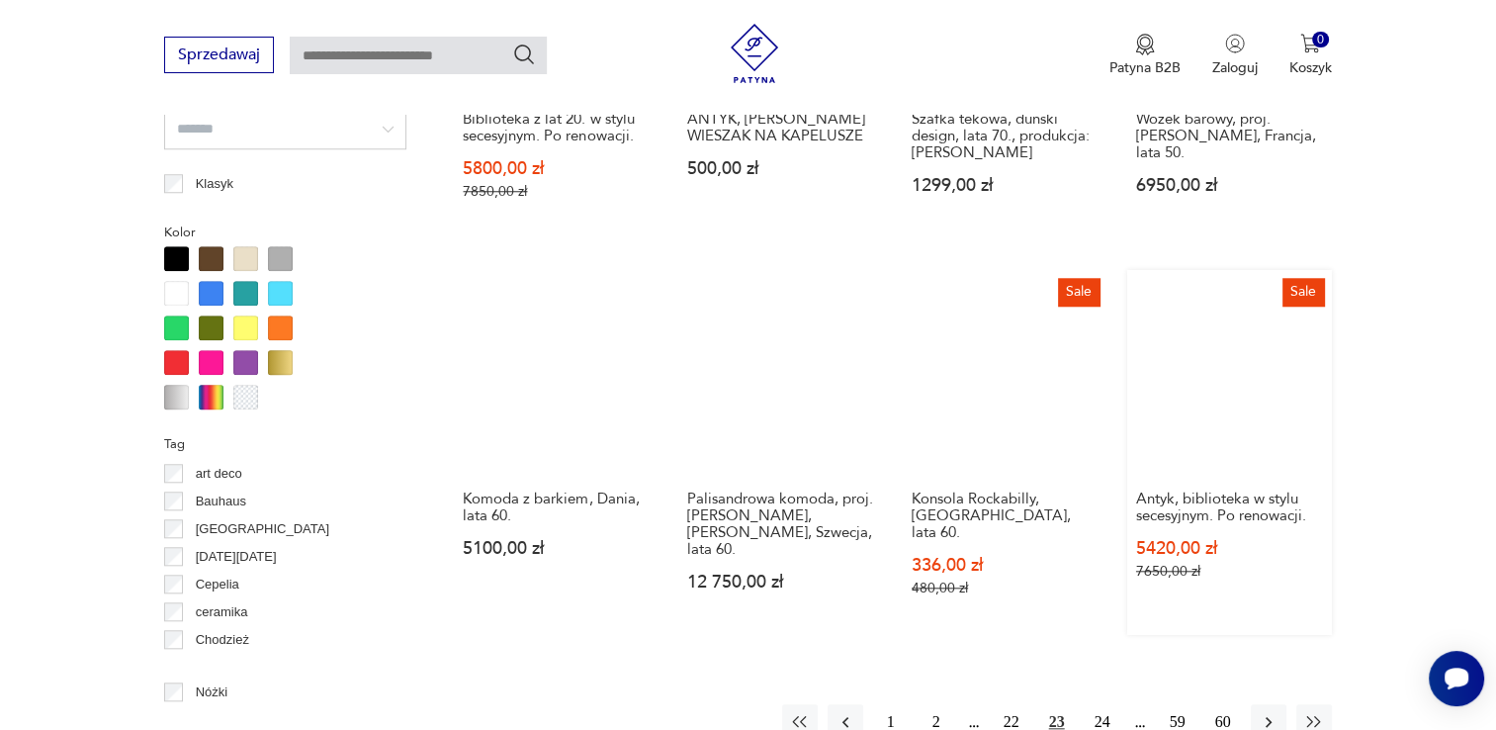
scroll to position [1810, 0]
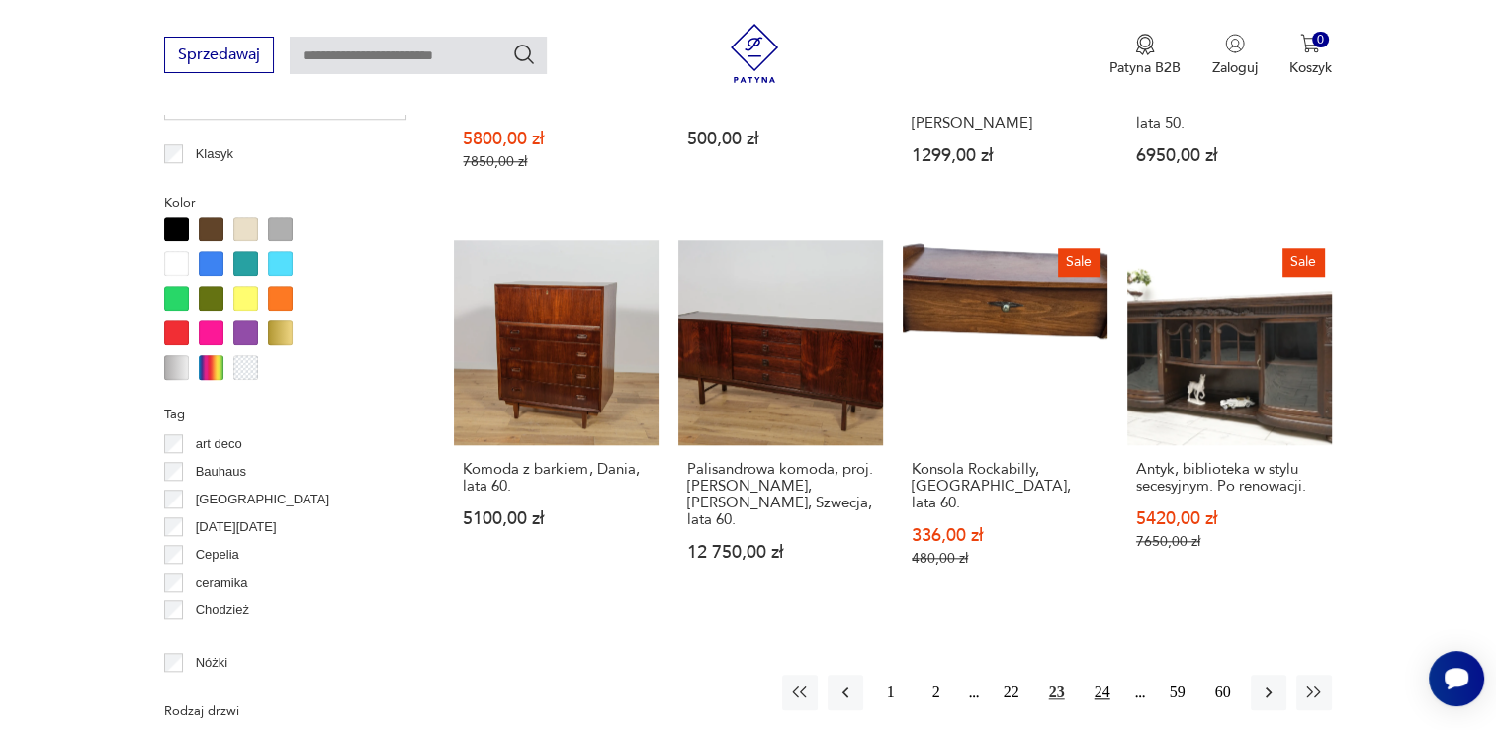
click at [1112, 674] on button "24" at bounding box center [1103, 692] width 36 height 36
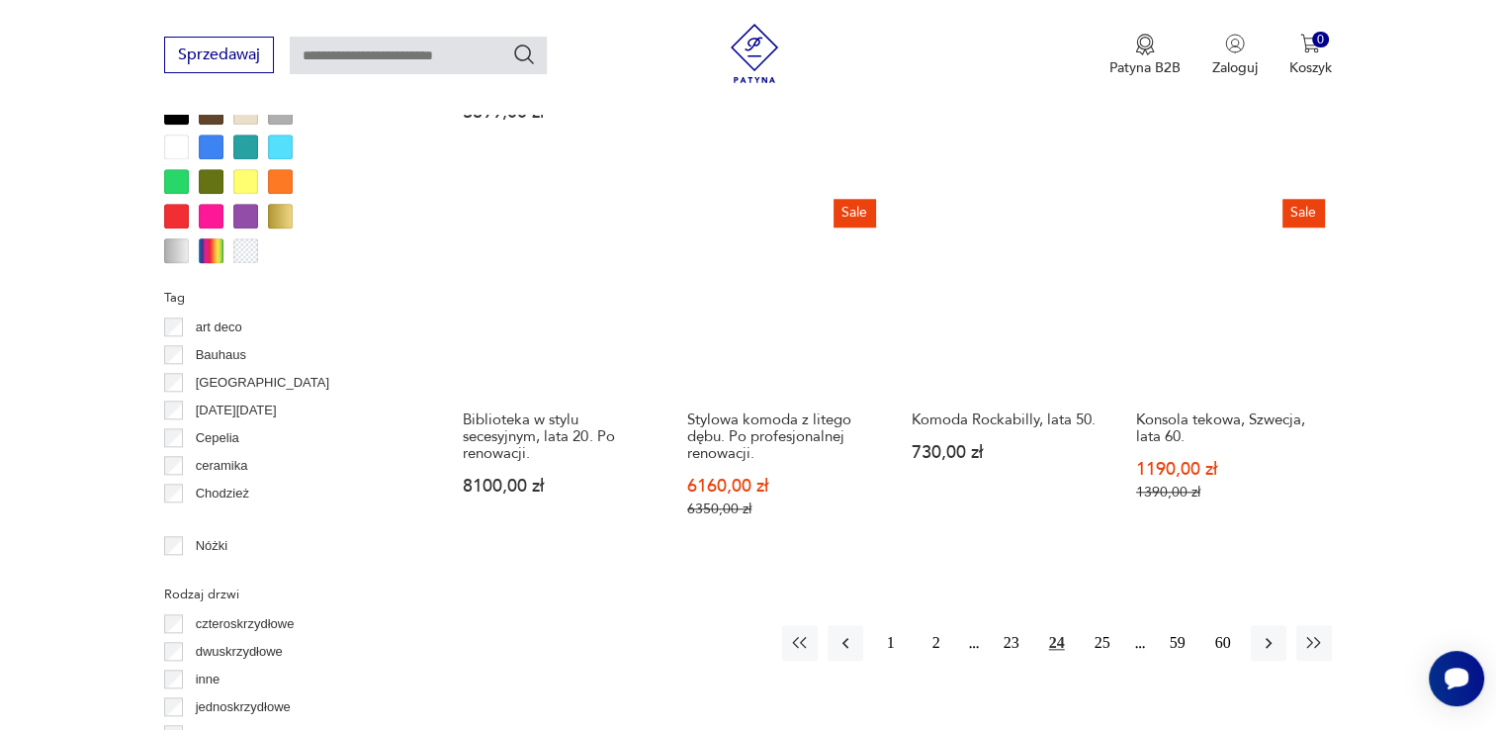
scroll to position [2008, 0]
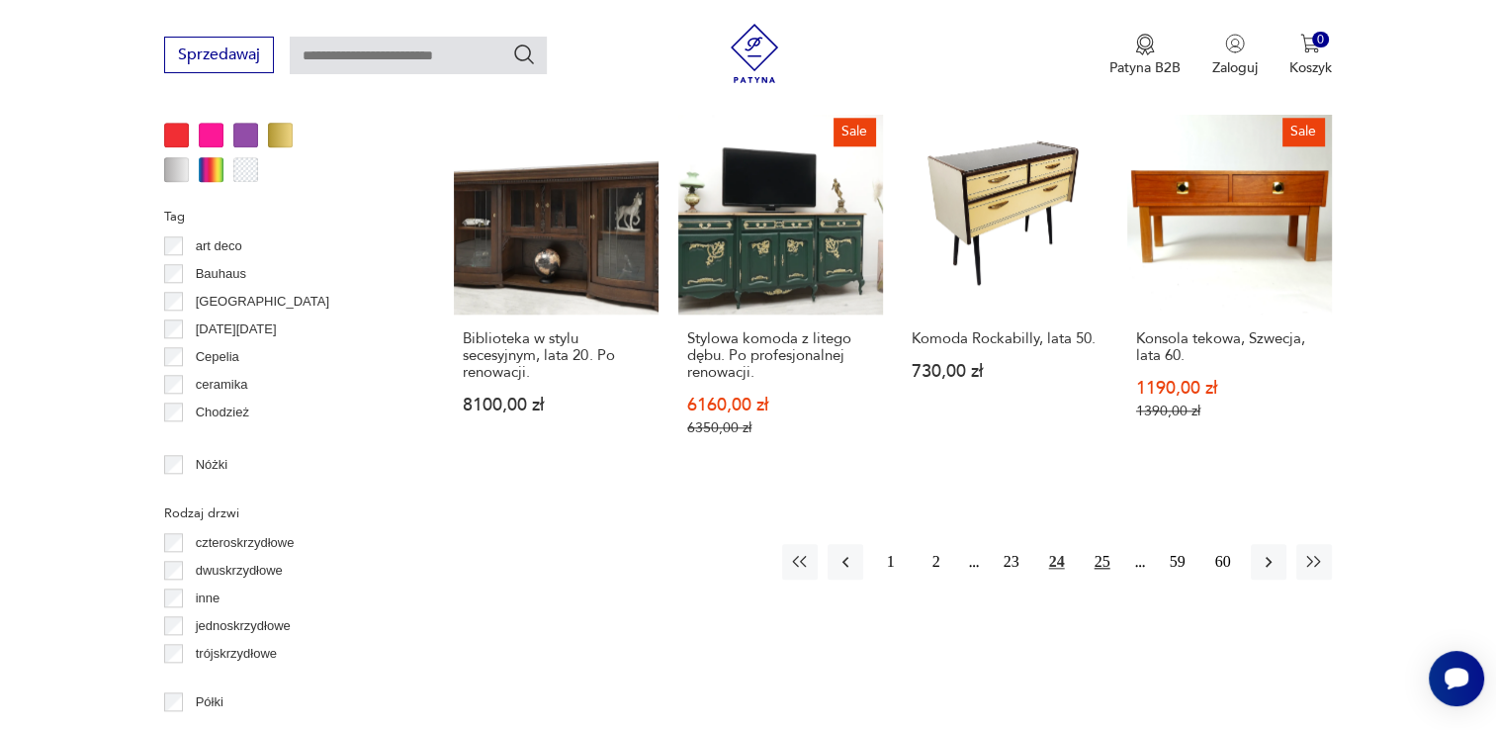
click at [1102, 544] on button "25" at bounding box center [1103, 562] width 36 height 36
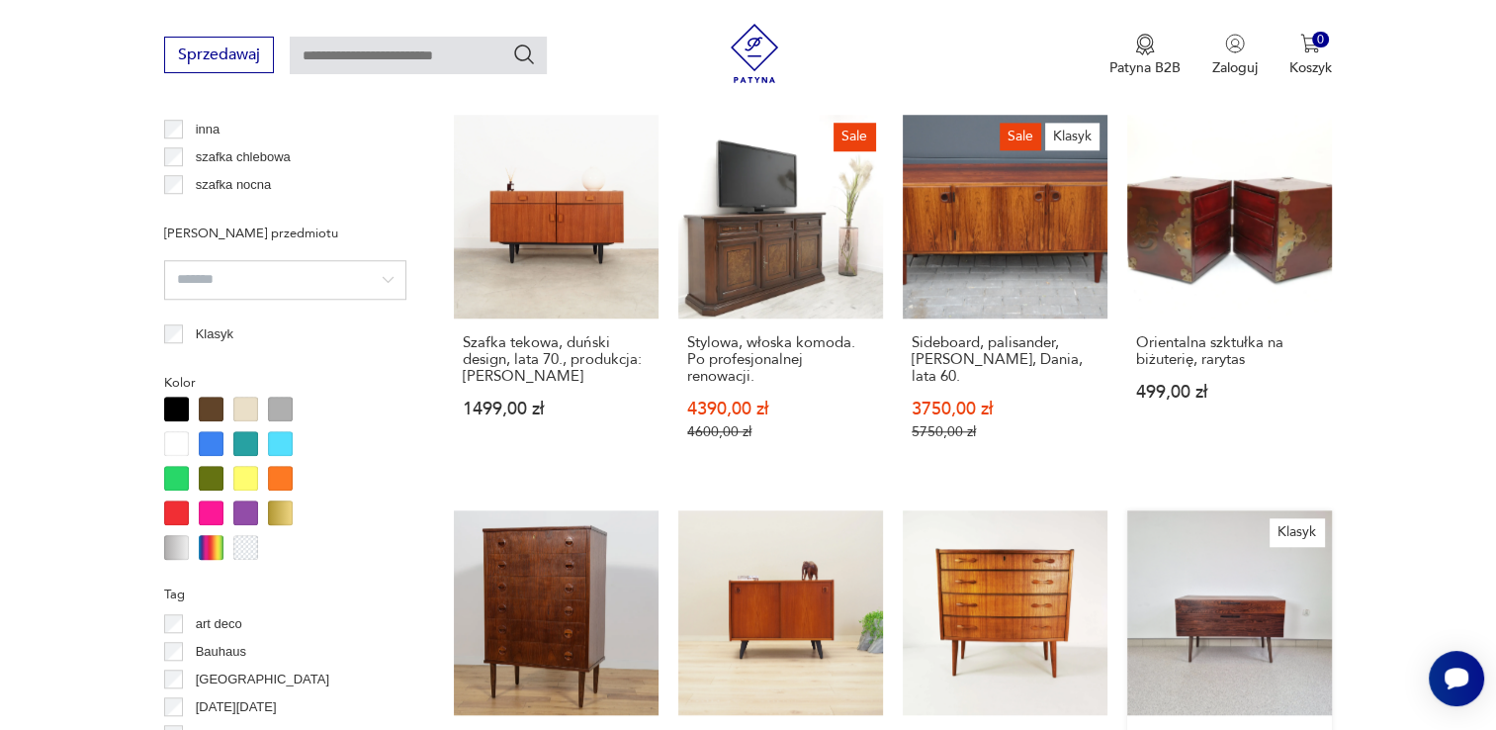
scroll to position [1909, 0]
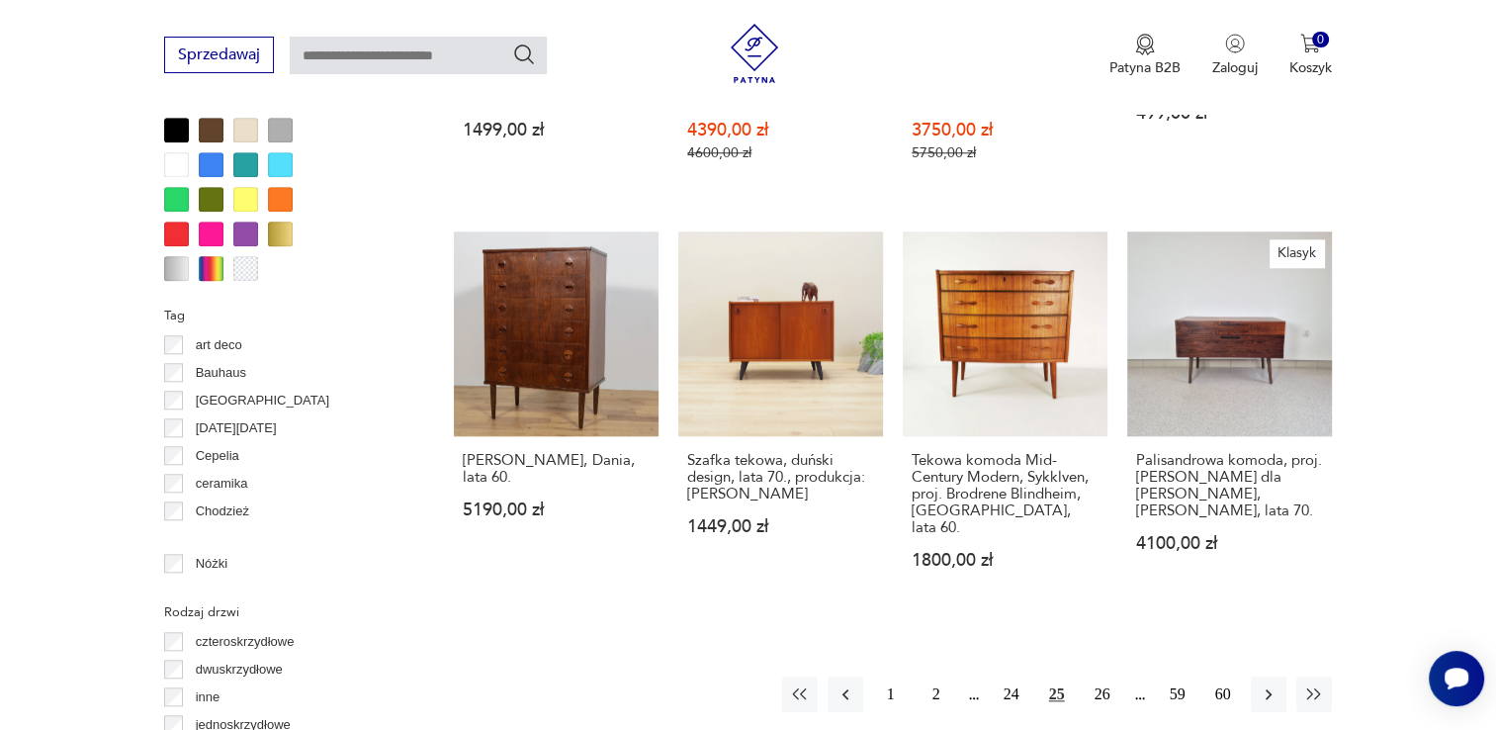
drag, startPoint x: 1101, startPoint y: 658, endPoint x: 1099, endPoint y: 617, distance: 40.6
click at [1100, 676] on button "26" at bounding box center [1103, 694] width 36 height 36
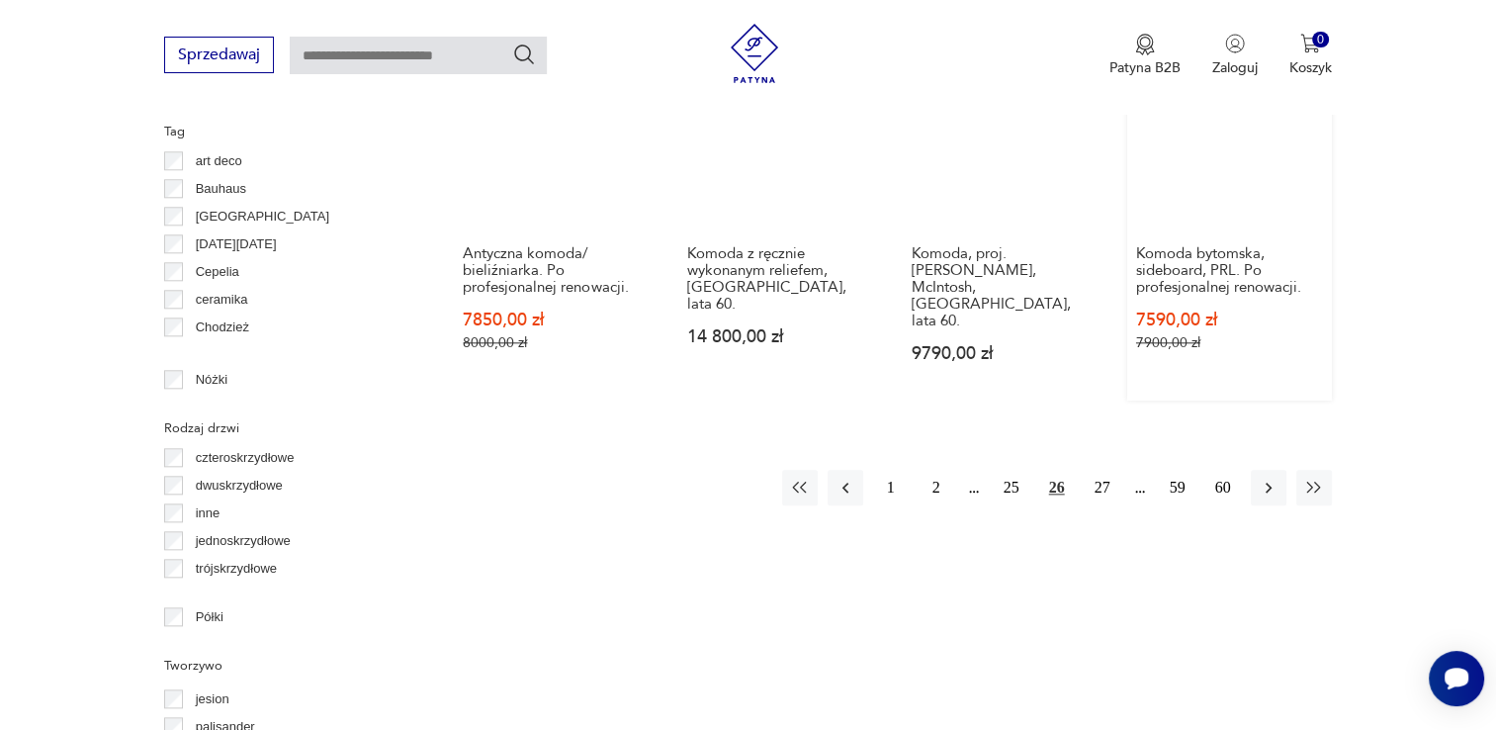
scroll to position [2107, 0]
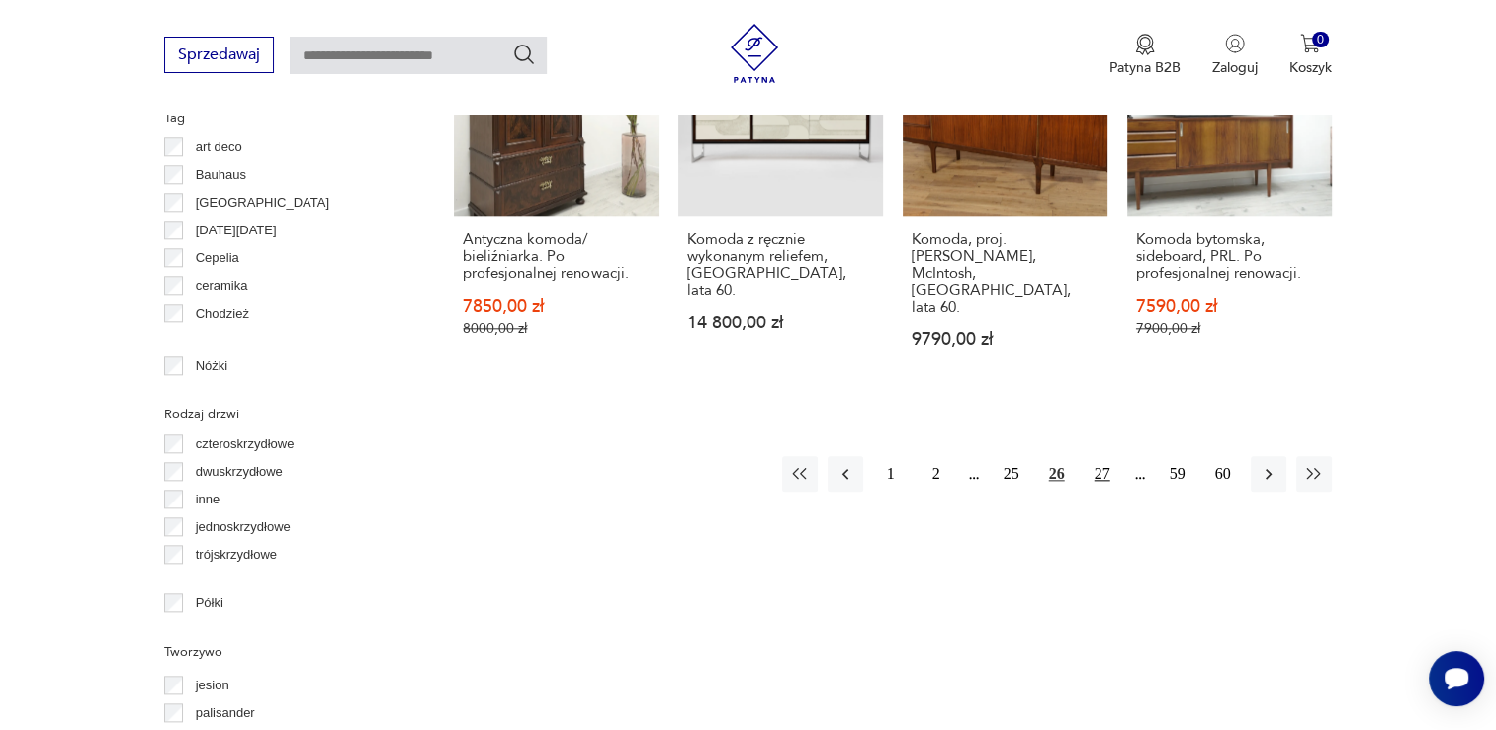
click at [1104, 456] on button "27" at bounding box center [1103, 474] width 36 height 36
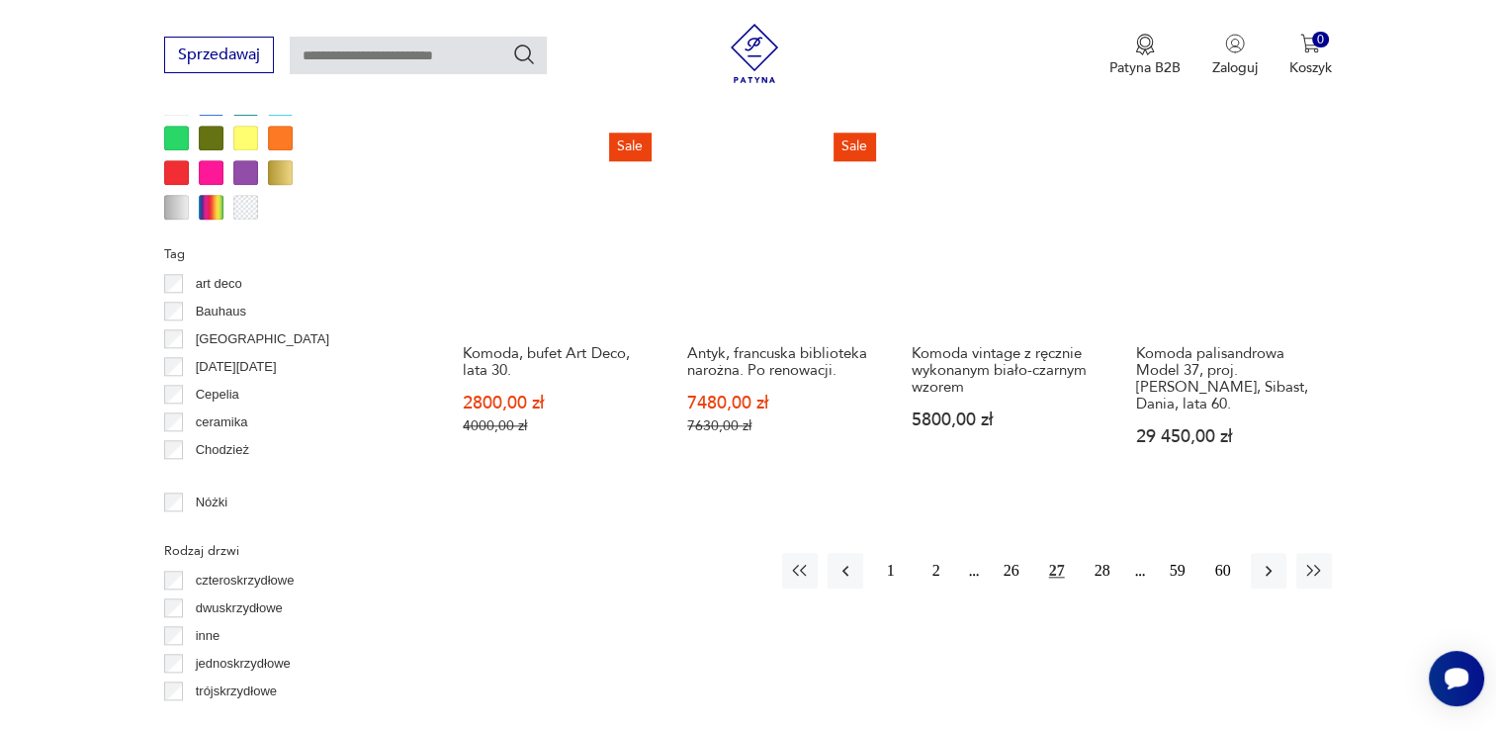
scroll to position [2008, 0]
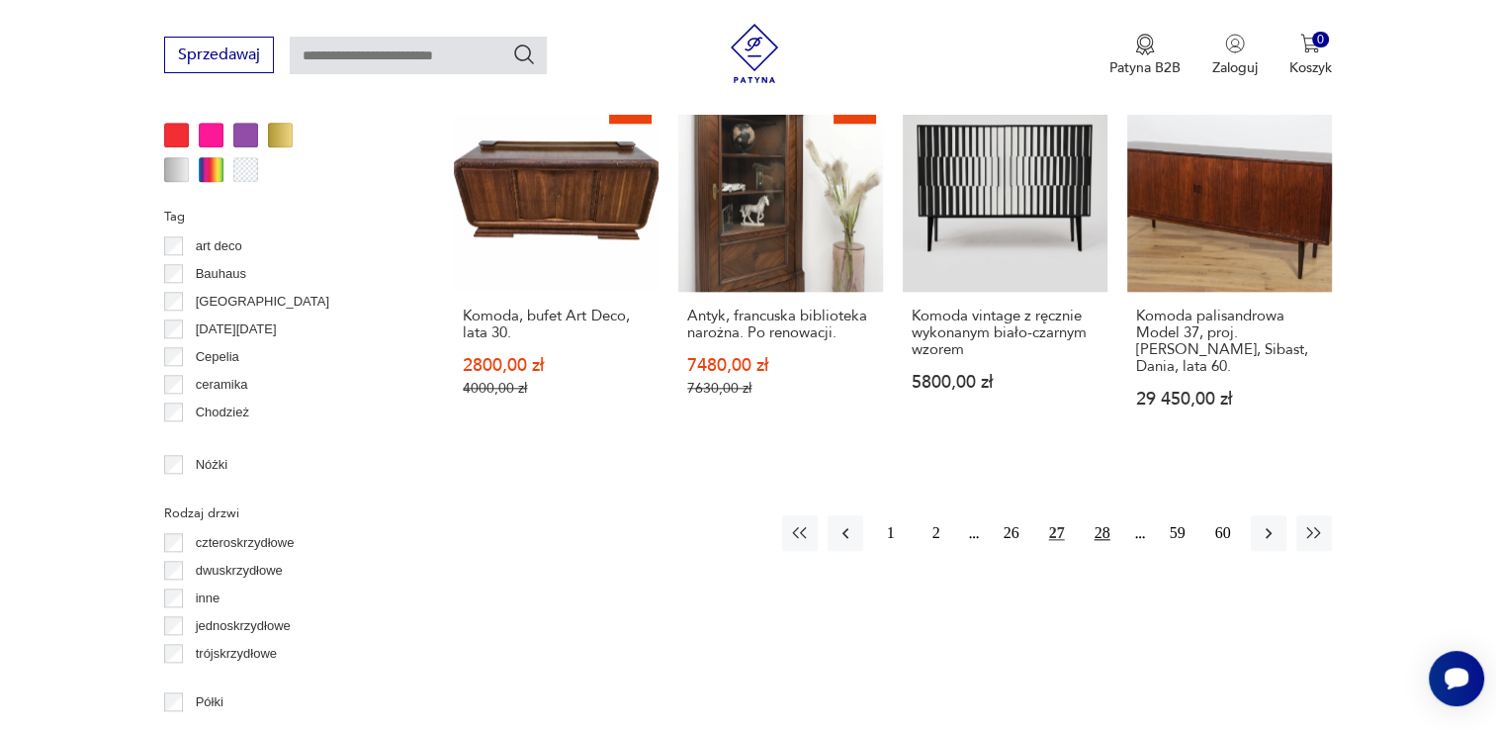
click at [1095, 515] on button "28" at bounding box center [1103, 533] width 36 height 36
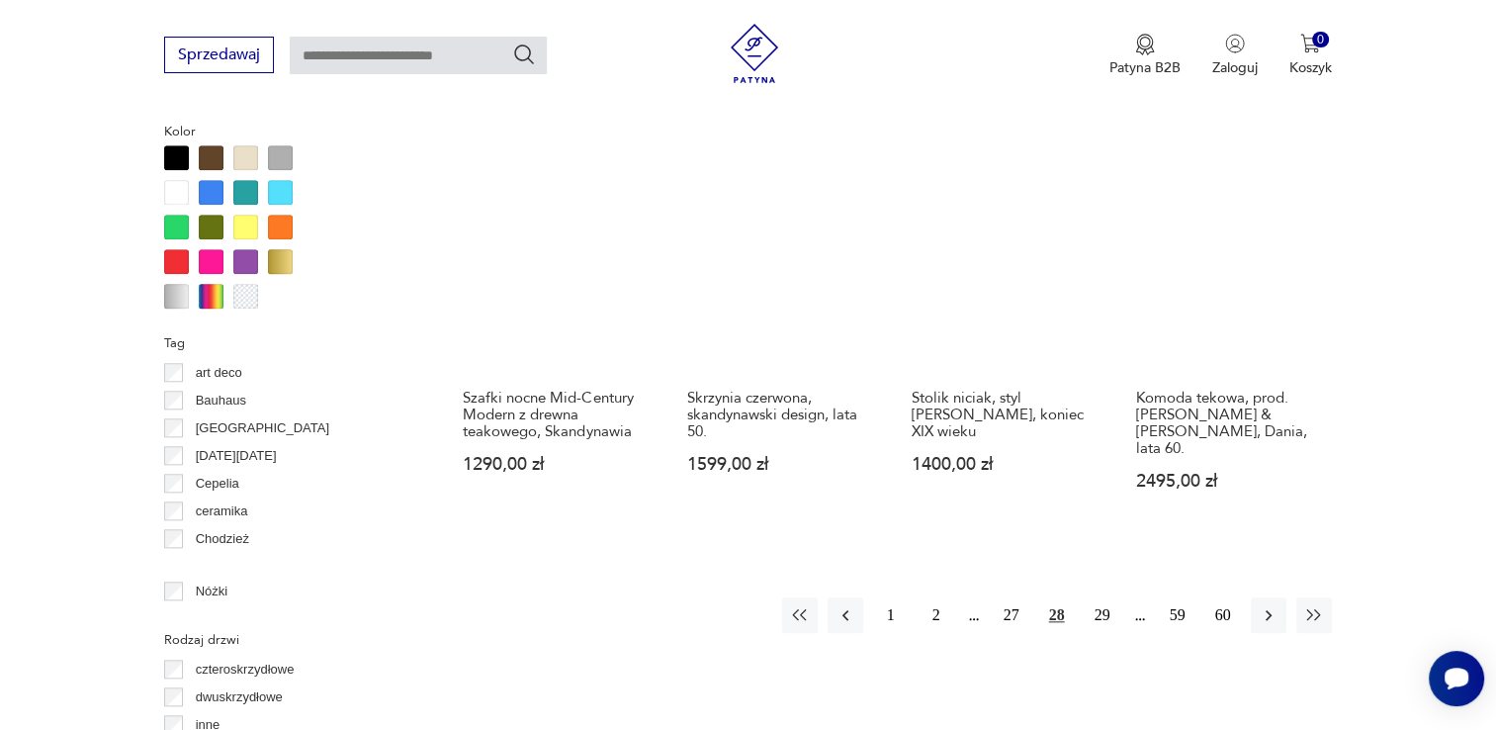
scroll to position [2008, 0]
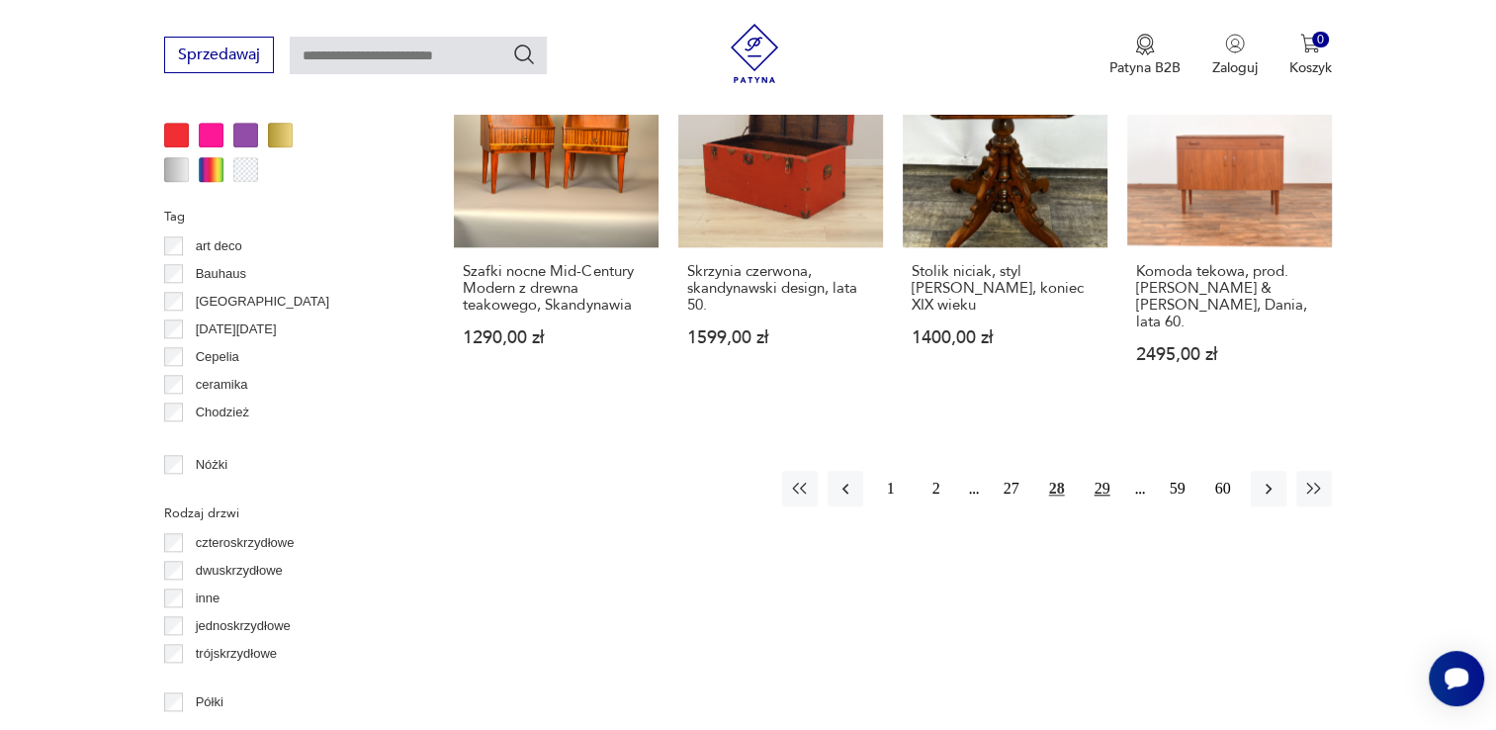
click at [1104, 471] on button "29" at bounding box center [1103, 489] width 36 height 36
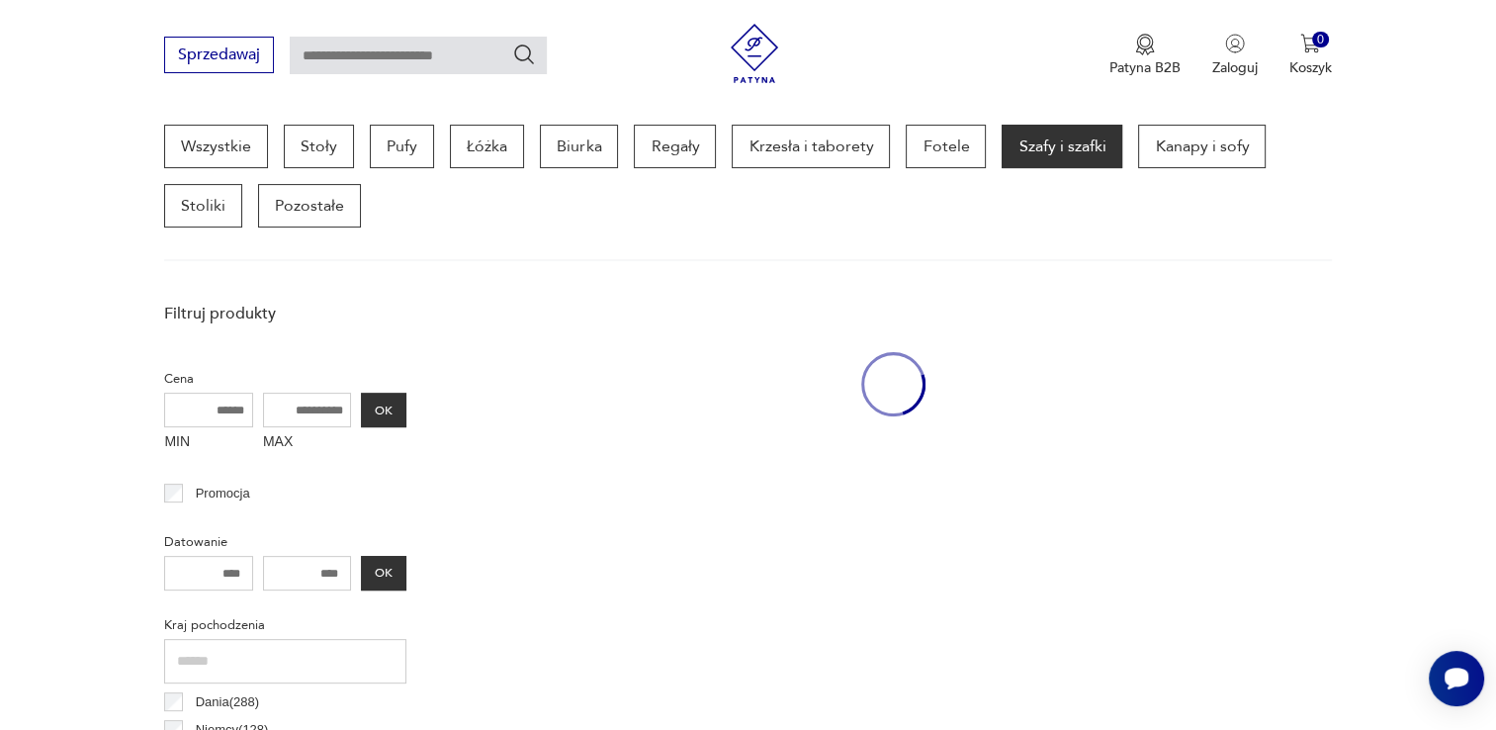
scroll to position [524, 0]
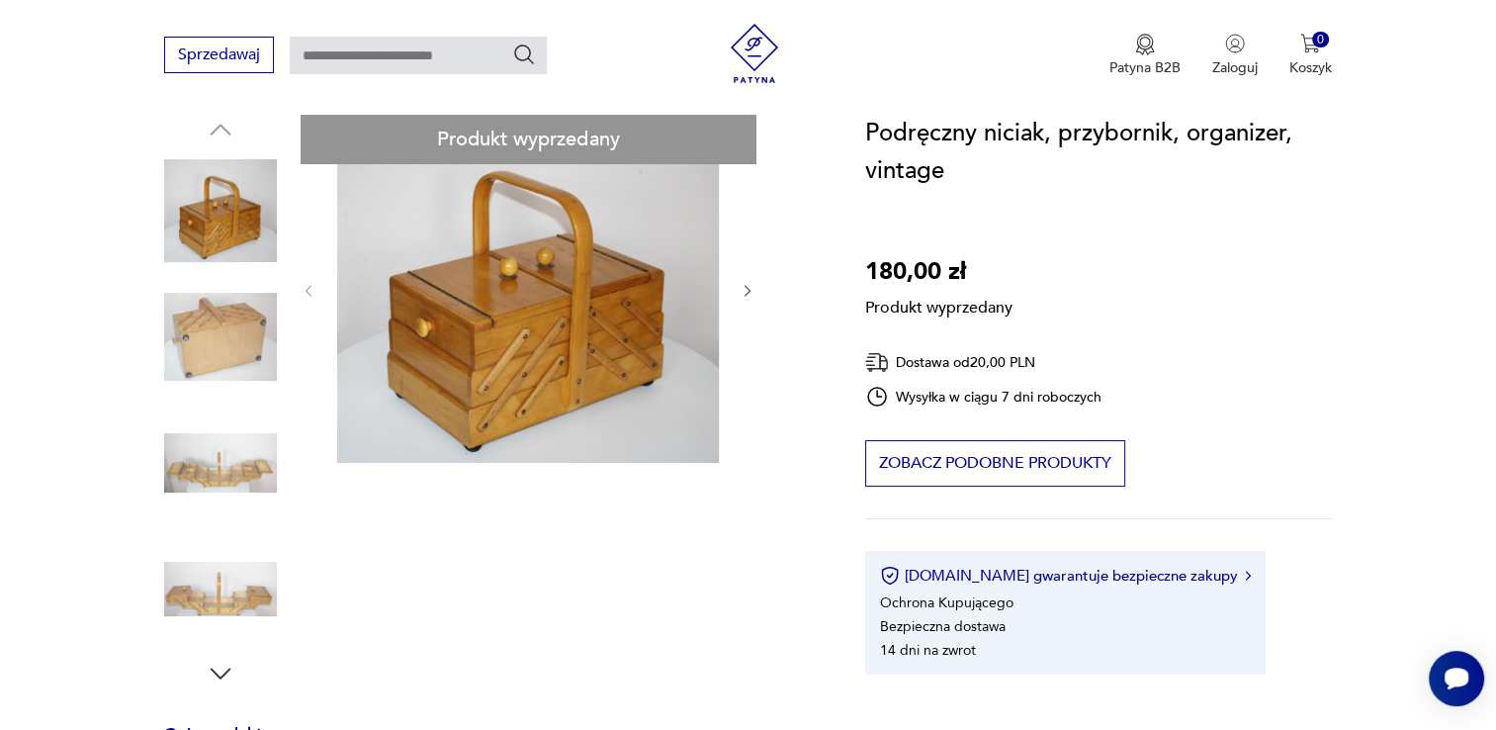
scroll to position [297, 0]
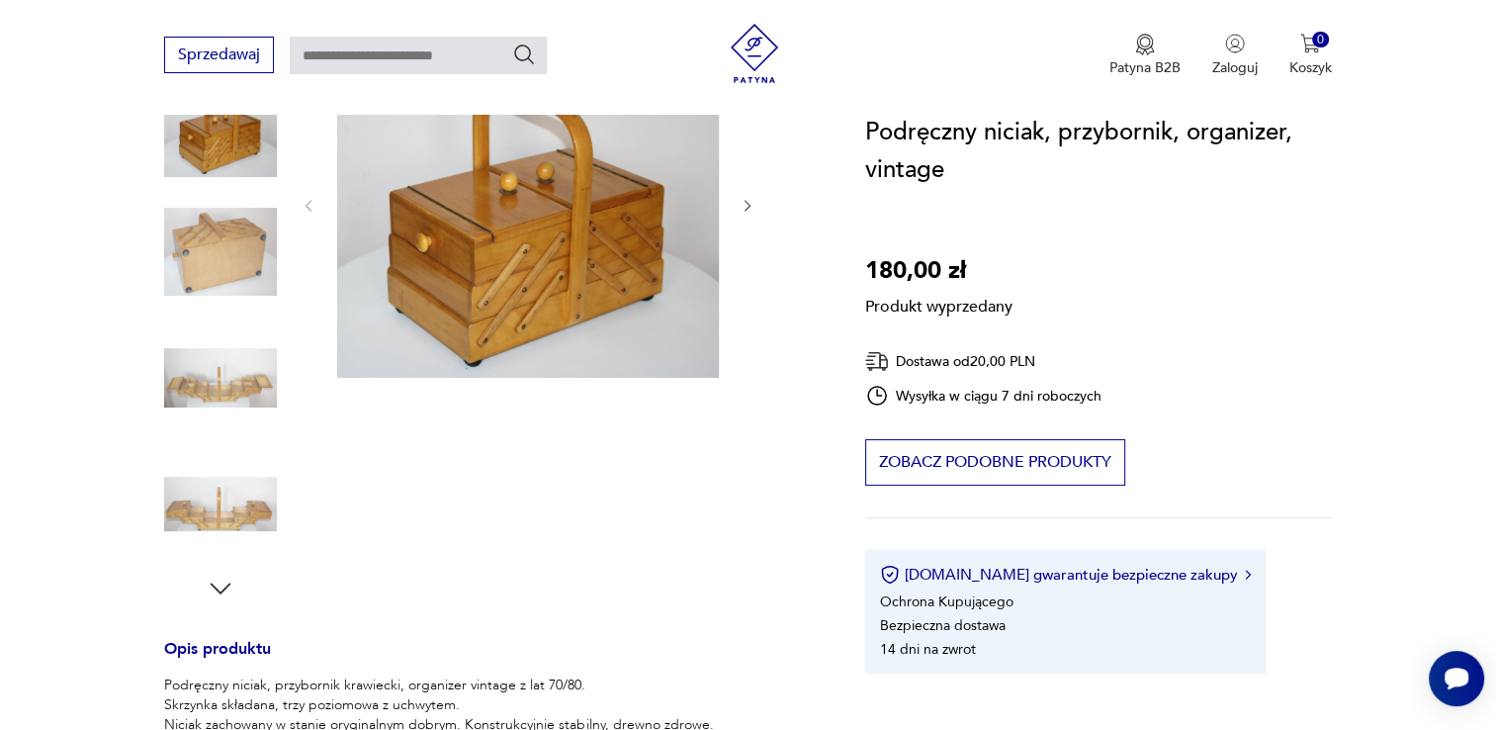
click at [213, 375] on div "Produkt wyprzedany Opis produktu Podręczny niciak, przybornik krawiecki, organi…" at bounding box center [490, 562] width 653 height 1065
click at [224, 386] on div "Produkt wyprzedany Opis produktu Podręczny niciak, przybornik krawiecki, organi…" at bounding box center [490, 562] width 653 height 1065
click at [238, 259] on div "Produkt wyprzedany Opis produktu Podręczny niciak, przybornik krawiecki, organi…" at bounding box center [490, 562] width 653 height 1065
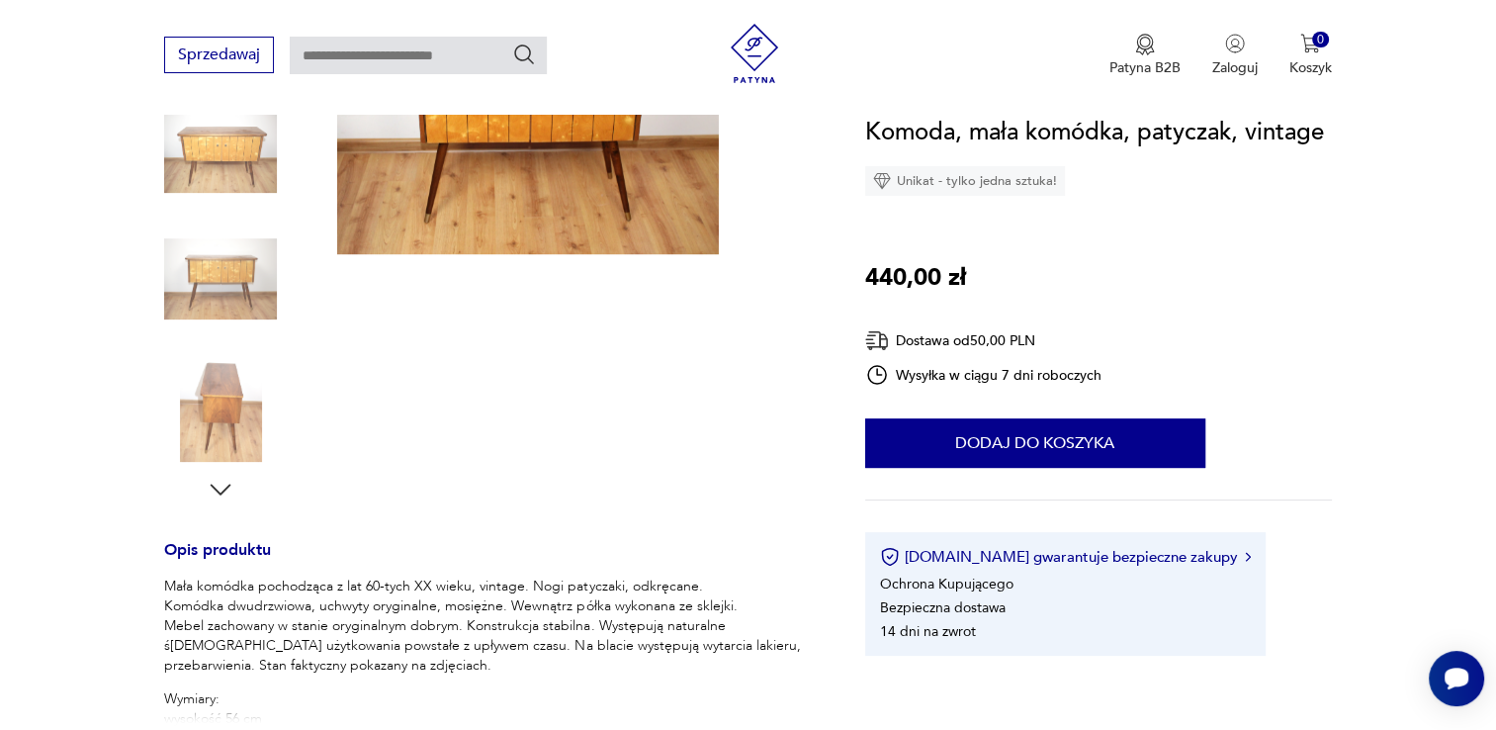
click at [226, 493] on icon "button" at bounding box center [221, 490] width 30 height 30
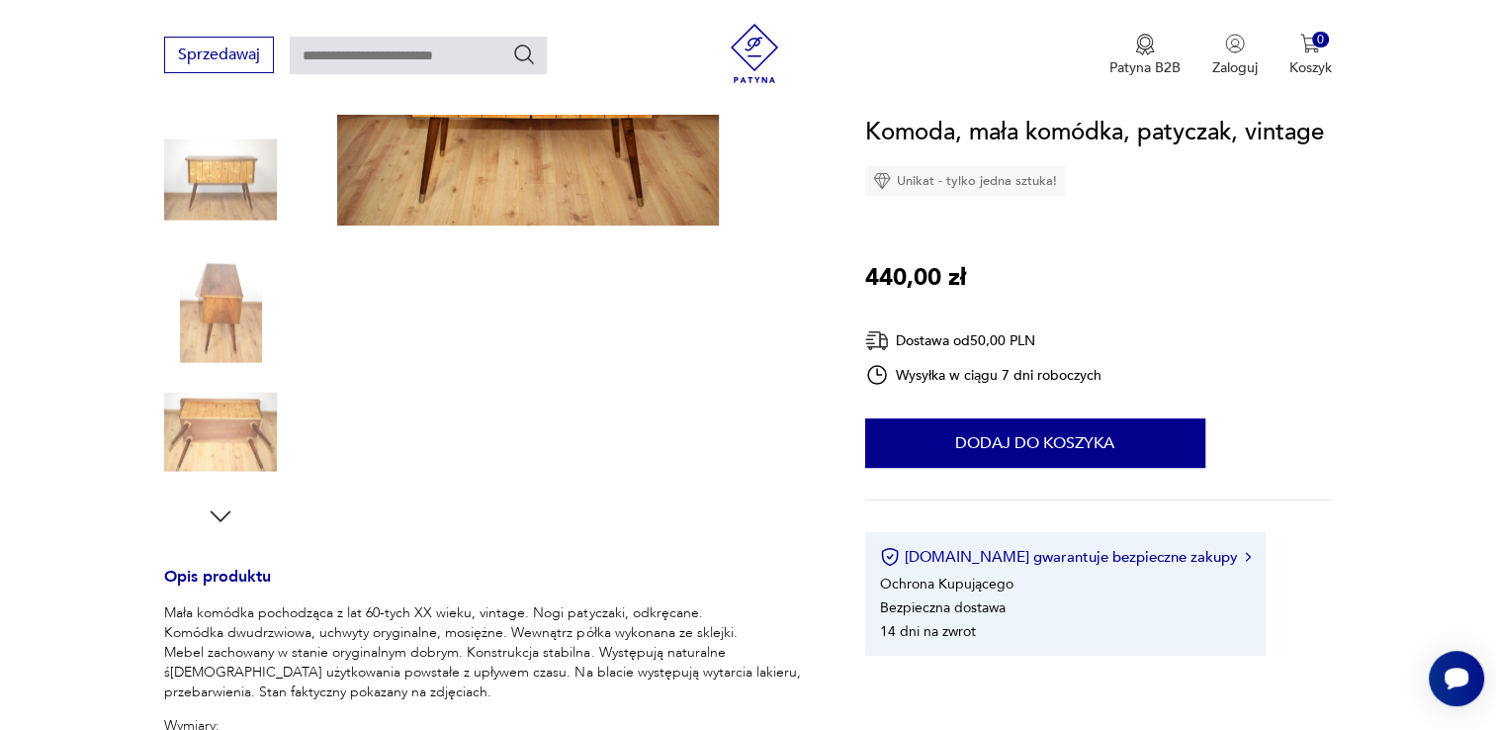
scroll to position [368, 0]
click at [228, 434] on img at bounding box center [220, 433] width 113 height 113
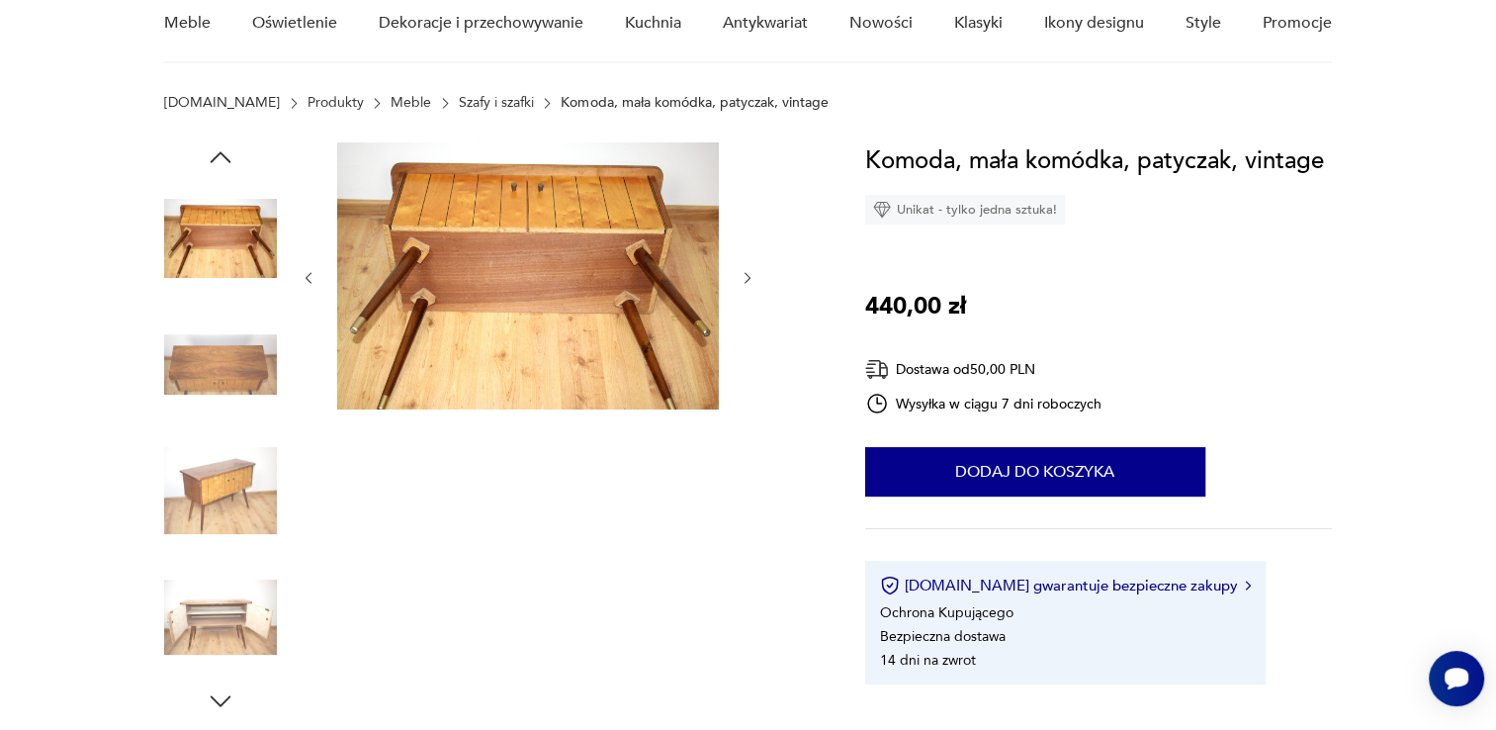
scroll to position [71, 0]
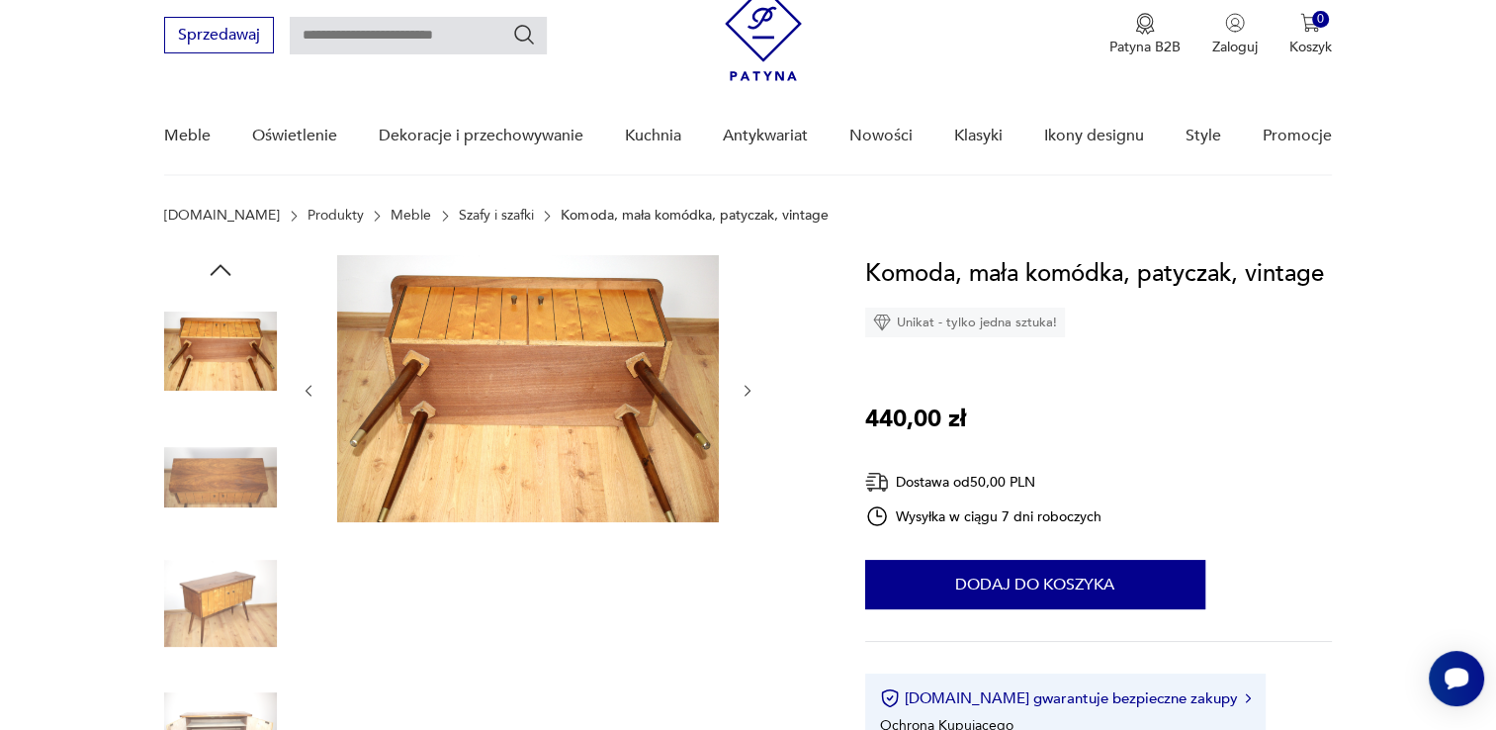
click at [238, 366] on img at bounding box center [220, 351] width 113 height 113
click at [205, 591] on img at bounding box center [220, 603] width 113 height 113
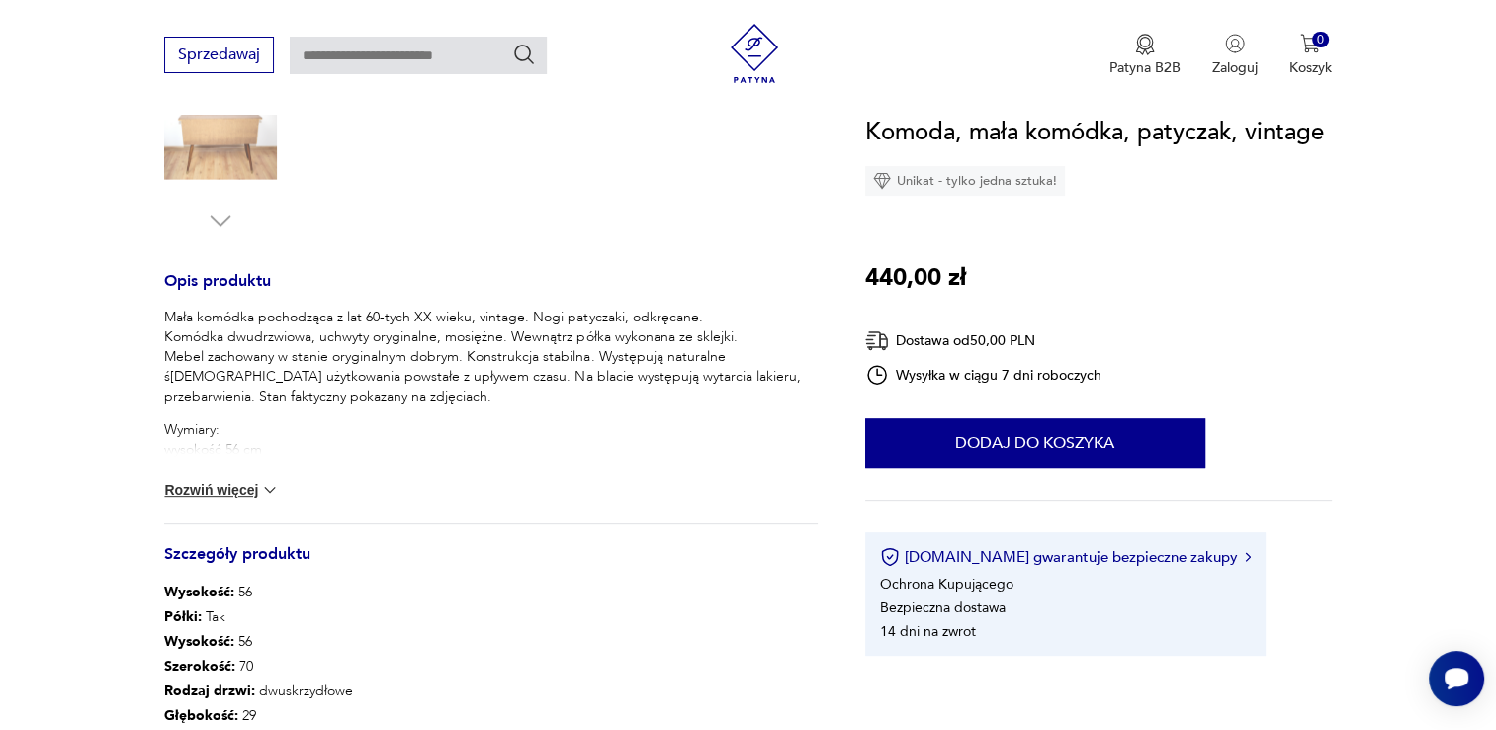
scroll to position [764, 0]
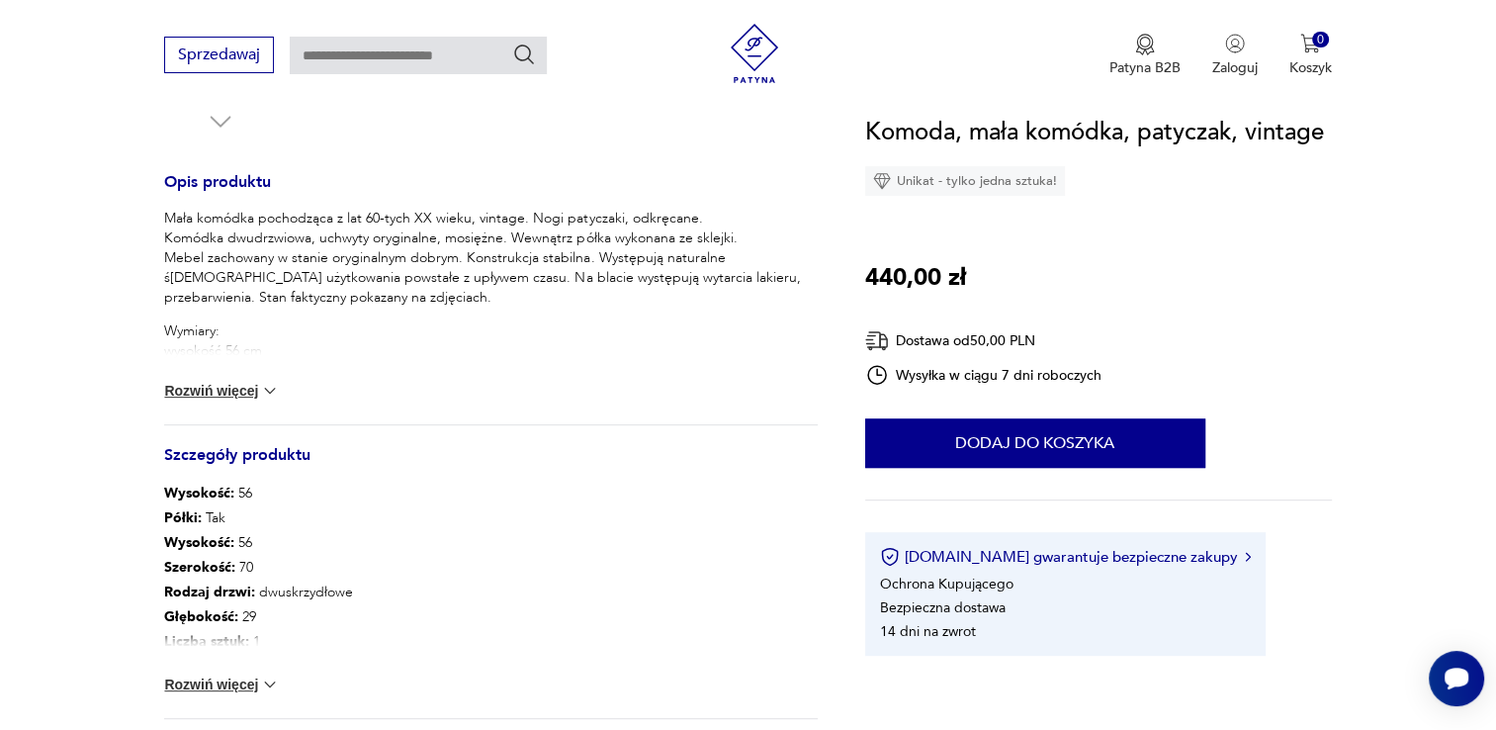
click at [226, 682] on button "Rozwiń więcej" at bounding box center [221, 684] width 115 height 20
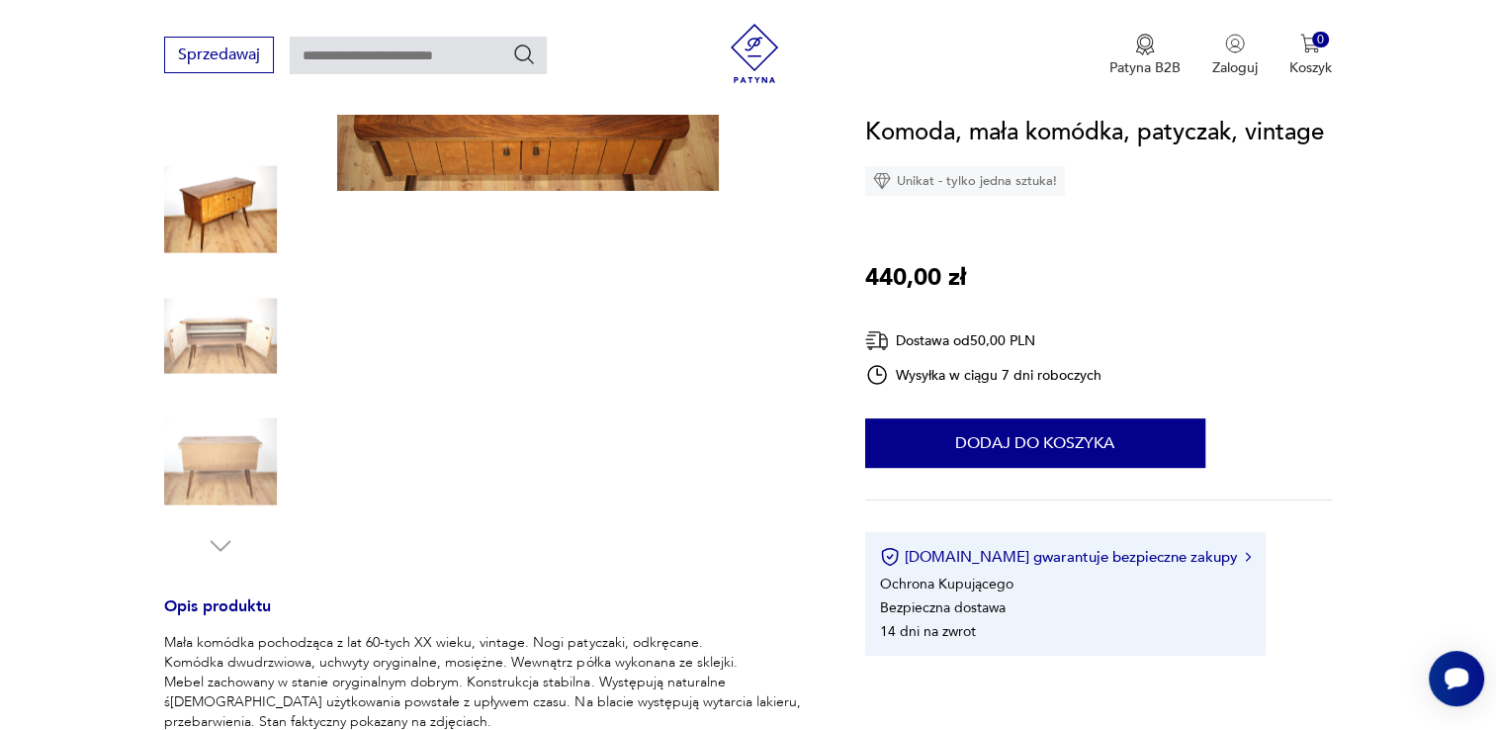
scroll to position [0, 0]
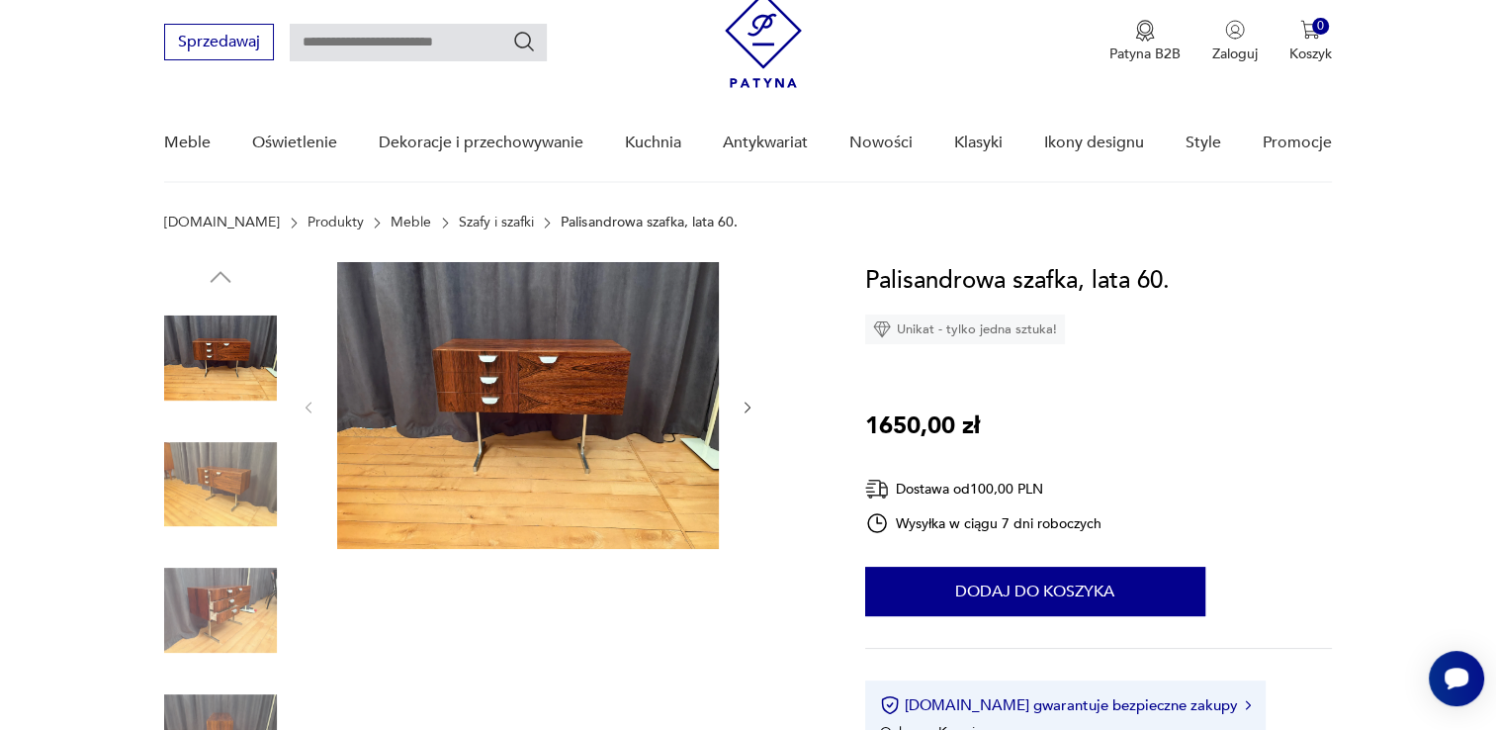
scroll to position [99, 0]
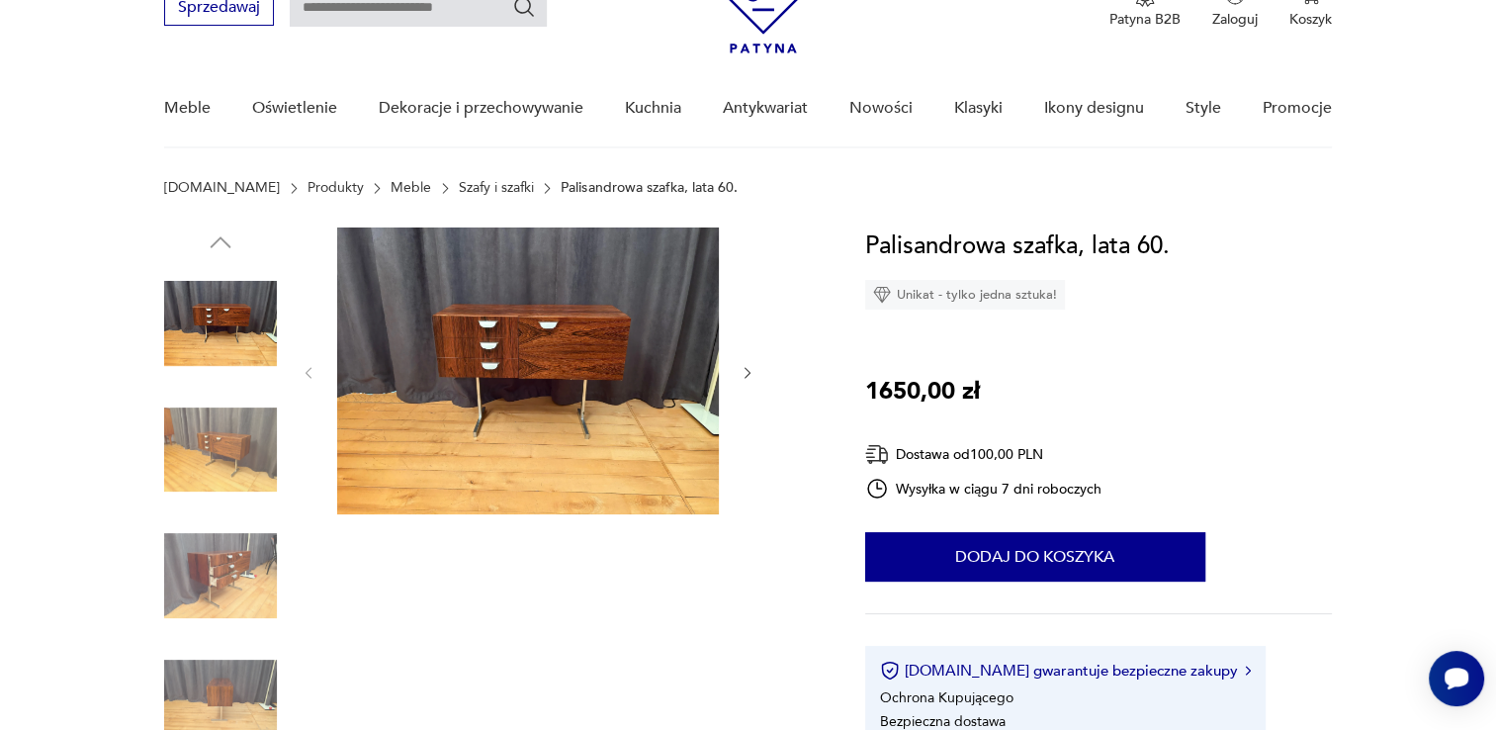
click at [198, 449] on img at bounding box center [220, 450] width 113 height 113
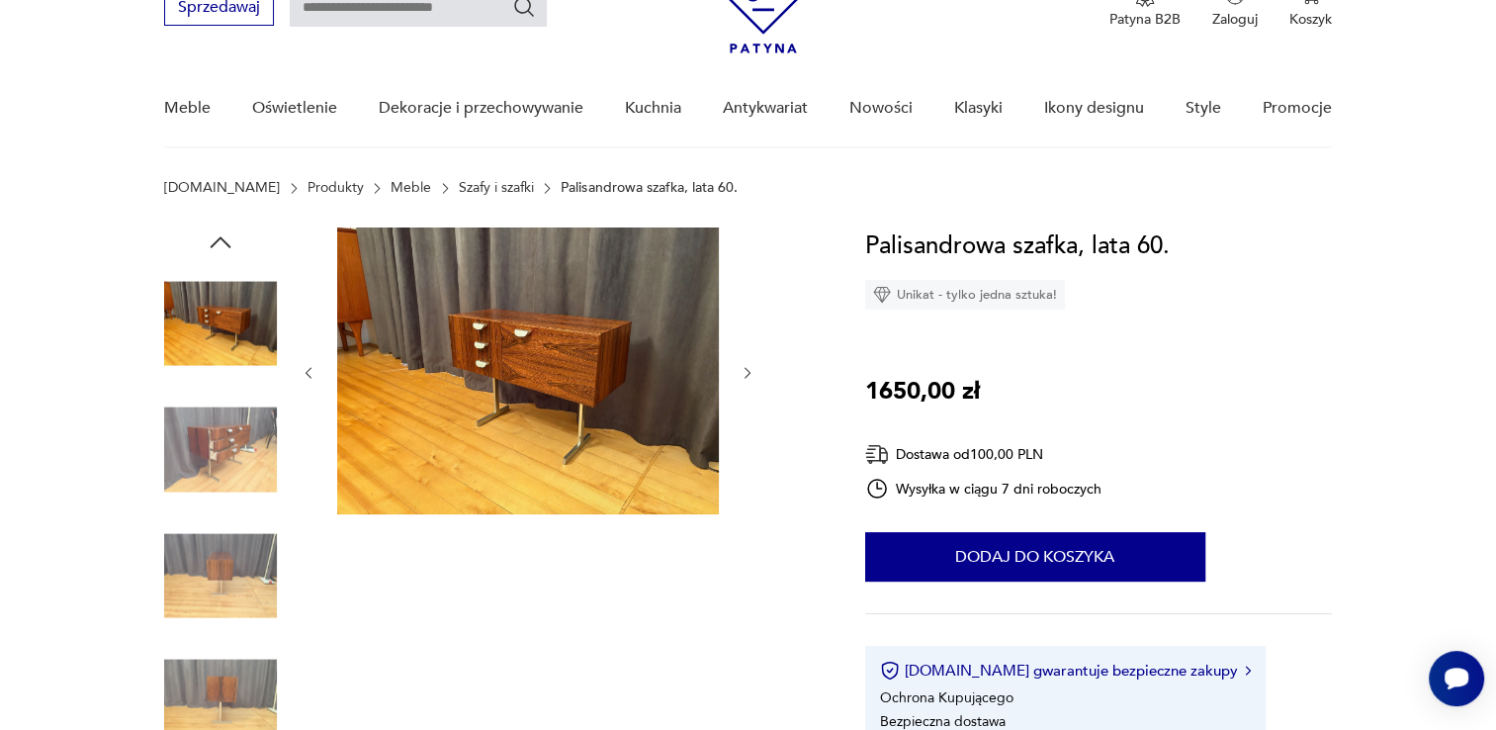
click at [223, 558] on img at bounding box center [220, 575] width 113 height 113
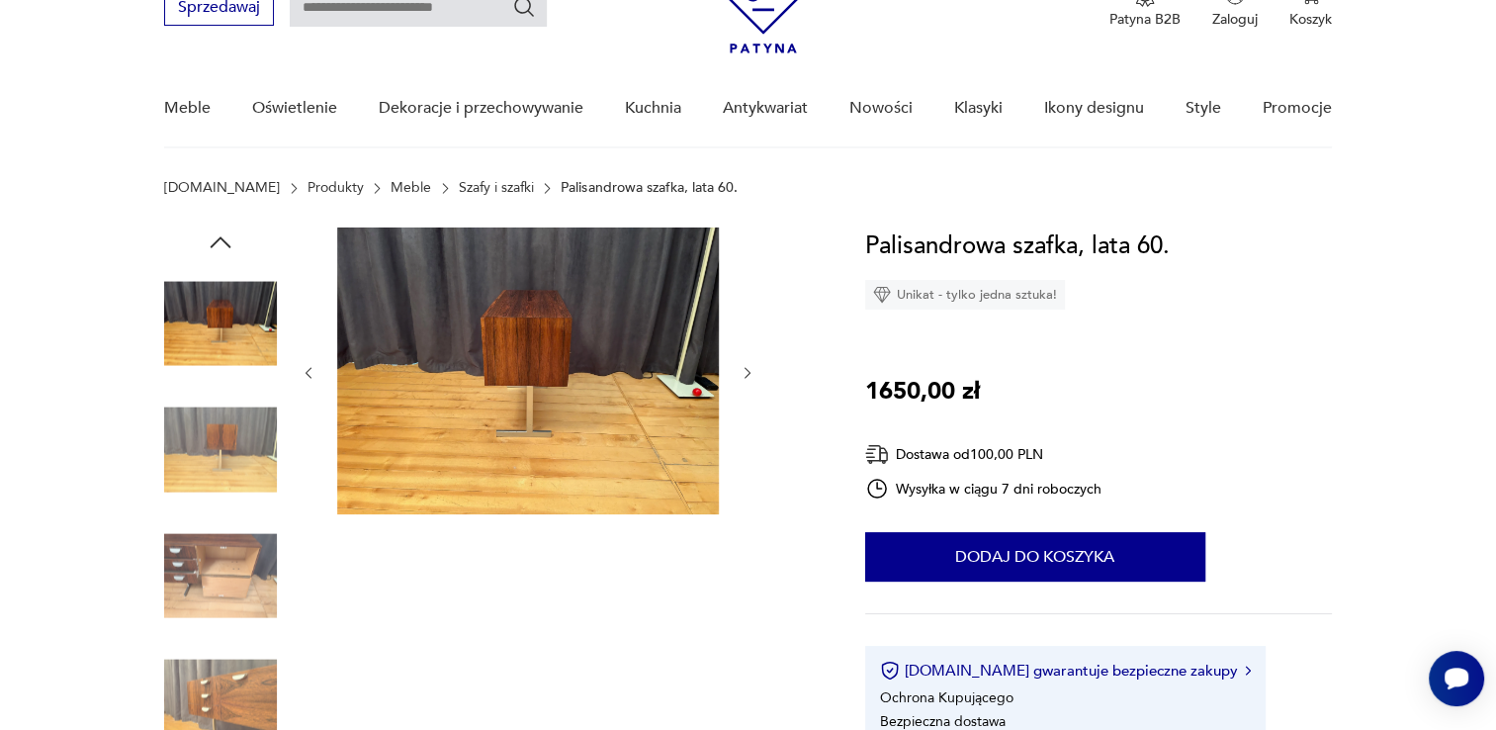
click at [227, 686] on img at bounding box center [220, 702] width 113 height 113
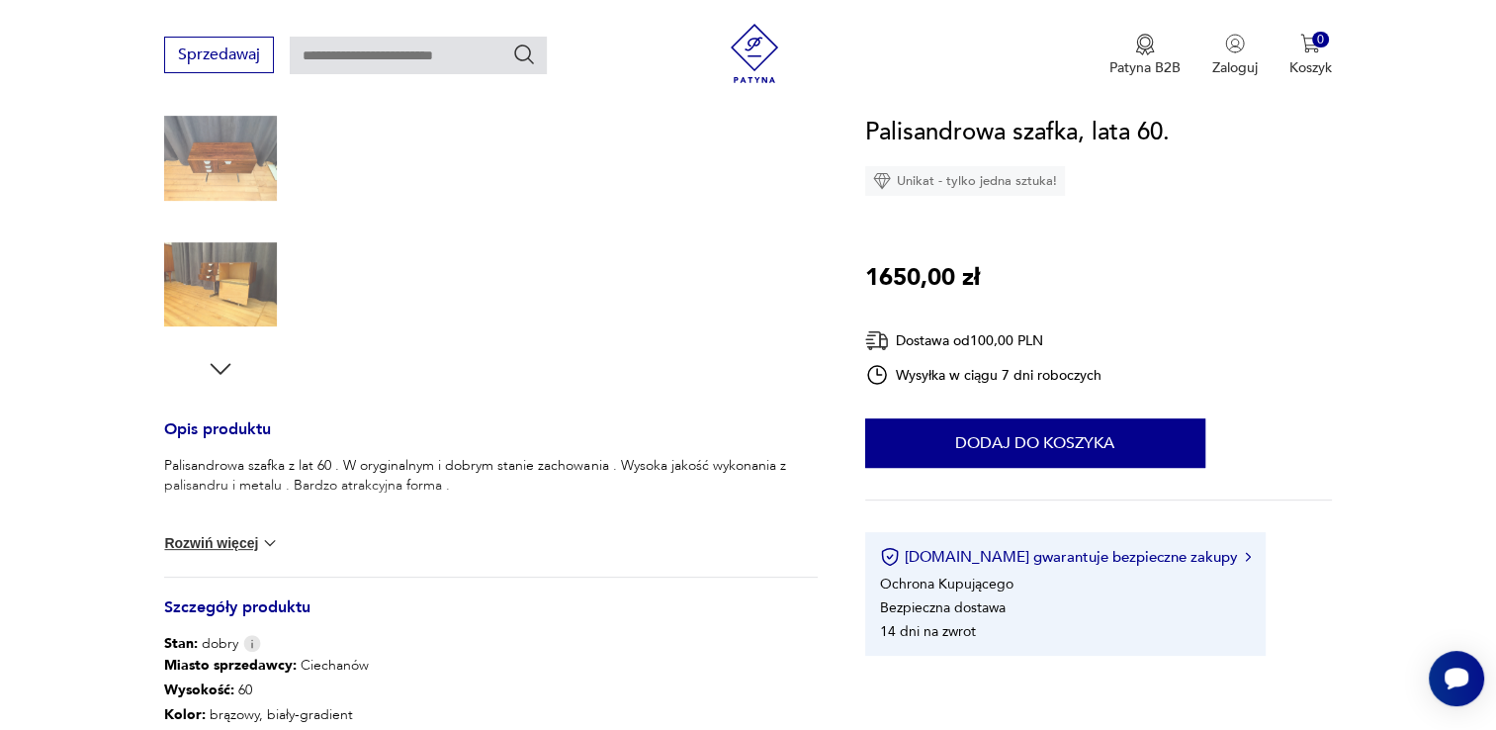
scroll to position [297, 0]
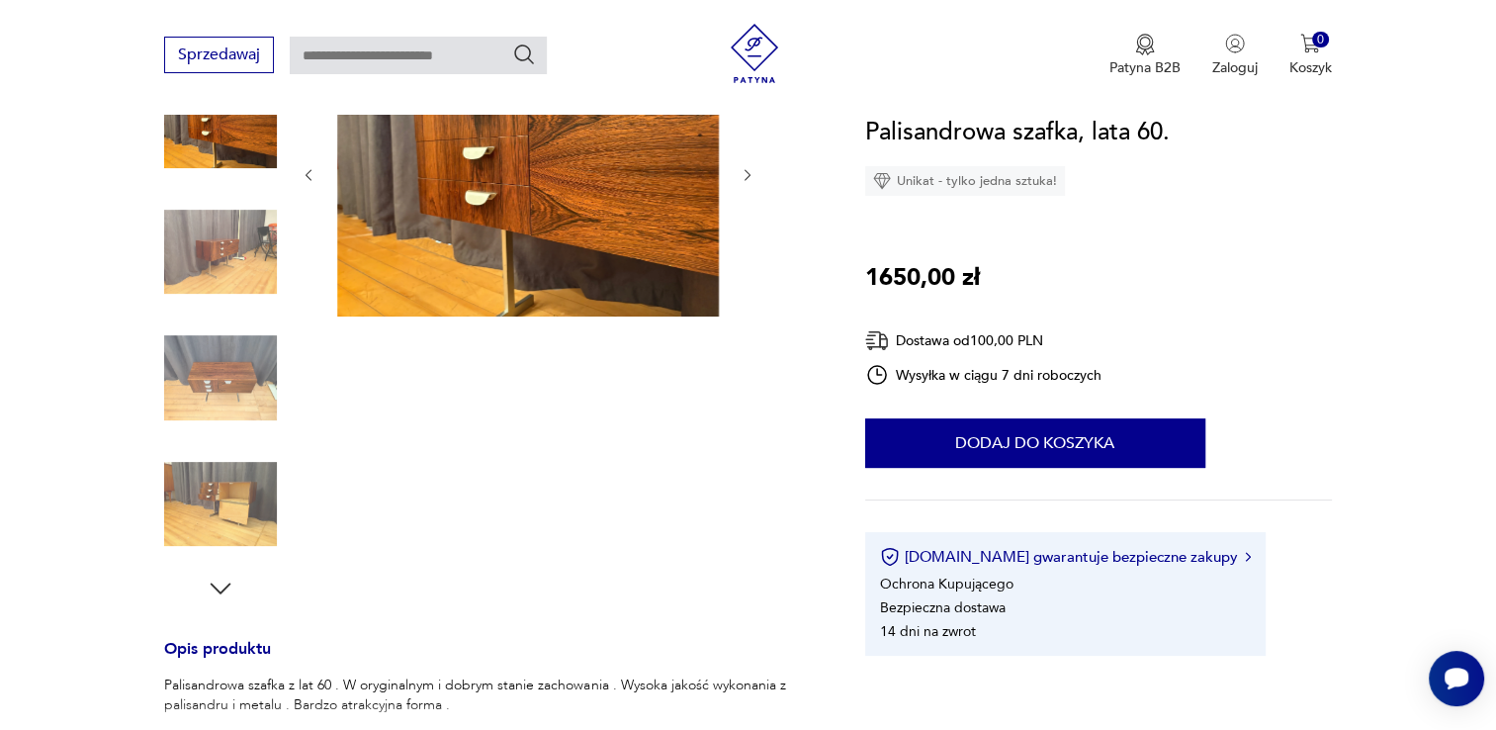
click at [234, 580] on icon "button" at bounding box center [221, 589] width 30 height 30
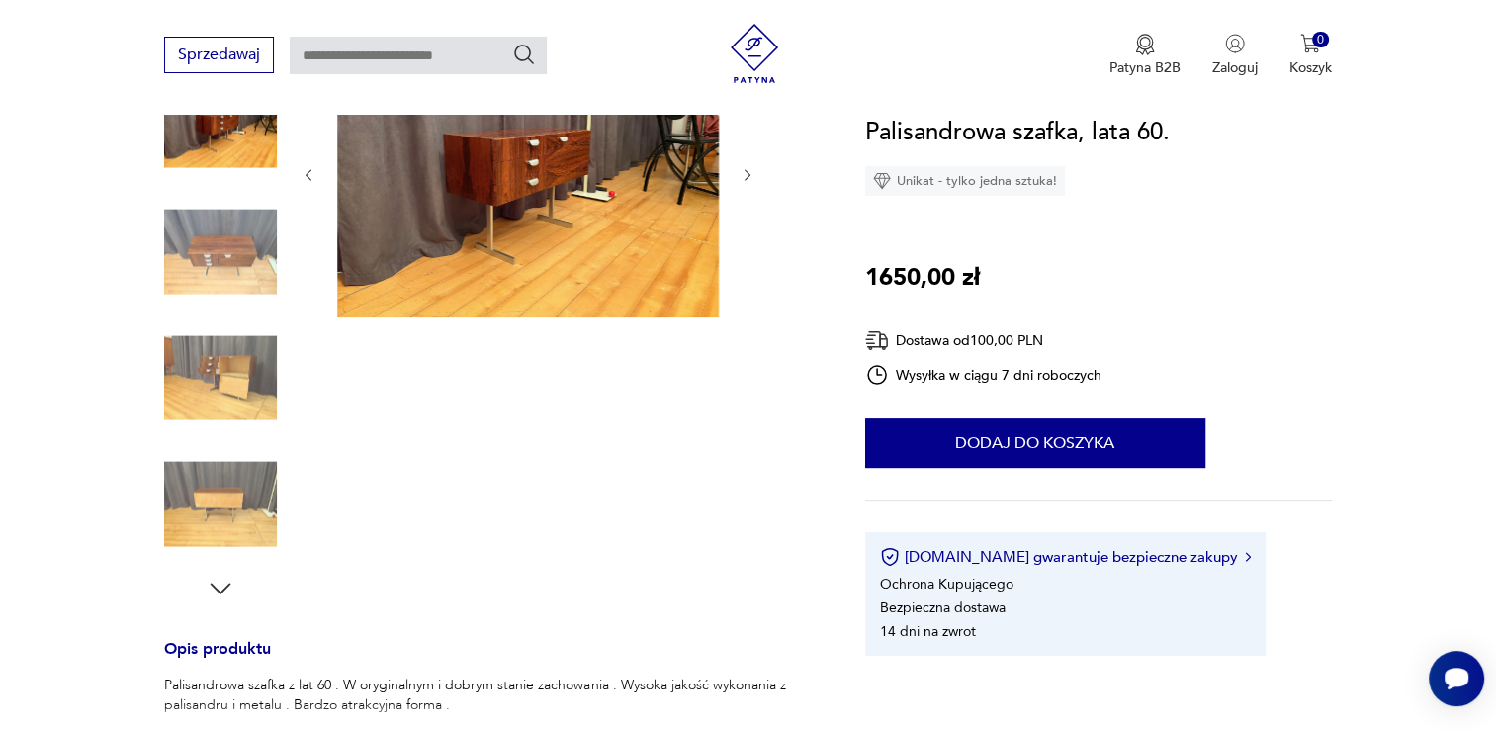
click at [237, 389] on img at bounding box center [220, 377] width 113 height 113
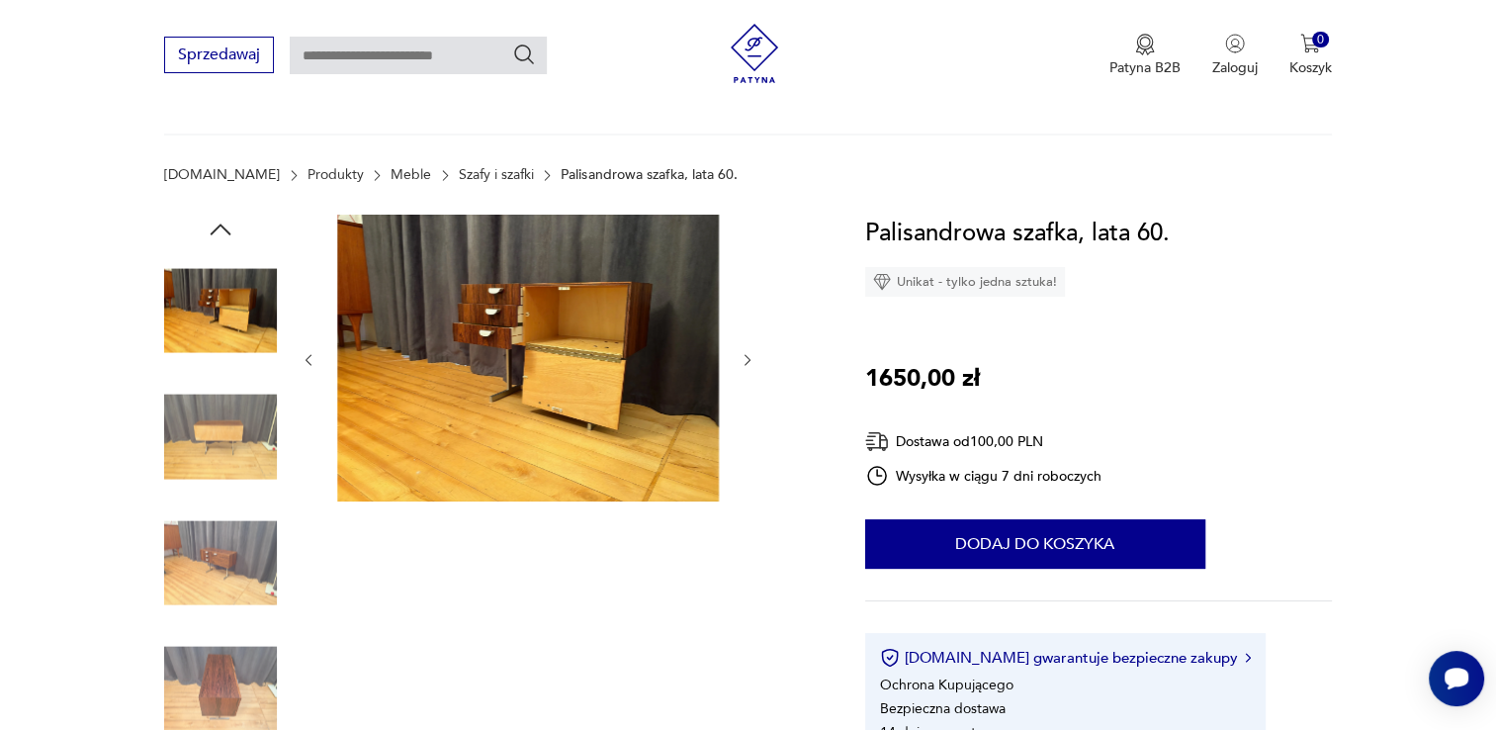
scroll to position [0, 0]
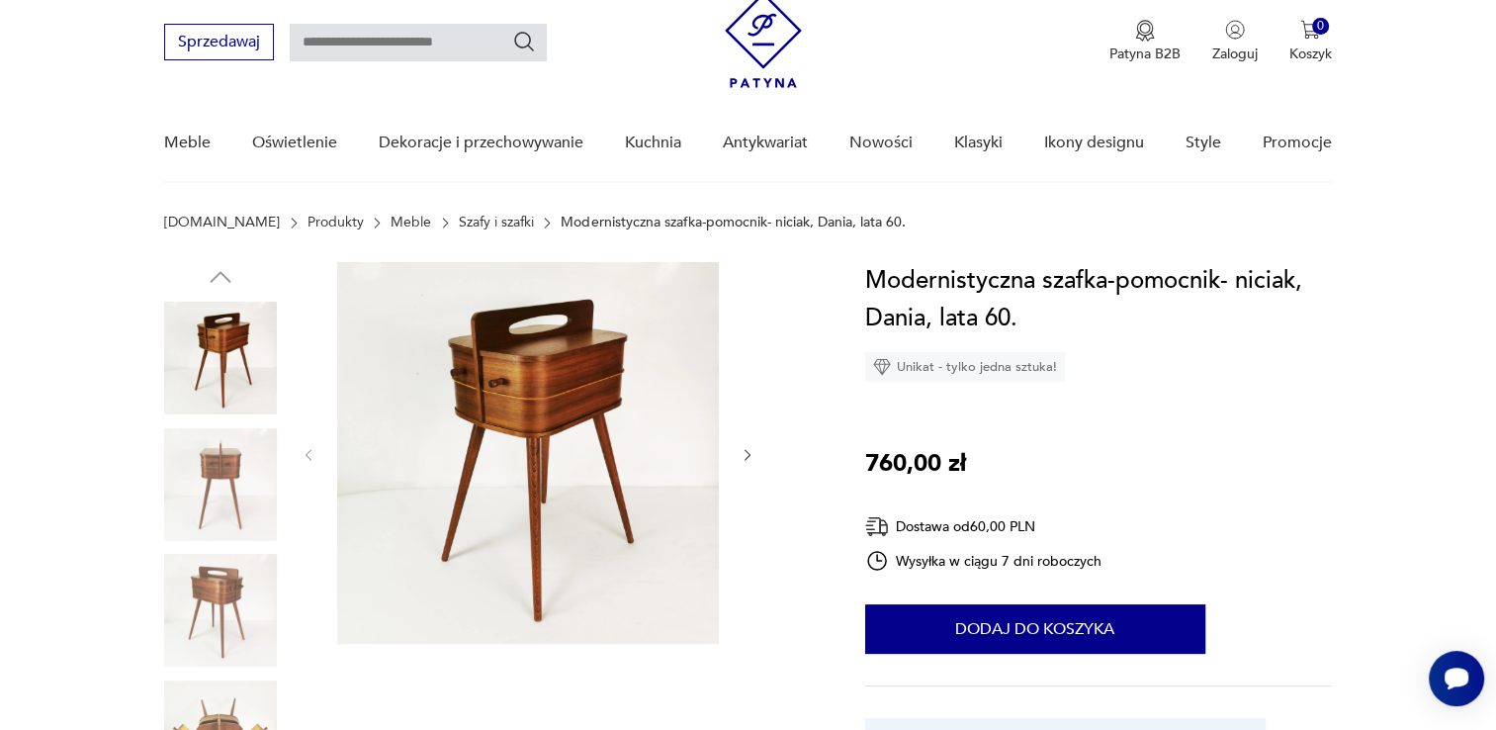
scroll to position [99, 0]
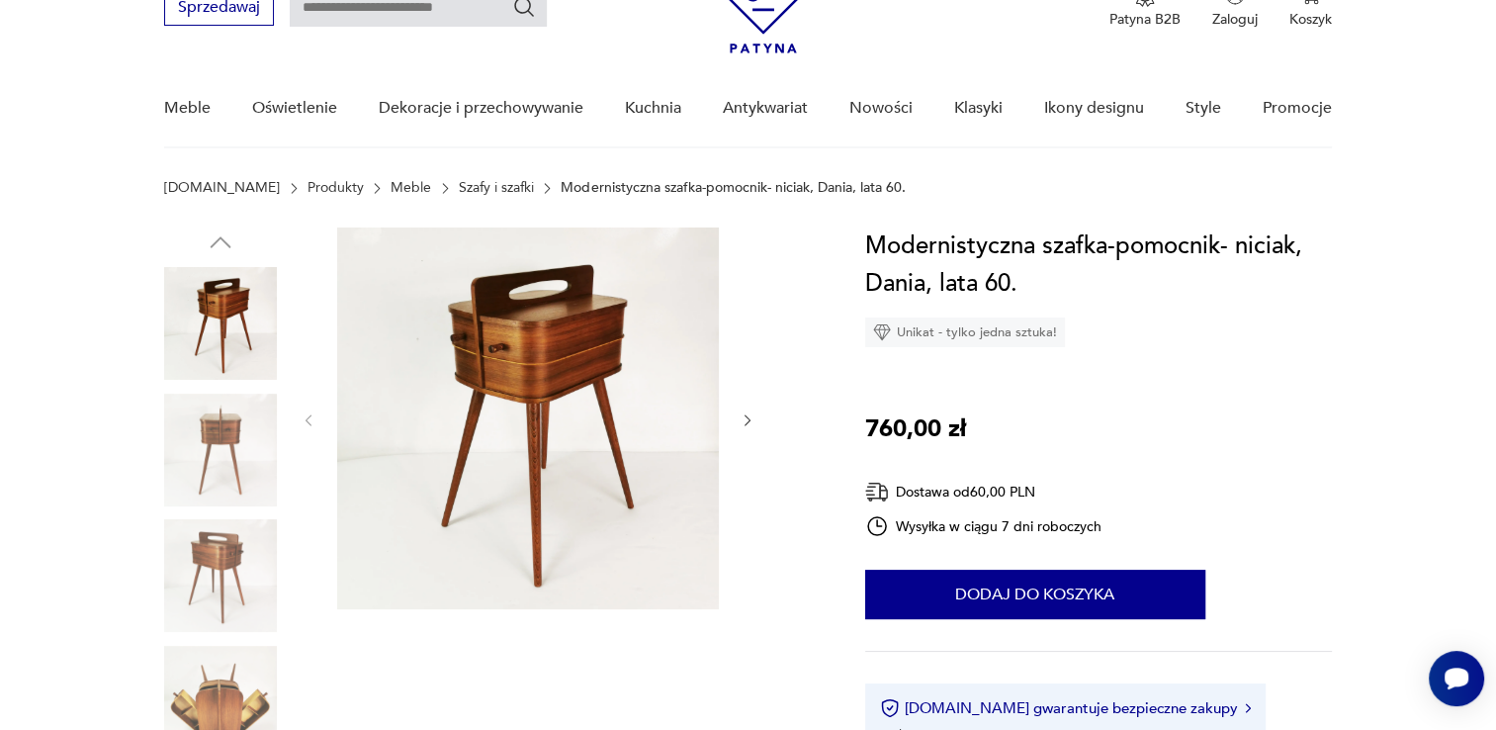
click at [212, 548] on img at bounding box center [220, 575] width 113 height 113
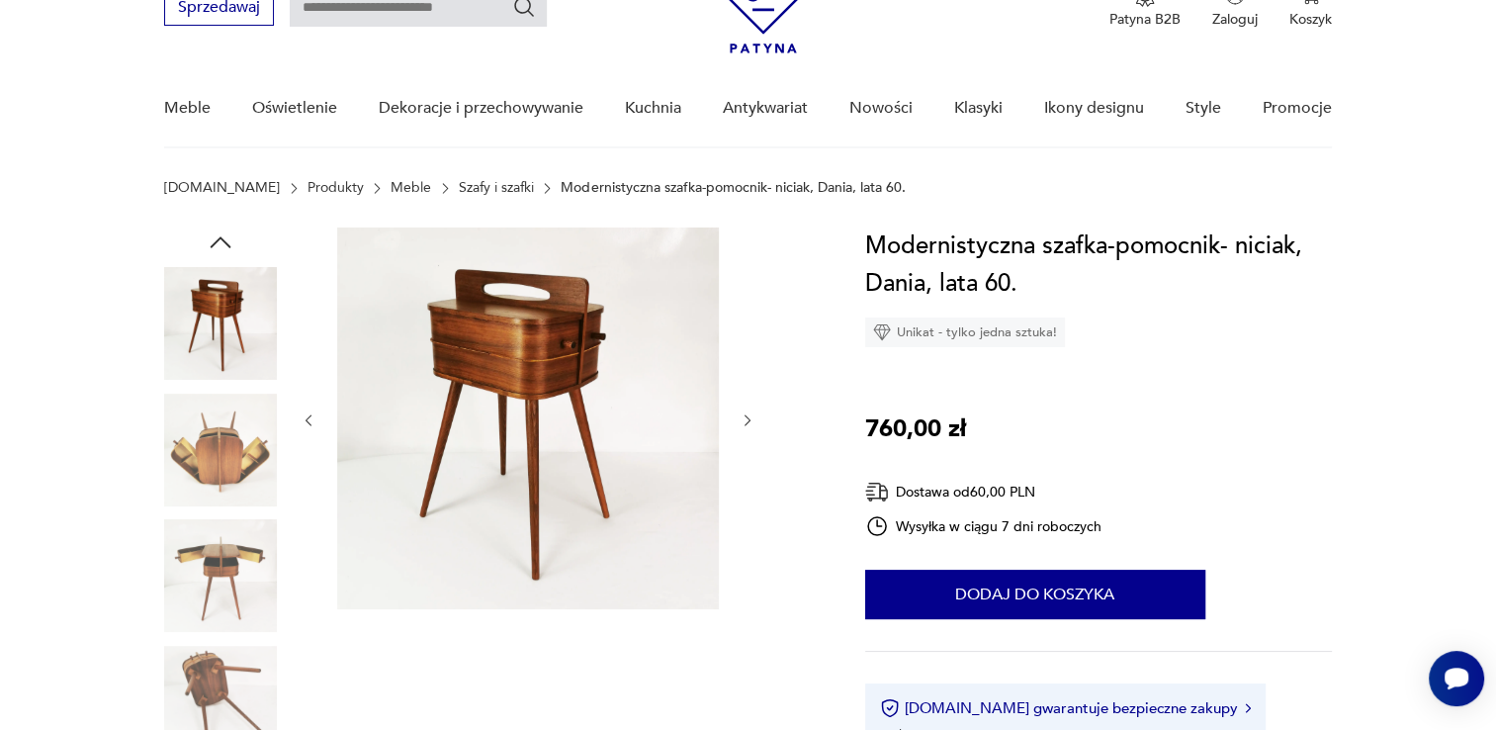
click at [214, 691] on img at bounding box center [220, 702] width 113 height 113
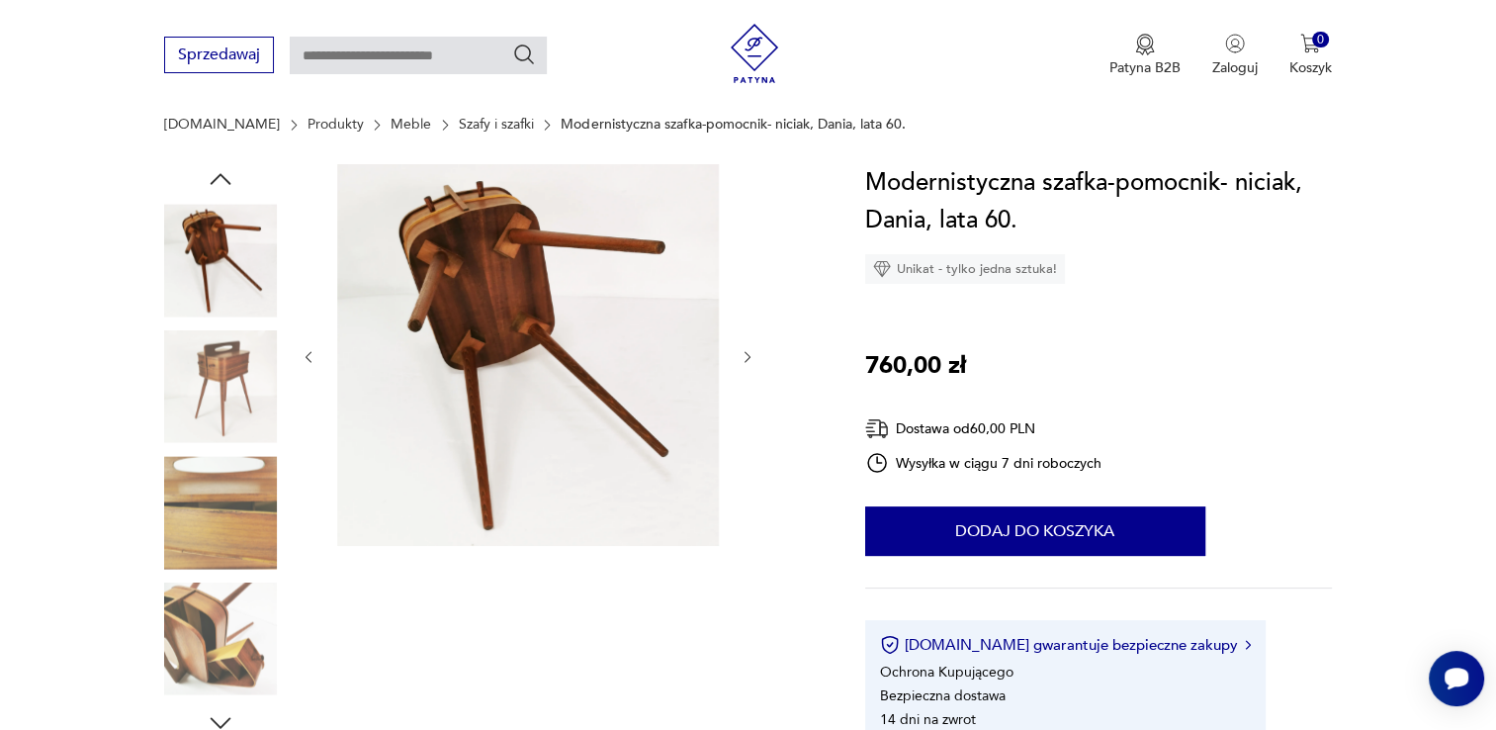
scroll to position [198, 0]
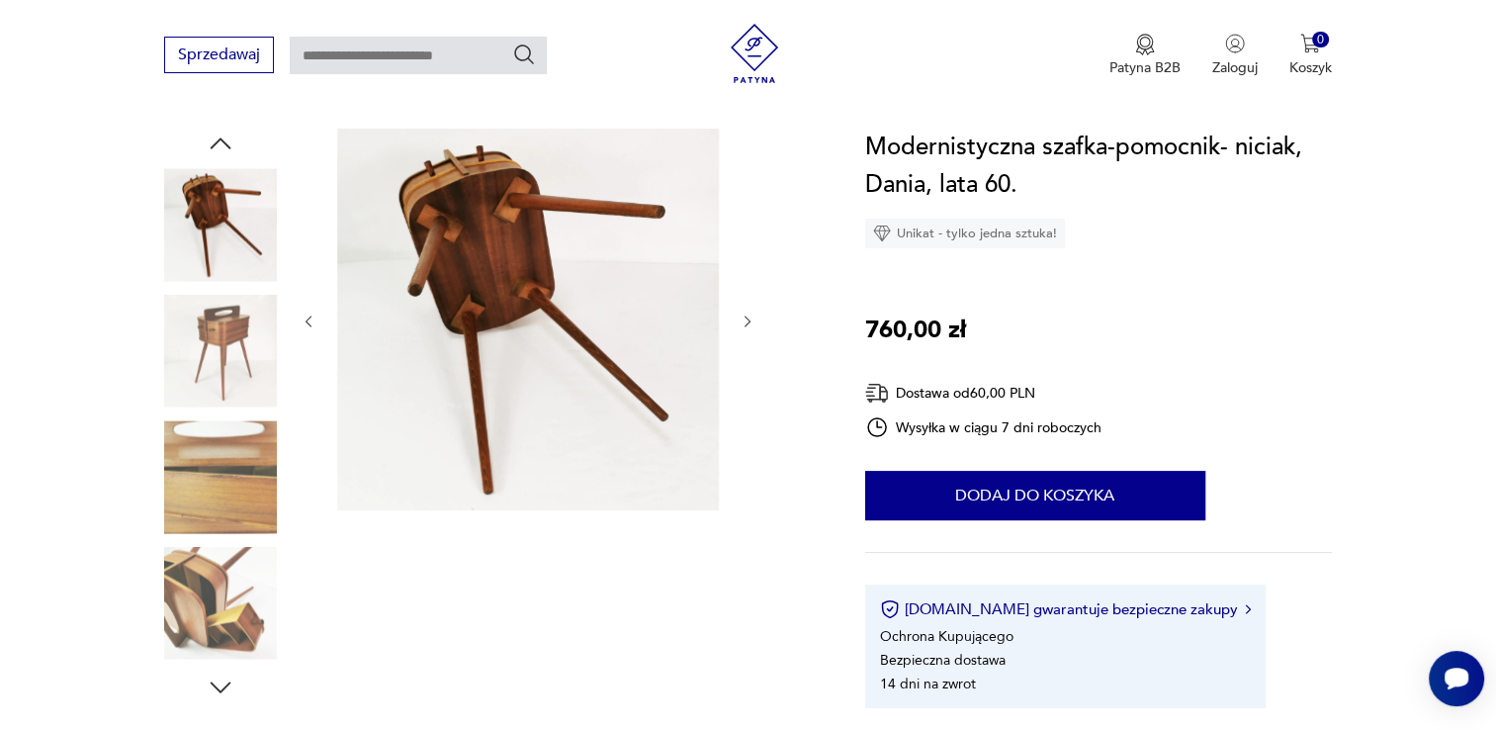
click at [212, 613] on img at bounding box center [220, 603] width 113 height 113
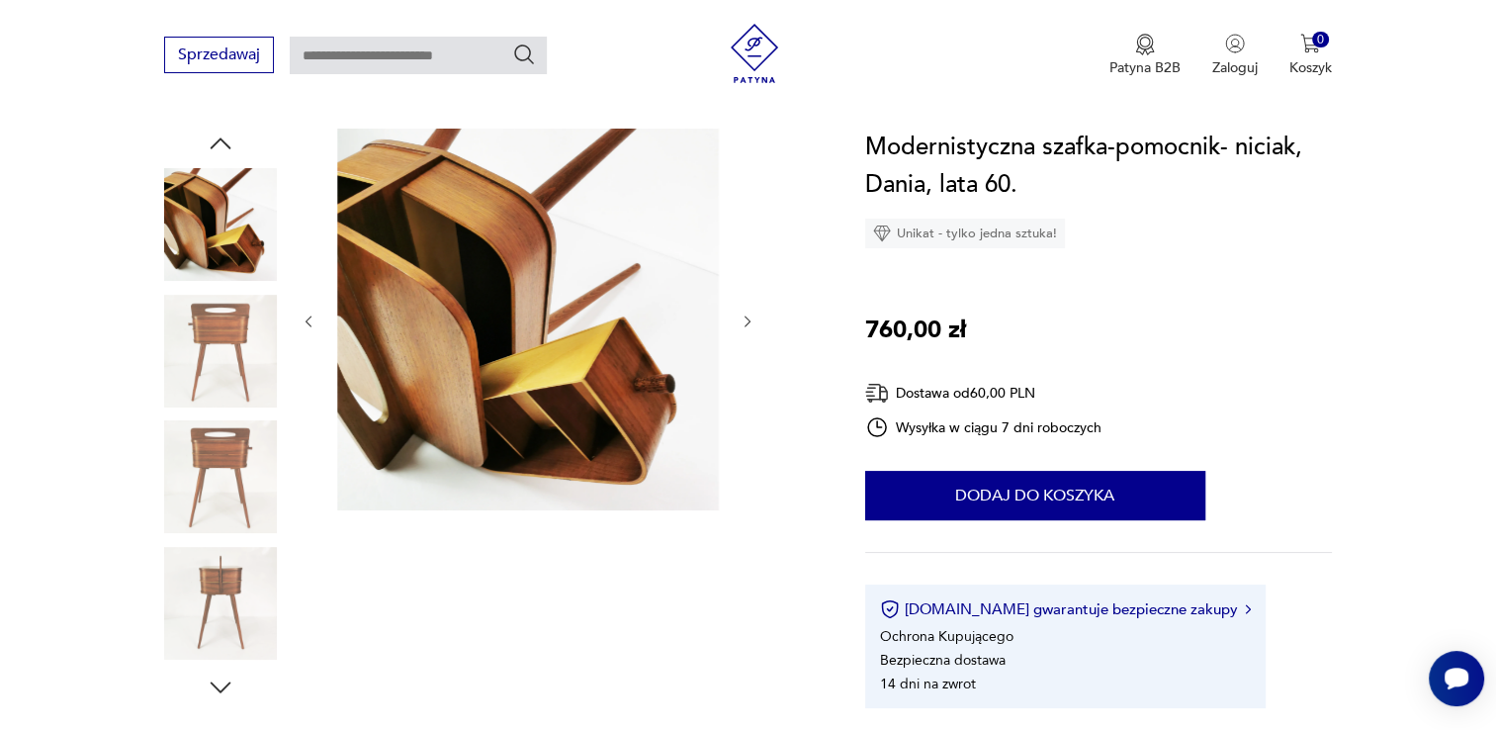
click at [226, 682] on icon "button" at bounding box center [221, 688] width 30 height 30
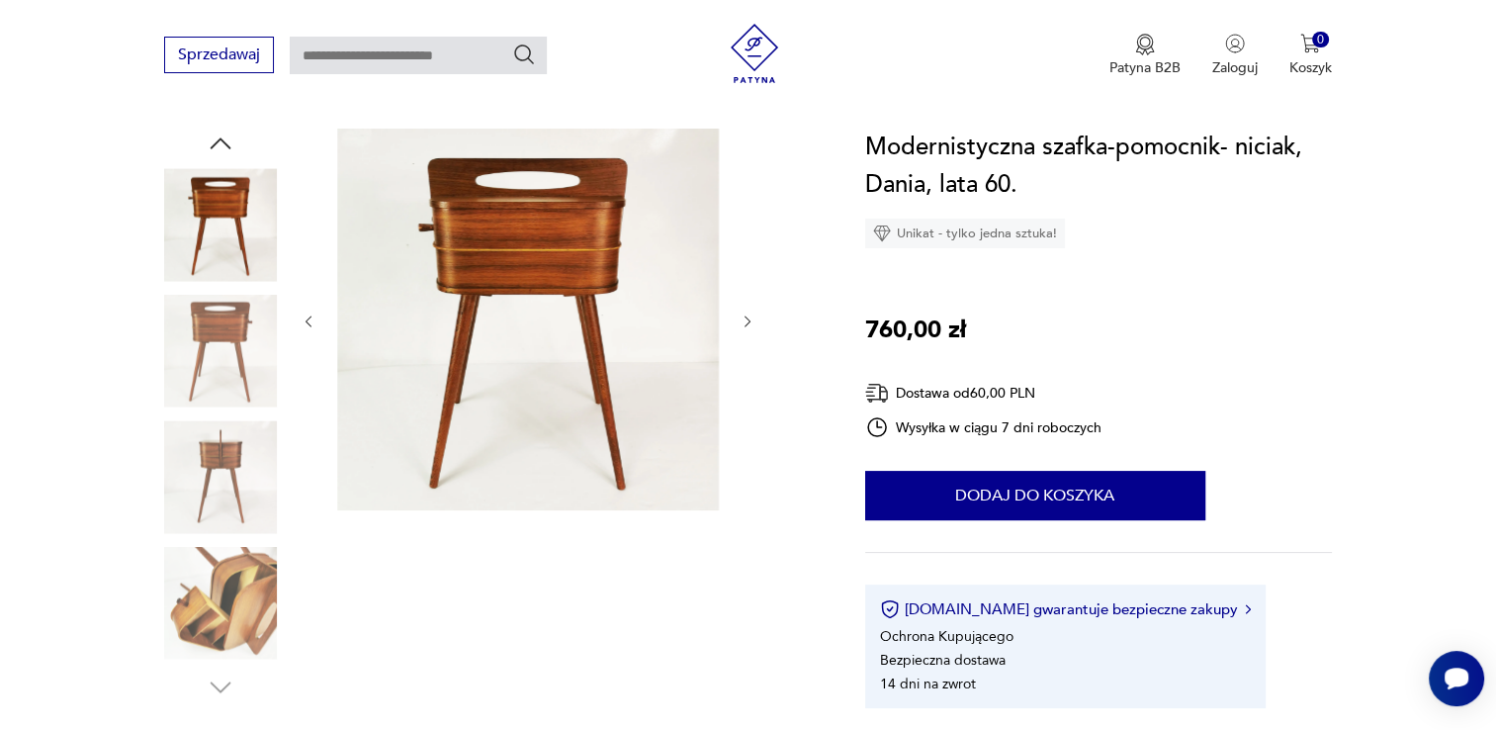
click at [224, 597] on img at bounding box center [220, 603] width 113 height 113
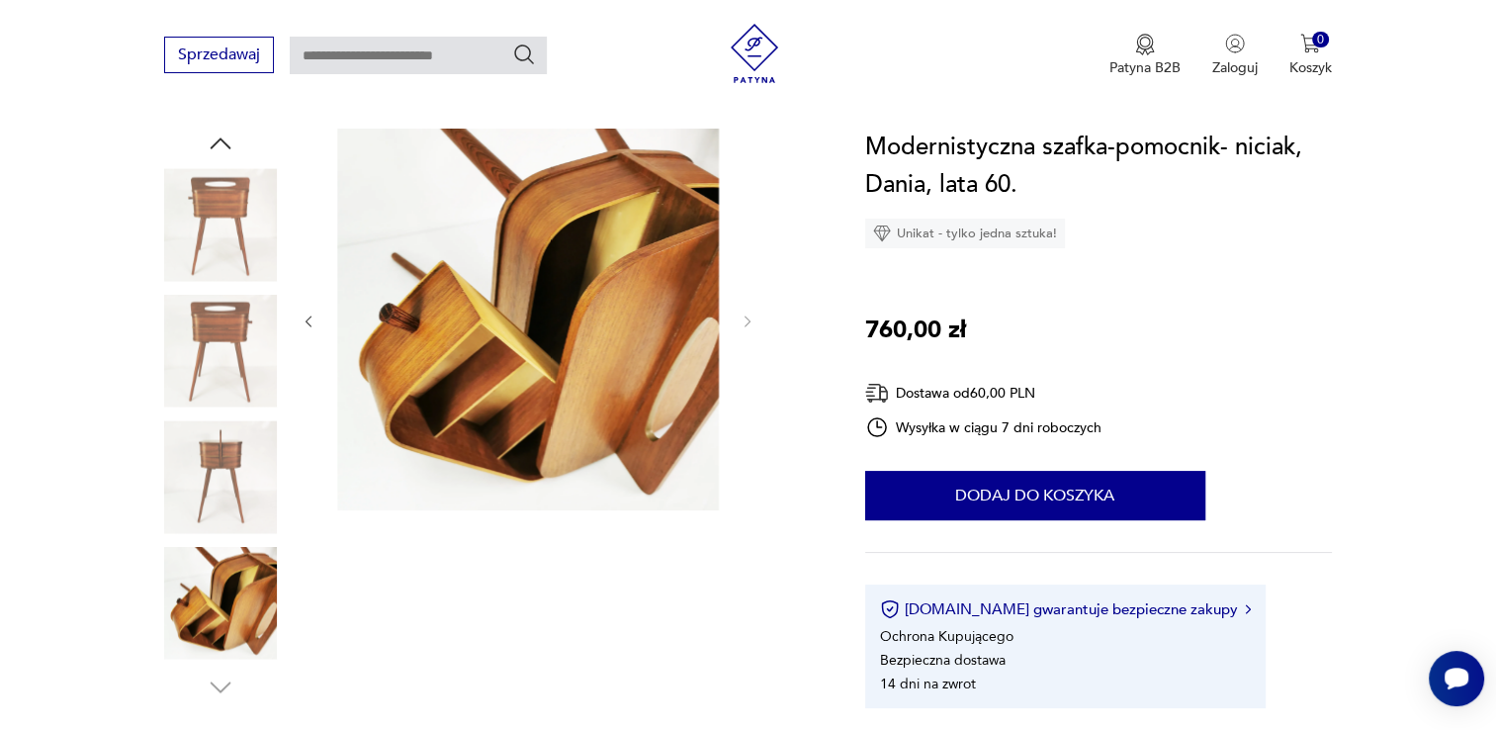
click at [229, 225] on img at bounding box center [220, 224] width 113 height 113
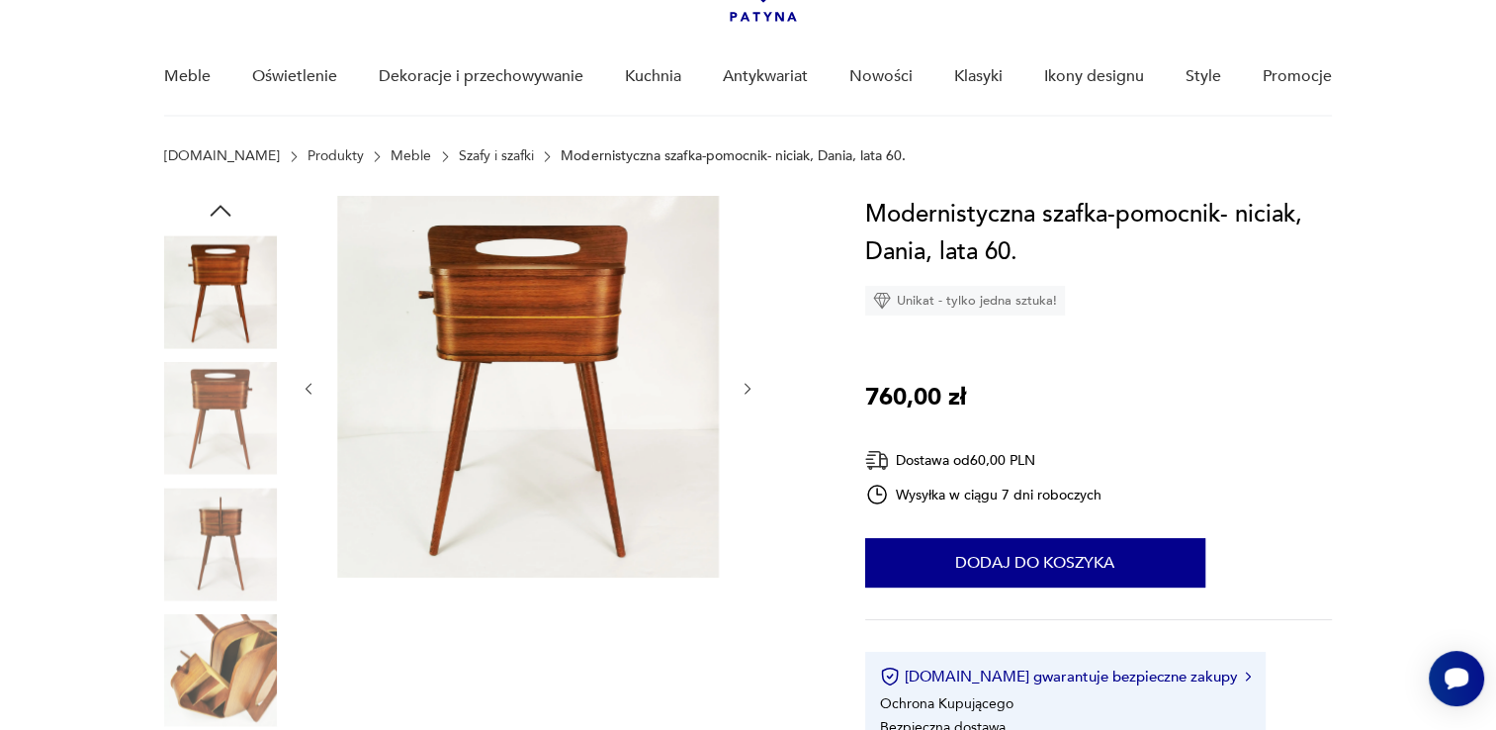
scroll to position [99, 0]
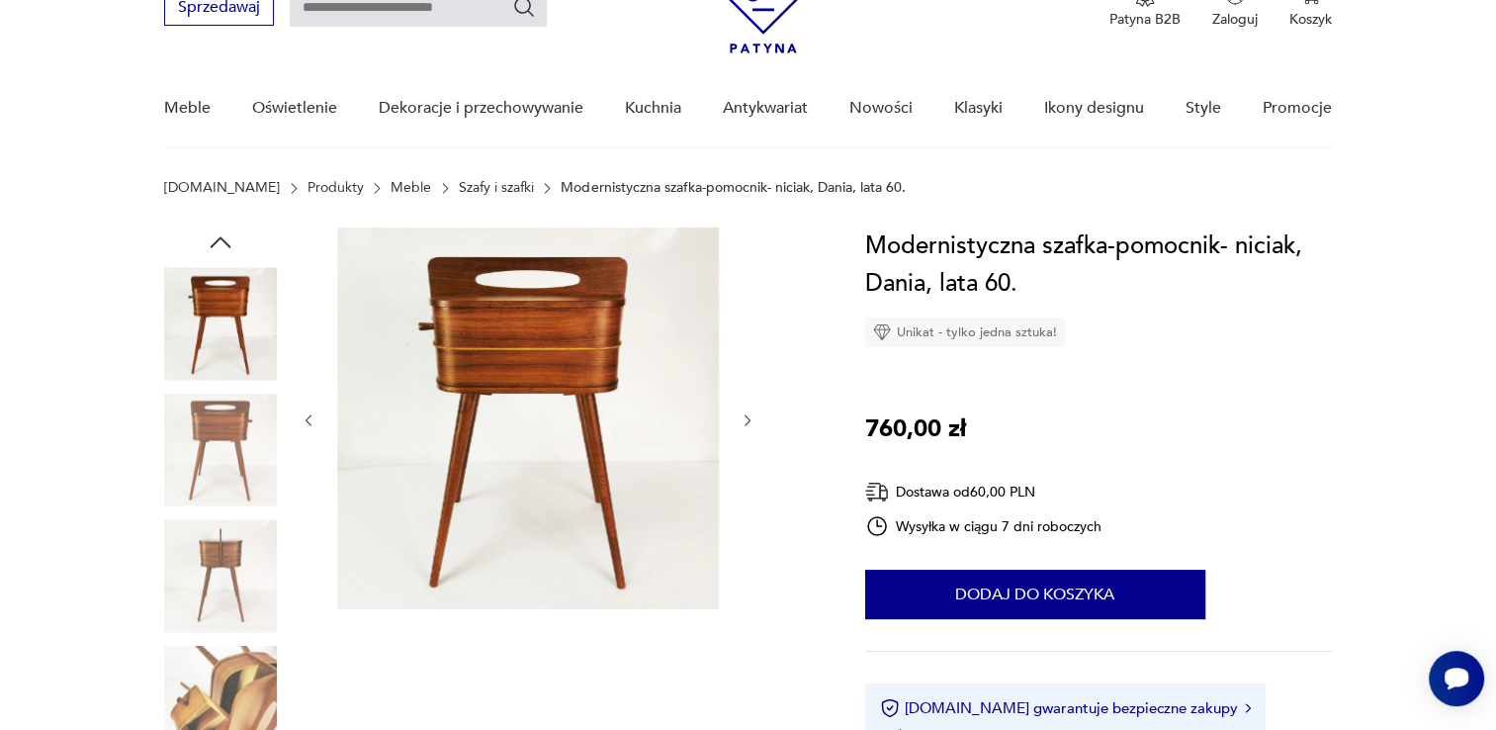
click at [230, 405] on img at bounding box center [220, 450] width 113 height 113
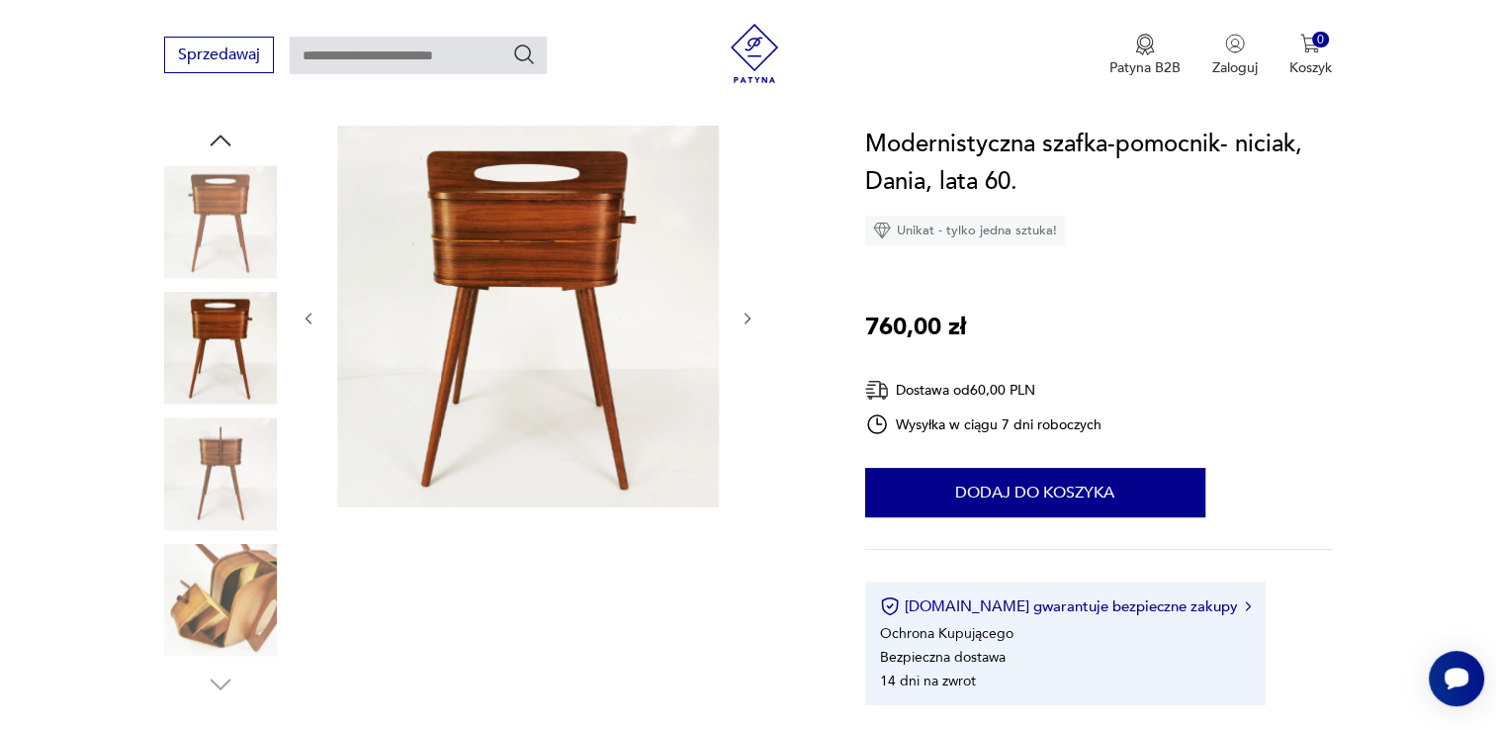
scroll to position [198, 0]
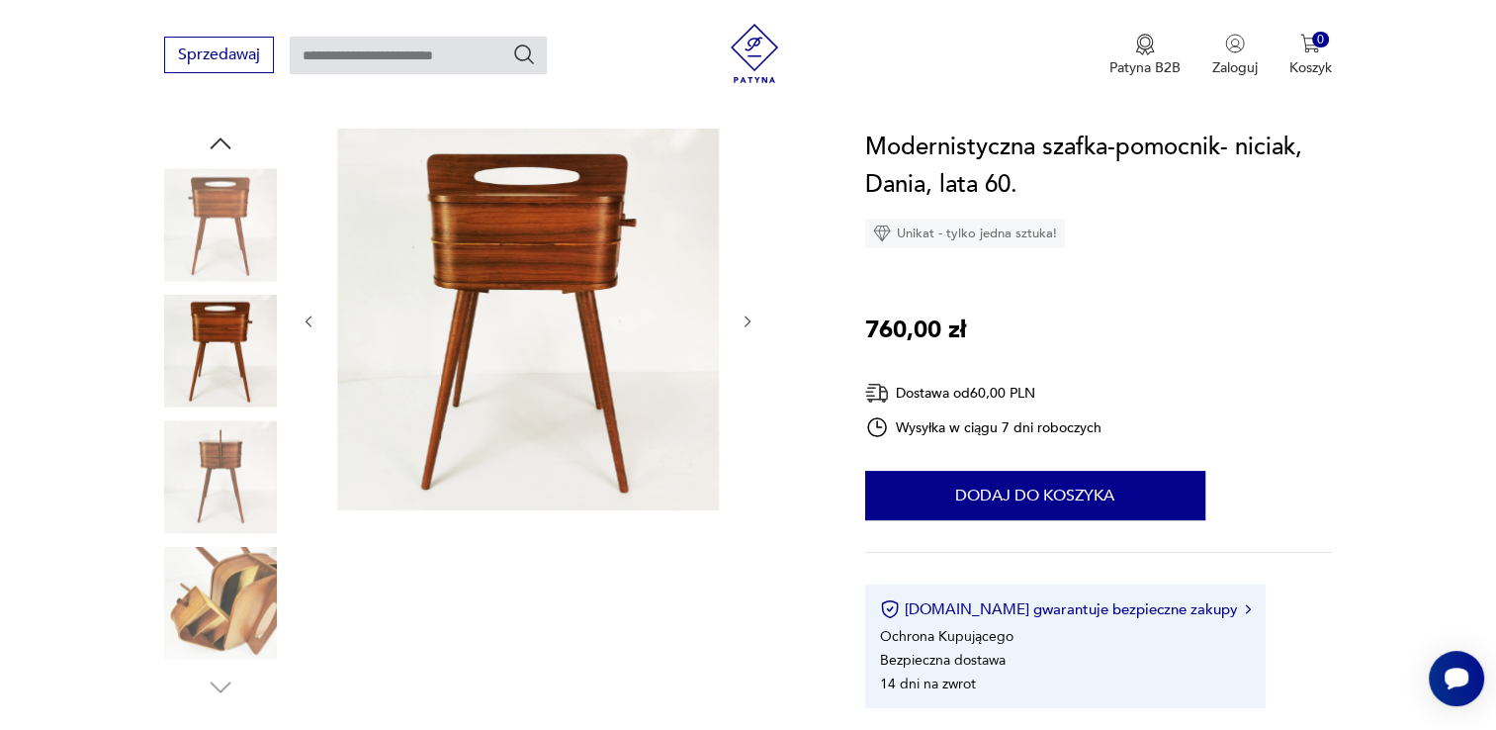
click at [238, 576] on img at bounding box center [220, 603] width 113 height 113
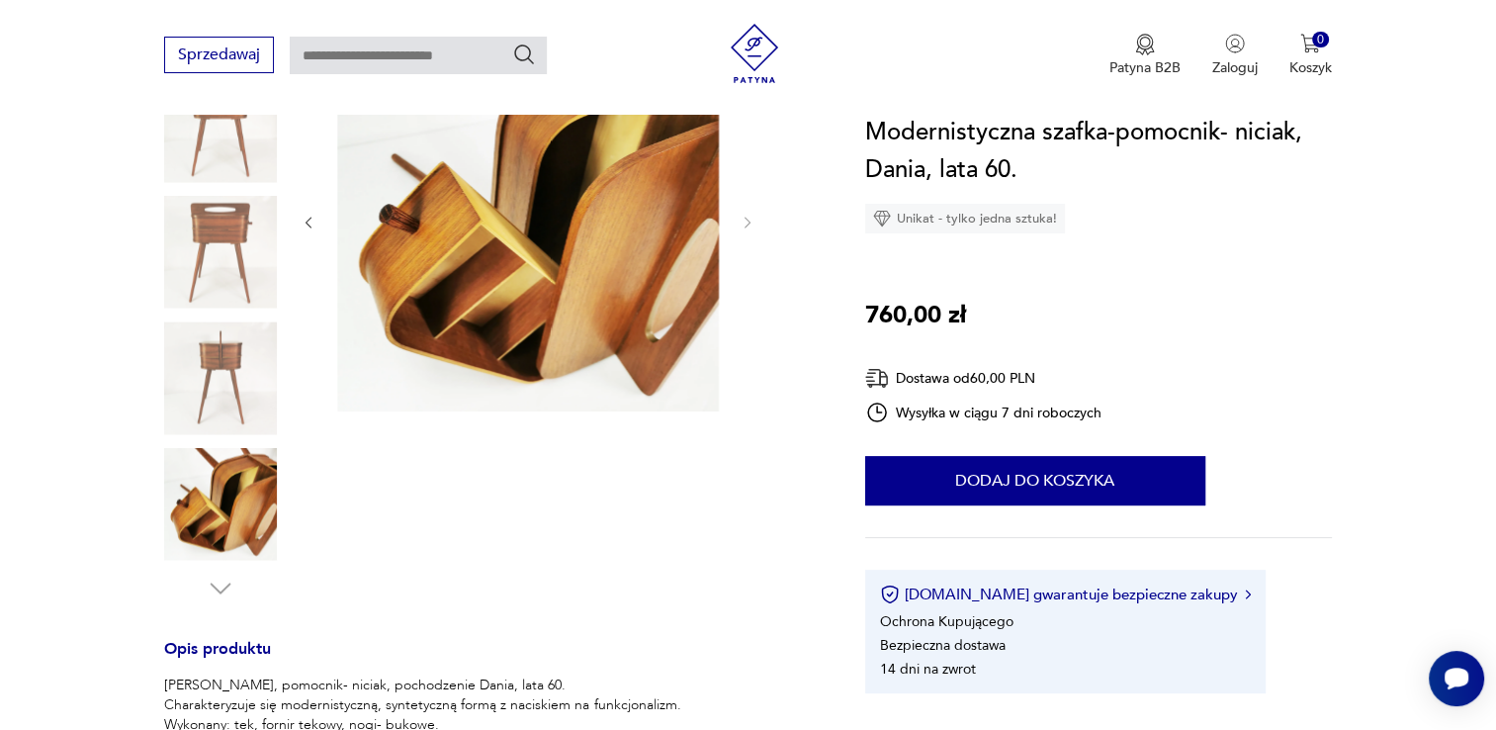
scroll to position [0, 0]
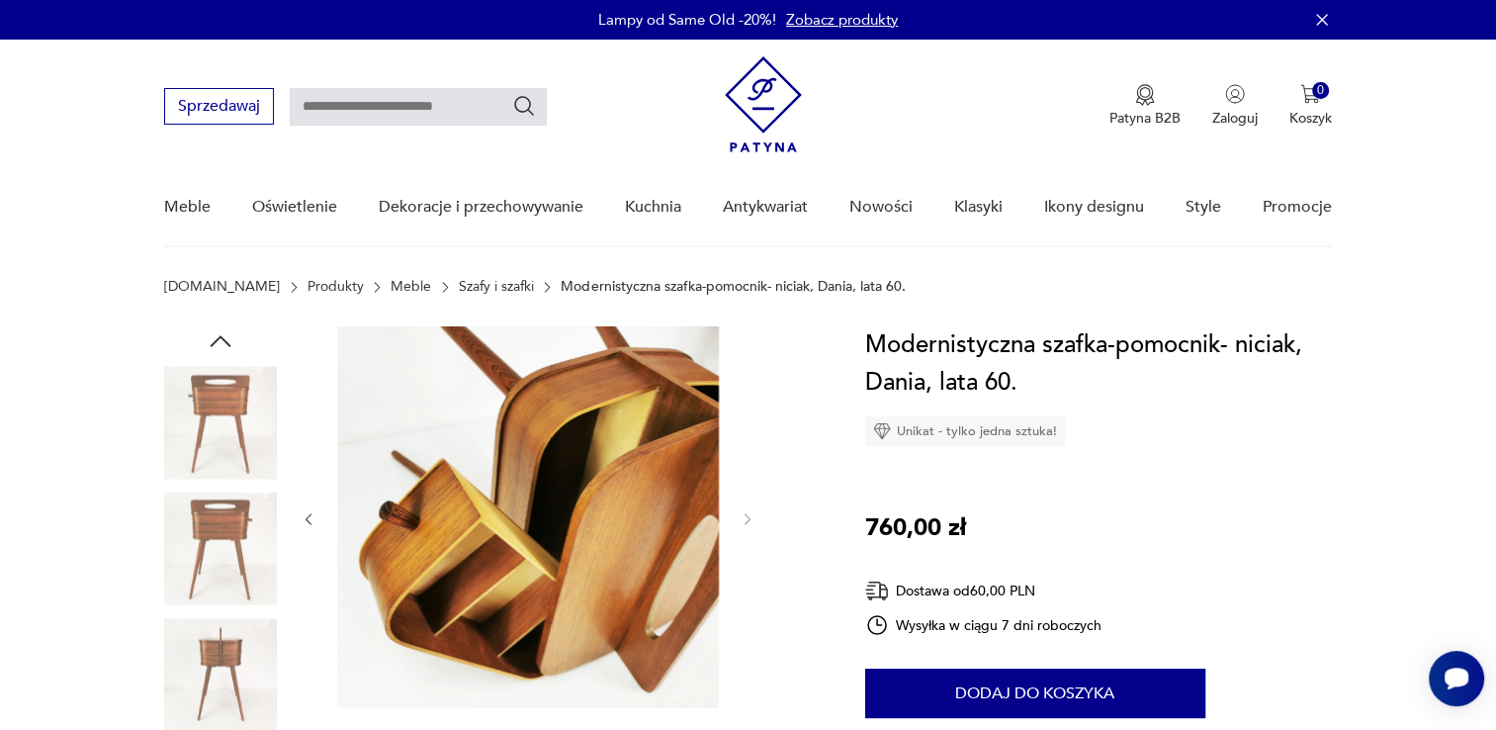
click at [224, 412] on img at bounding box center [220, 422] width 113 height 113
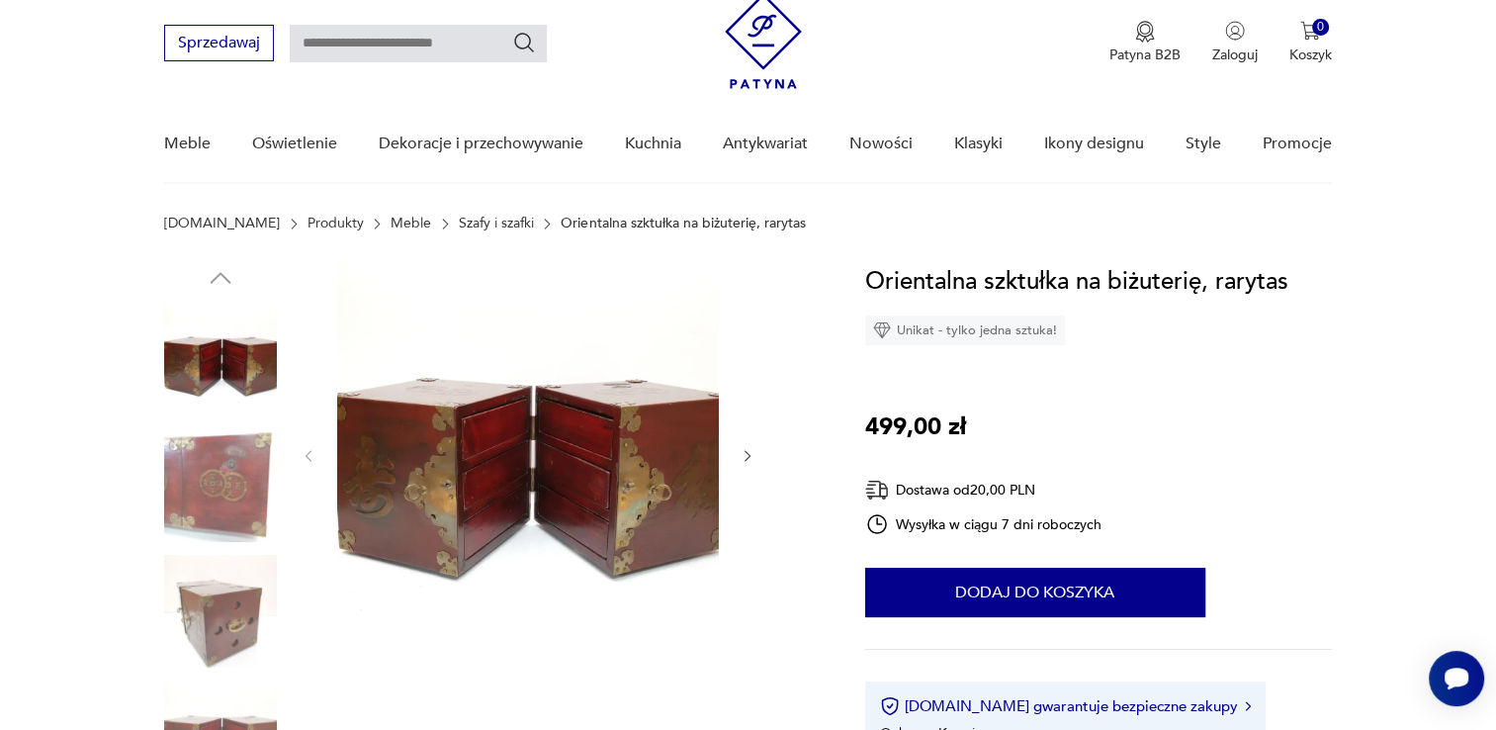
scroll to position [99, 0]
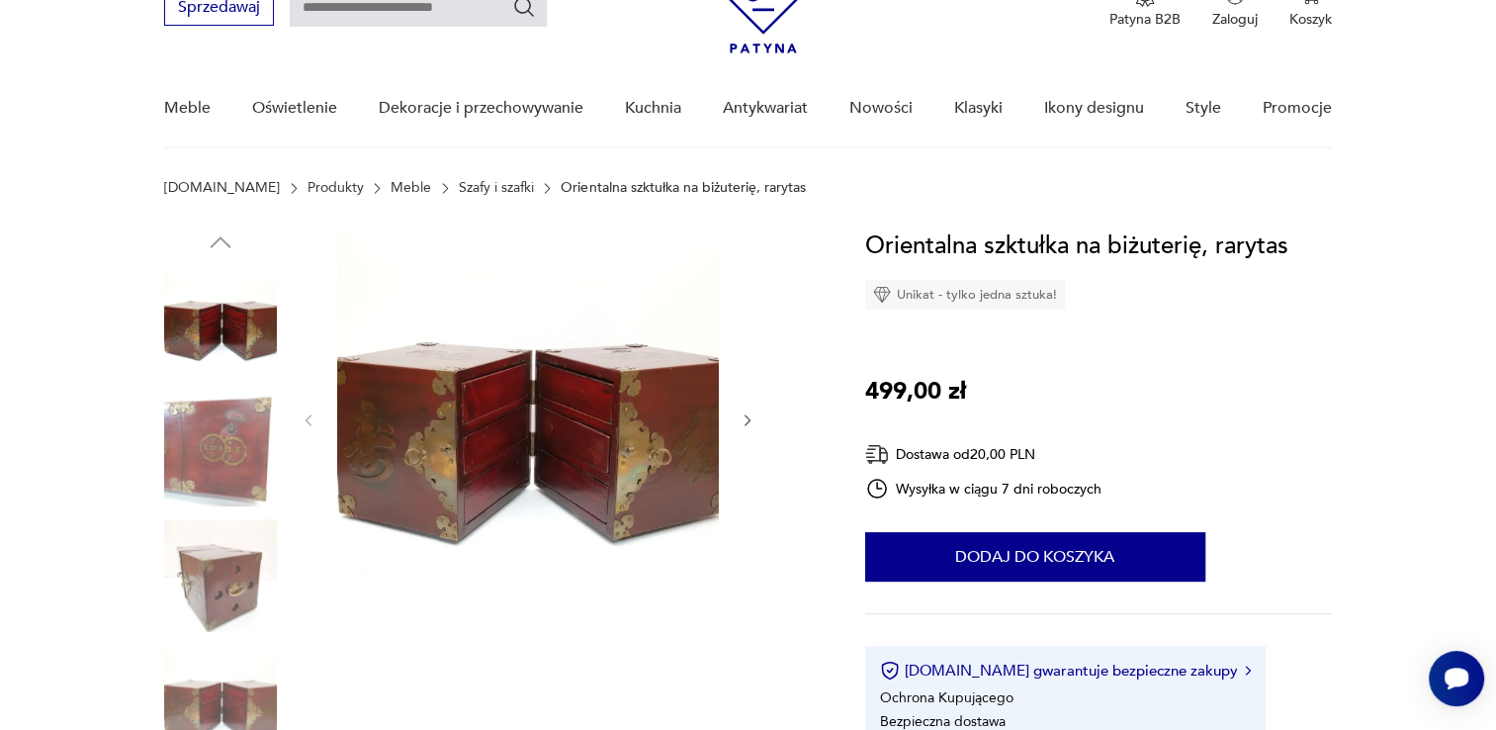
click at [217, 420] on img at bounding box center [220, 450] width 113 height 113
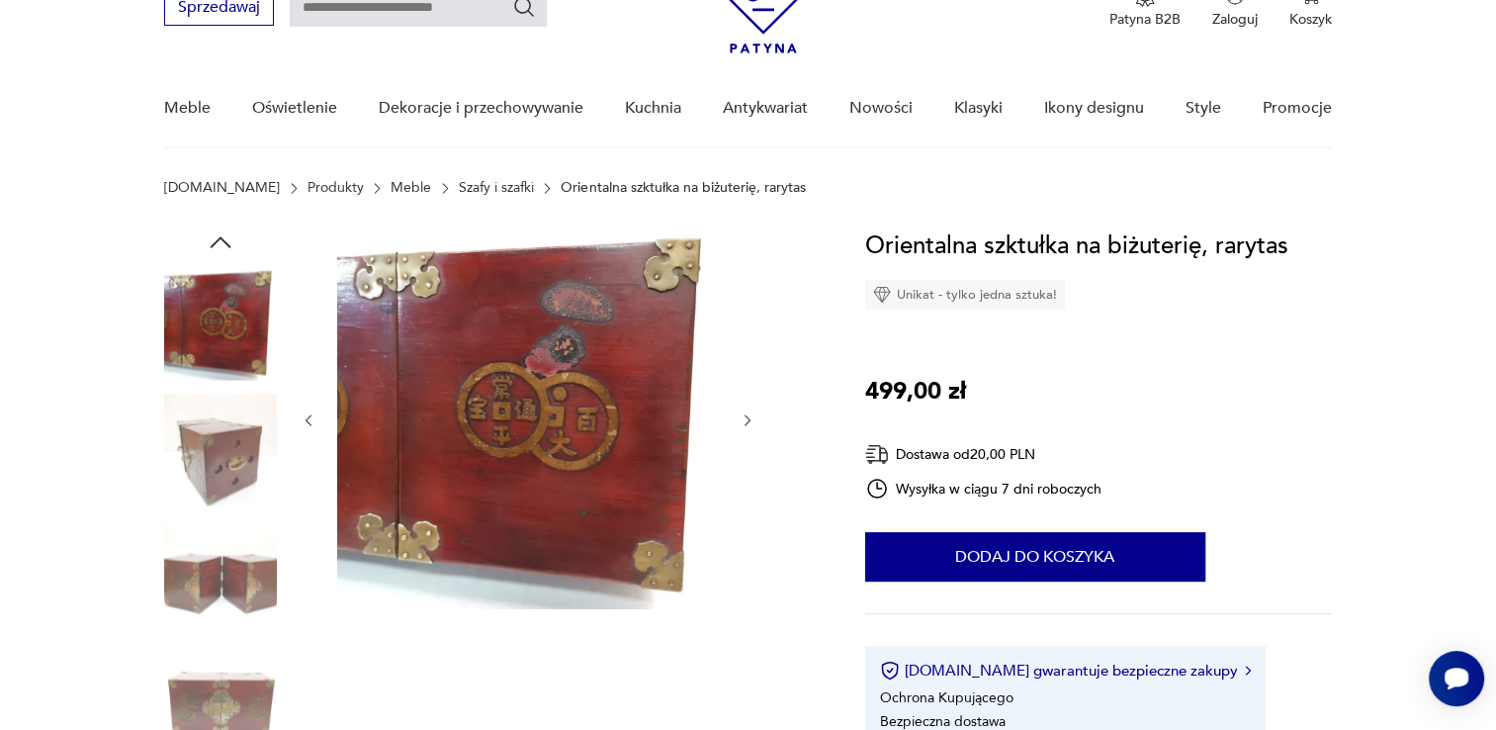
click at [220, 568] on img at bounding box center [220, 575] width 113 height 113
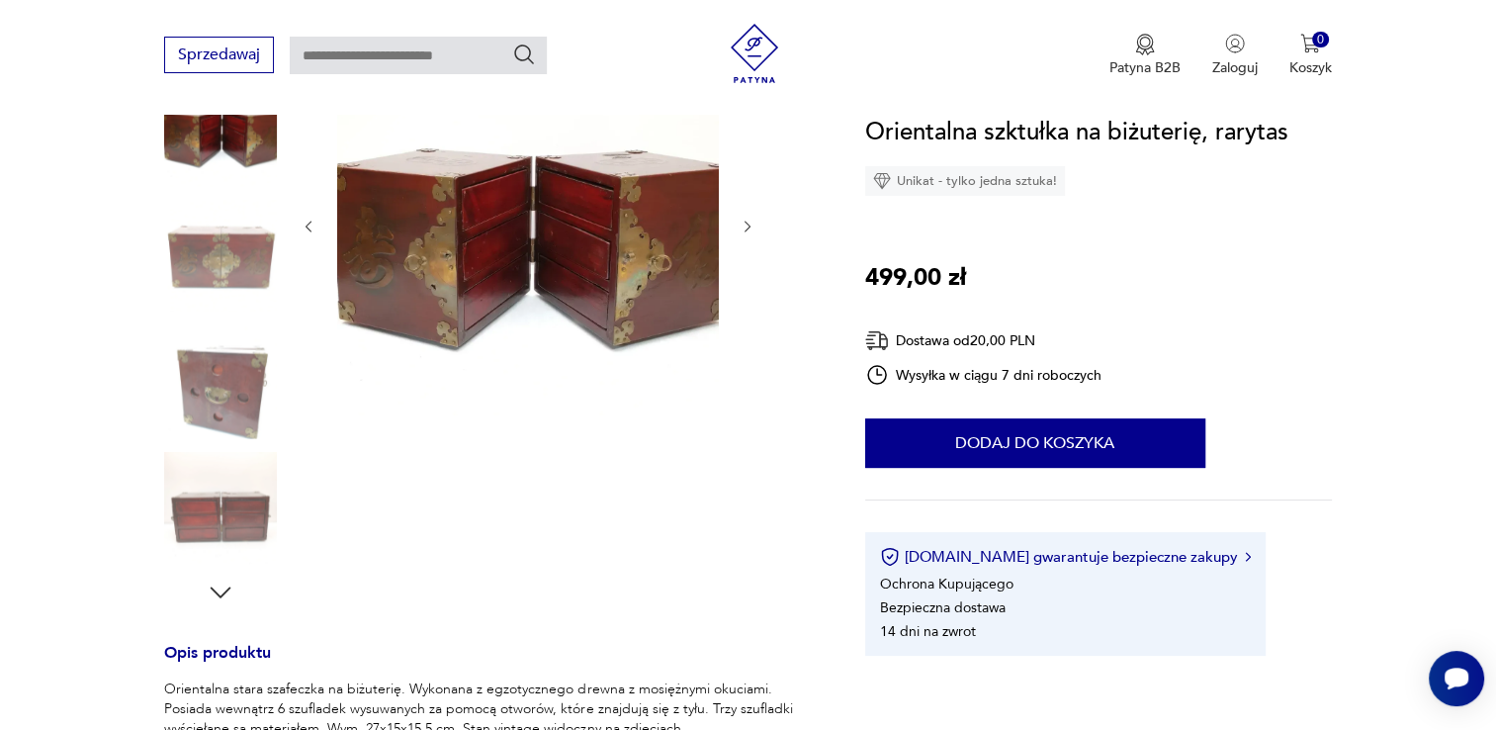
scroll to position [297, 0]
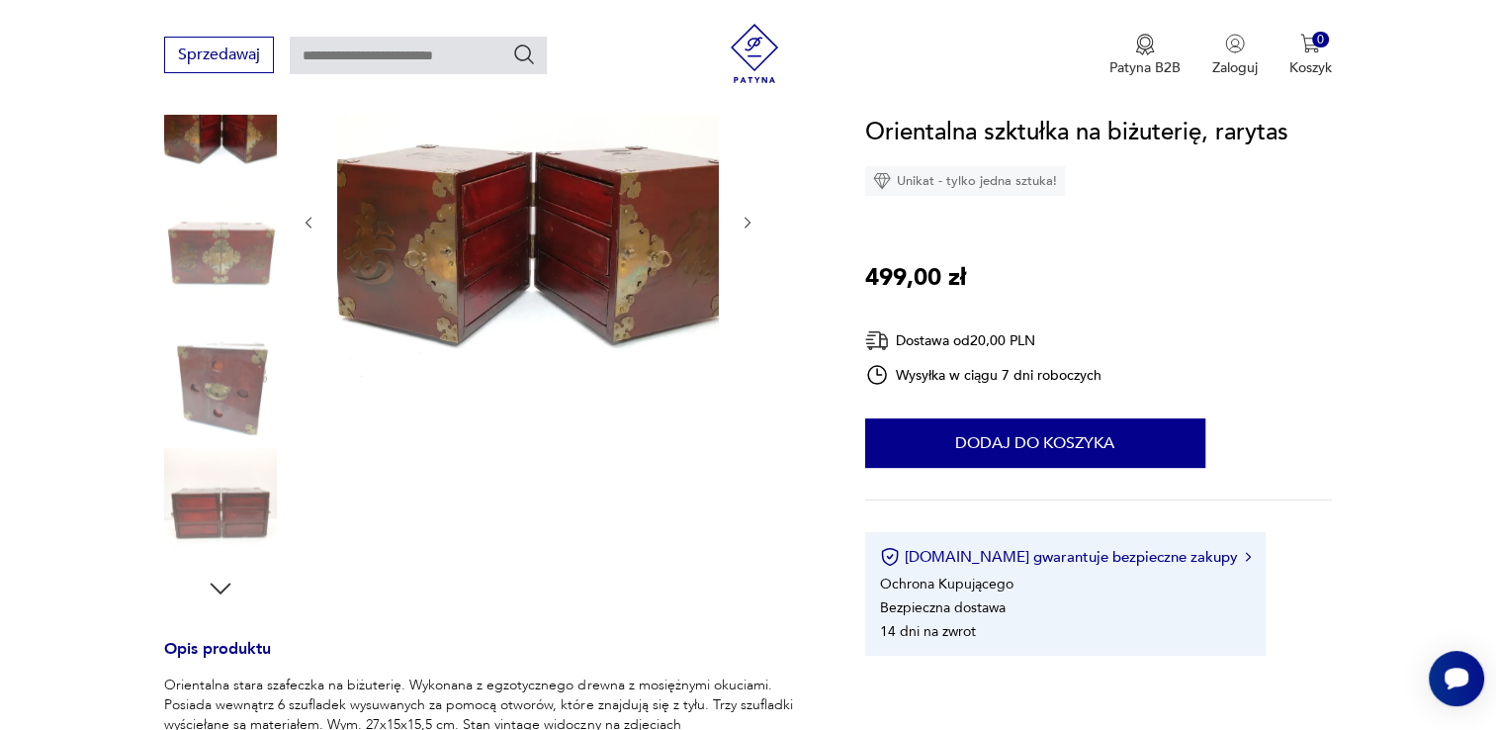
click at [222, 508] on img at bounding box center [220, 504] width 113 height 113
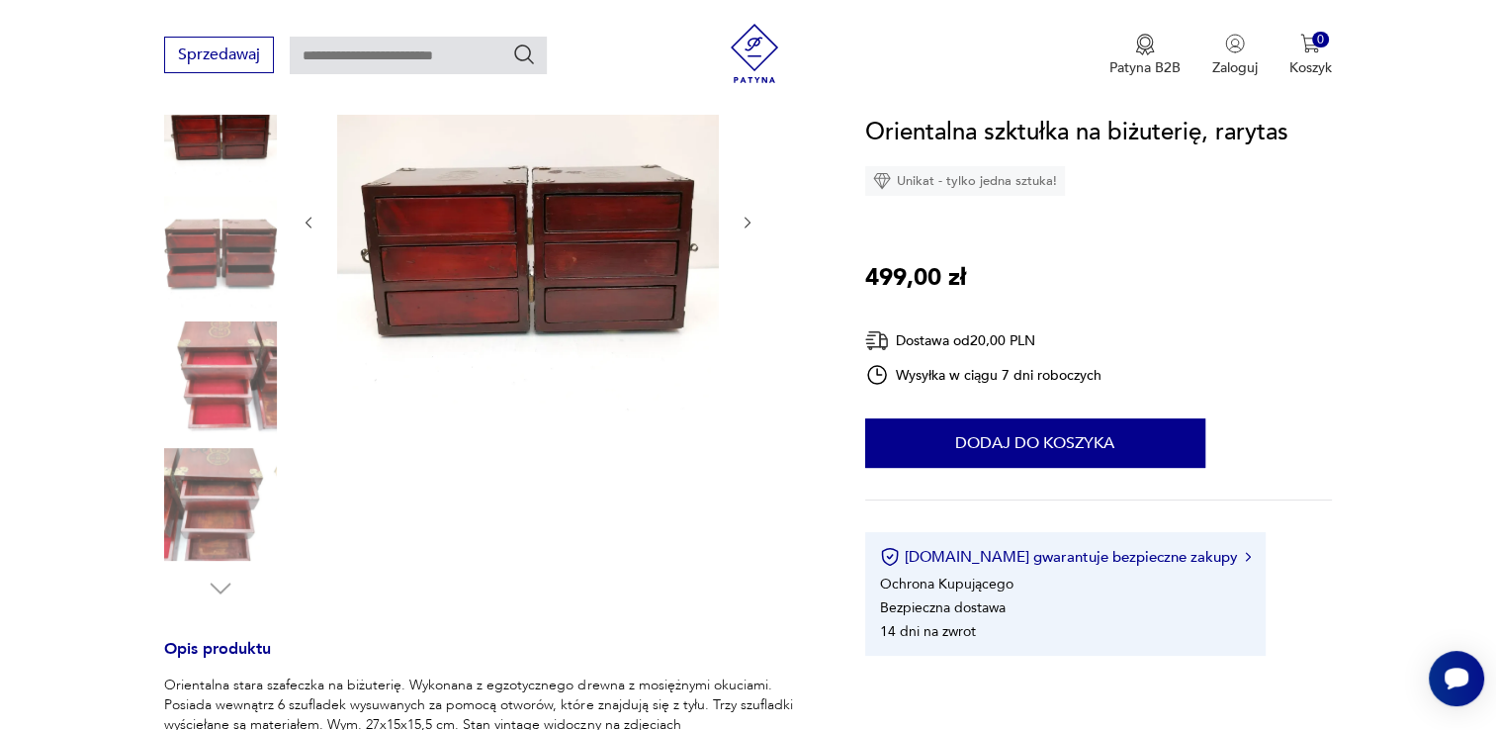
click at [207, 519] on img at bounding box center [220, 504] width 113 height 113
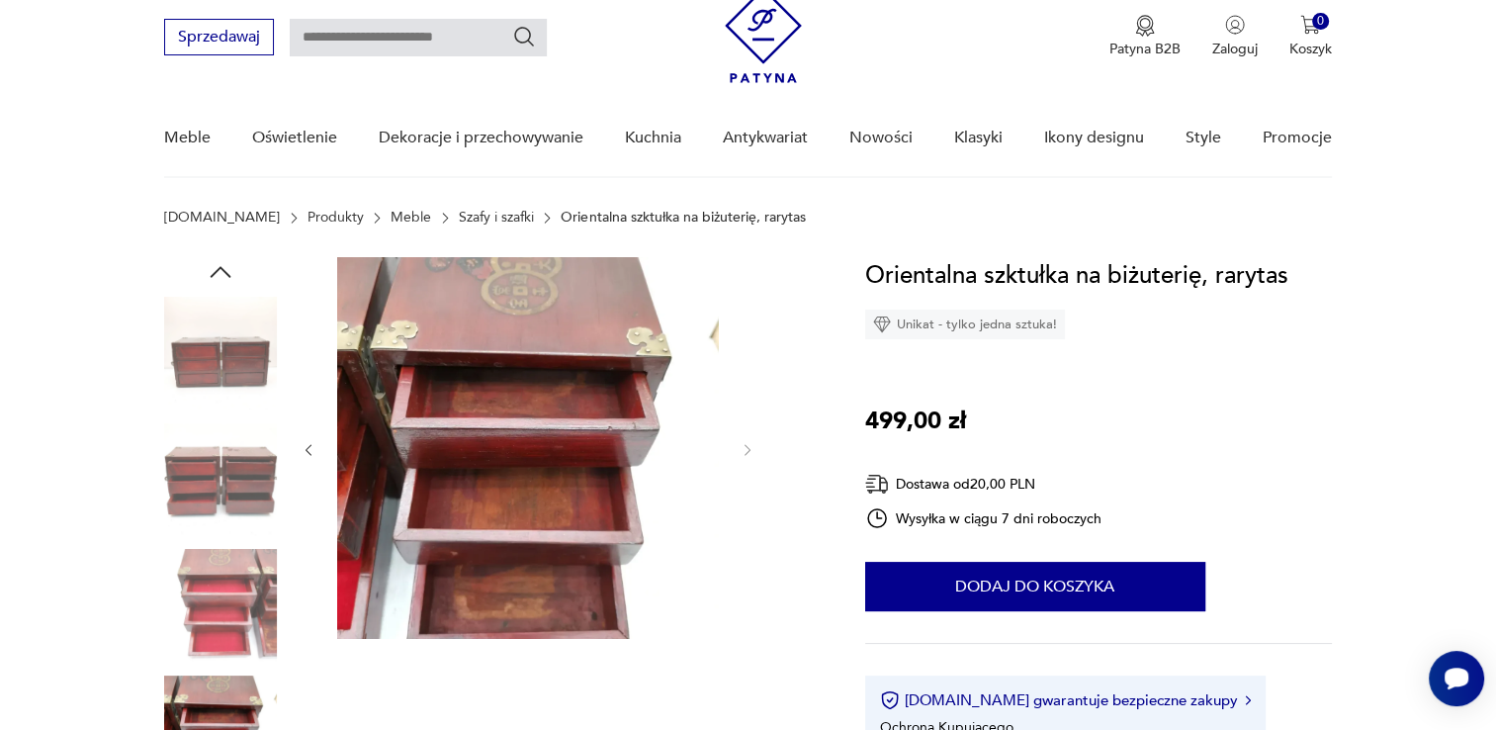
scroll to position [0, 0]
